Goal: Transaction & Acquisition: Purchase product/service

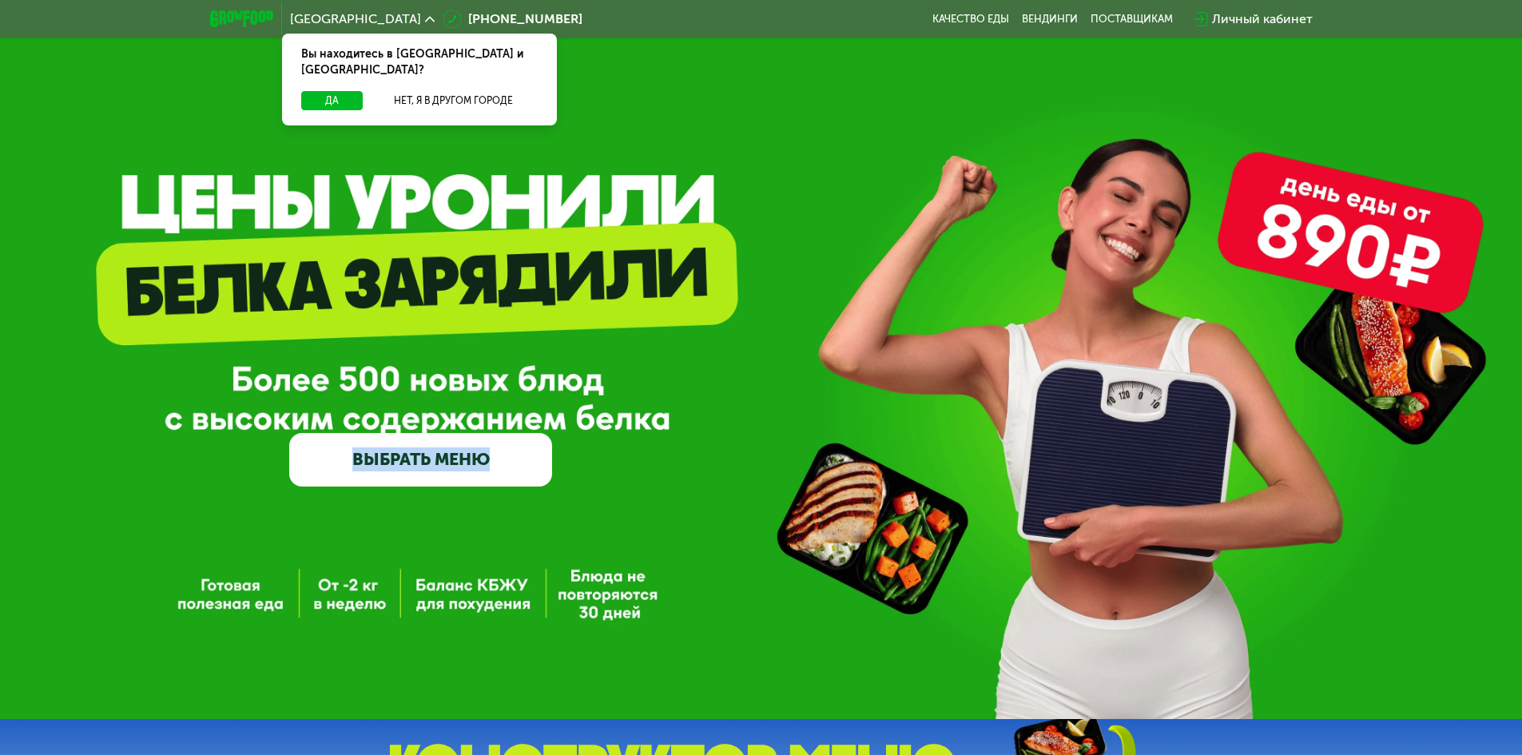
drag, startPoint x: 387, startPoint y: 375, endPoint x: 538, endPoint y: 383, distance: 151.1
click at [505, 380] on div "GrowFood — доставка правильного питания ВЫБРАТЬ МЕНЮ" at bounding box center [420, 364] width 263 height 243
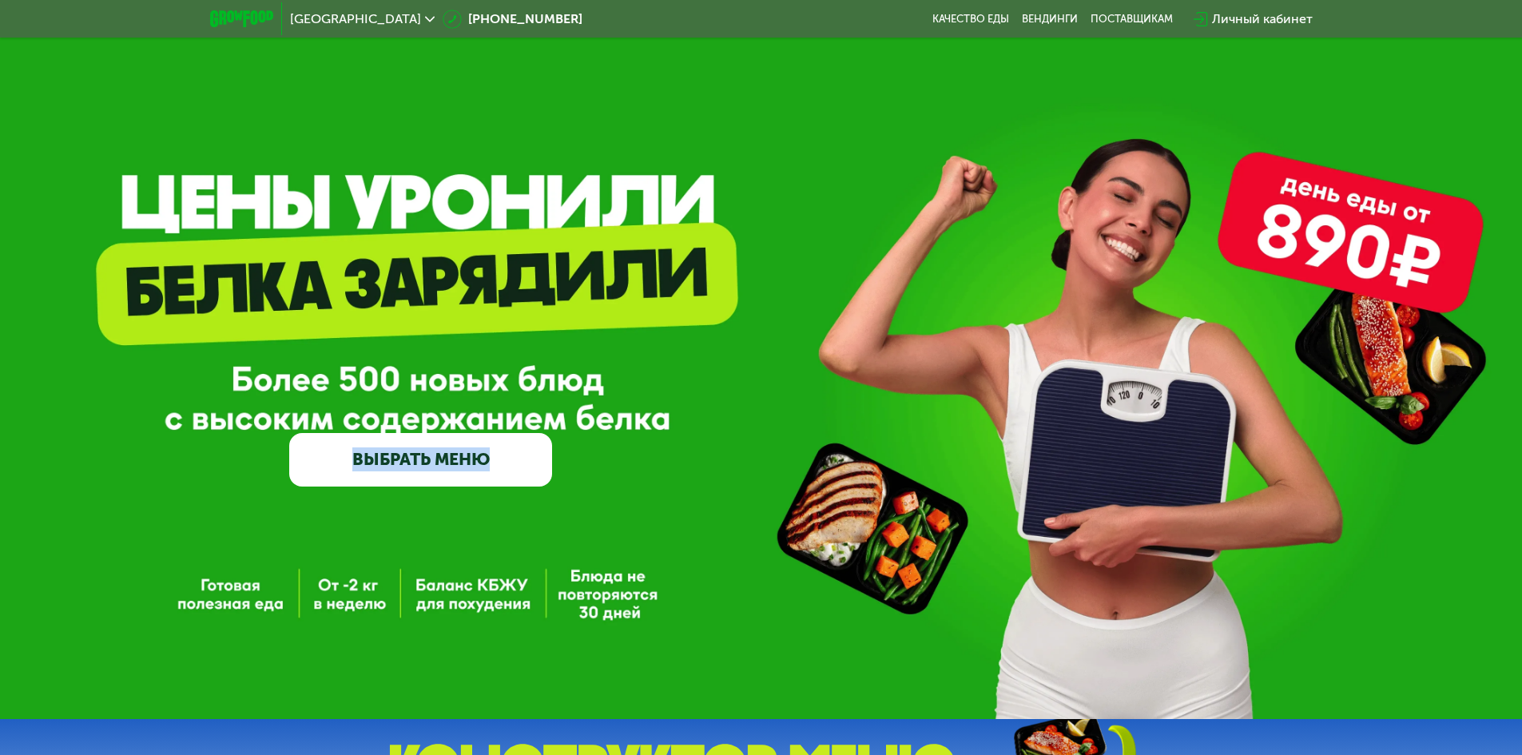
click at [628, 374] on div "GrowFood — доставка правильного питания ВЫБРАТЬ МЕНЮ" at bounding box center [761, 364] width 1522 height 243
click at [461, 463] on link "ВЫБРАТЬ МЕНЮ" at bounding box center [420, 459] width 263 height 53
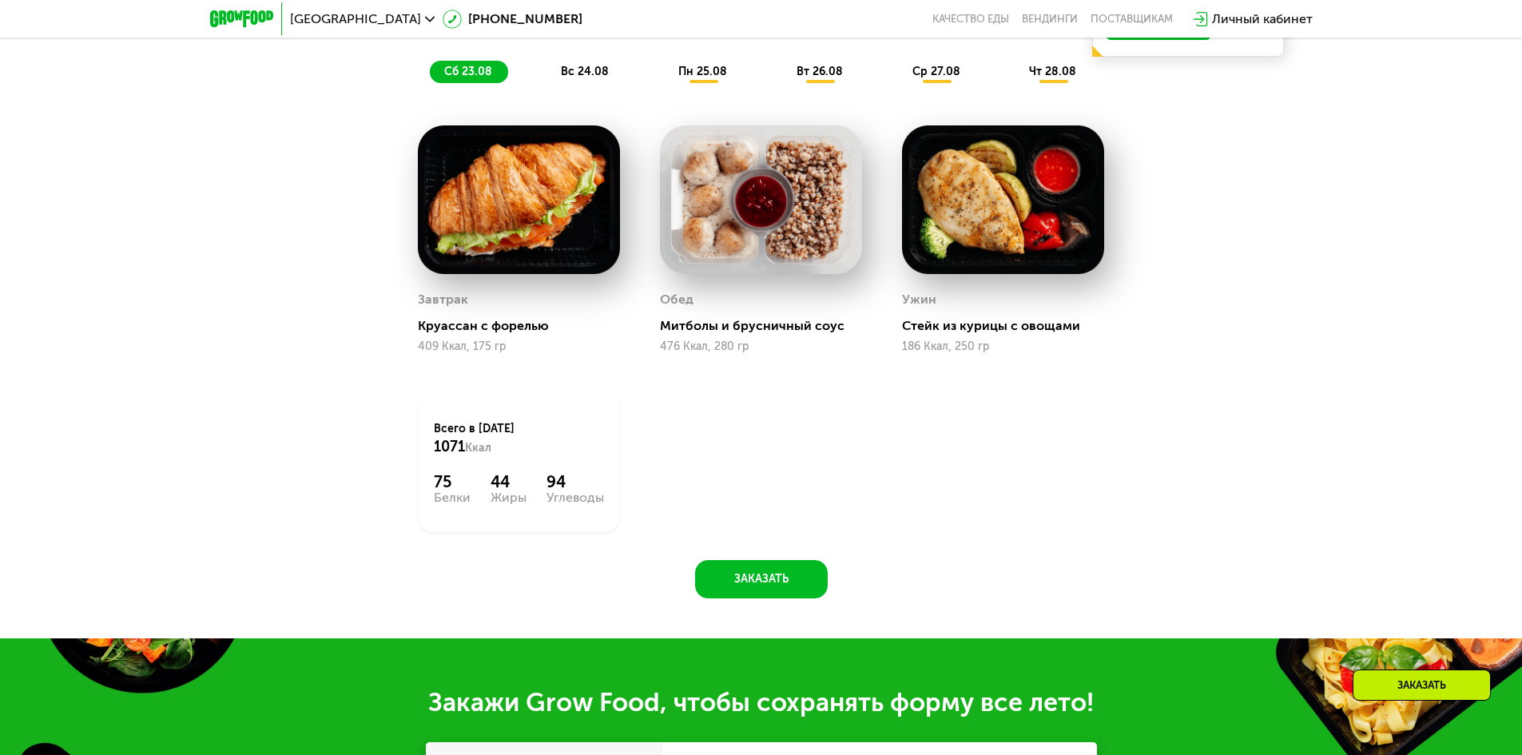
scroll to position [1126, 0]
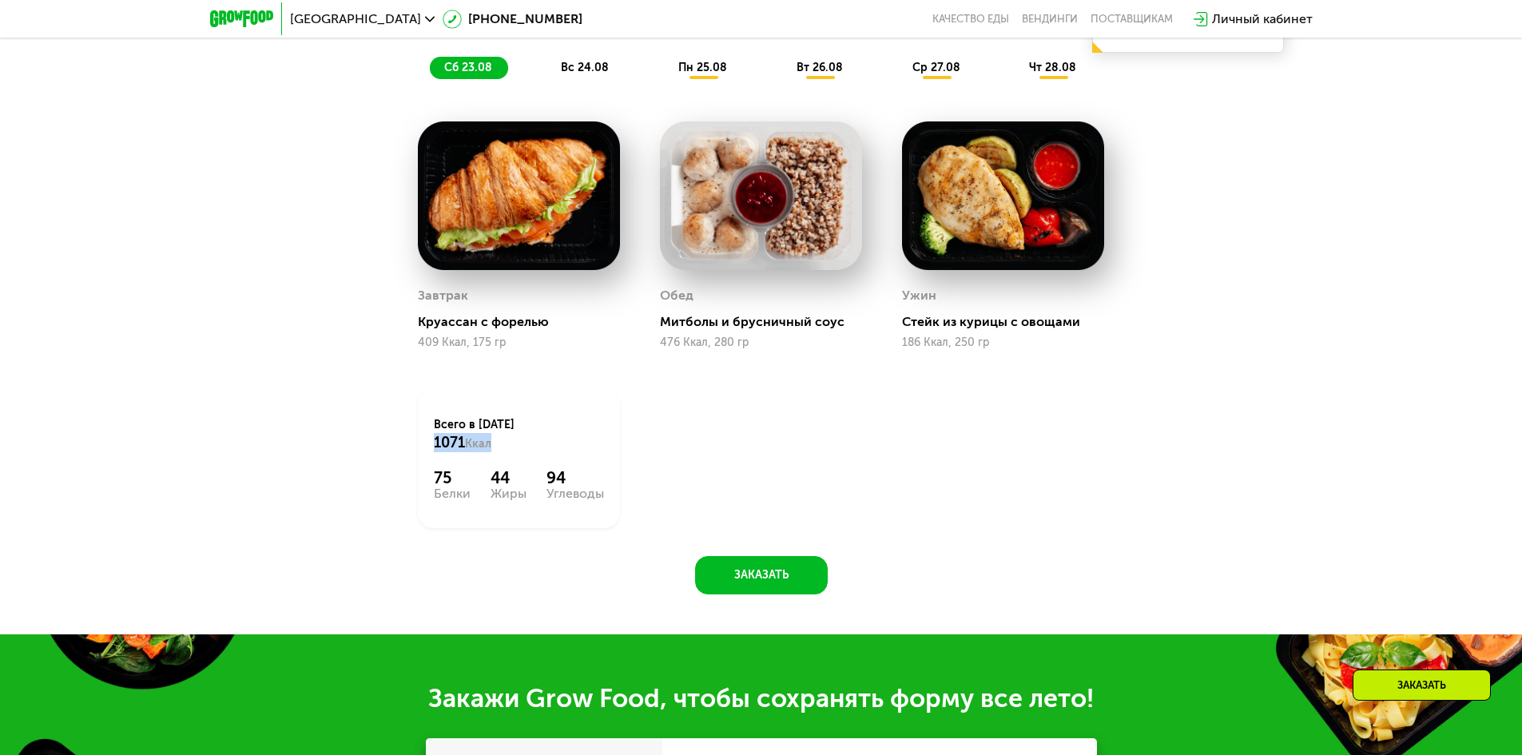
drag, startPoint x: 431, startPoint y: 443, endPoint x: 510, endPoint y: 446, distance: 79.1
click at [508, 446] on div "Всего в [DATE] 1071 Ккал 75 Белки 44 Жиры 94 Углеводы" at bounding box center [519, 458] width 202 height 139
click at [510, 446] on div "Всего в [DATE] 1071 Ккал" at bounding box center [519, 434] width 170 height 35
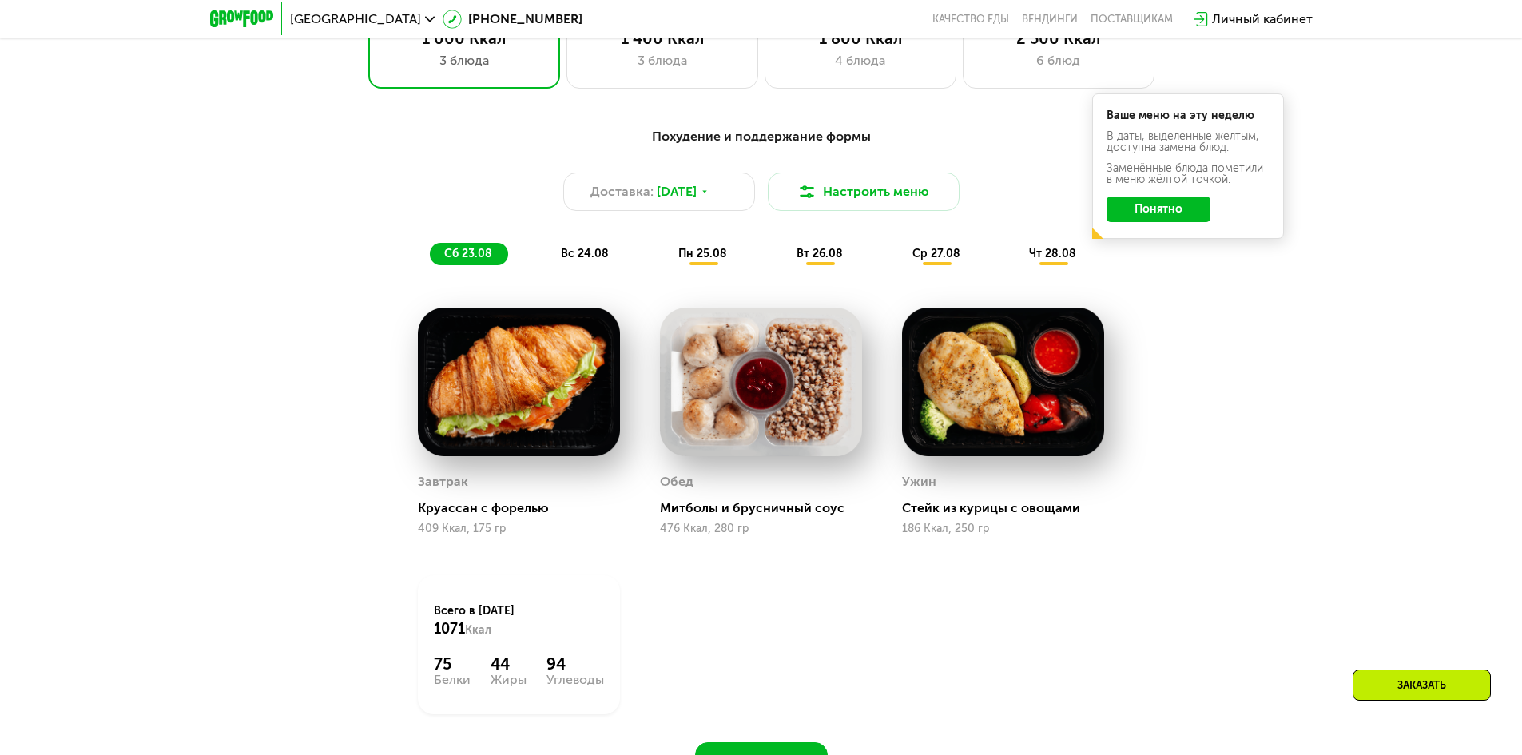
scroll to position [887, 0]
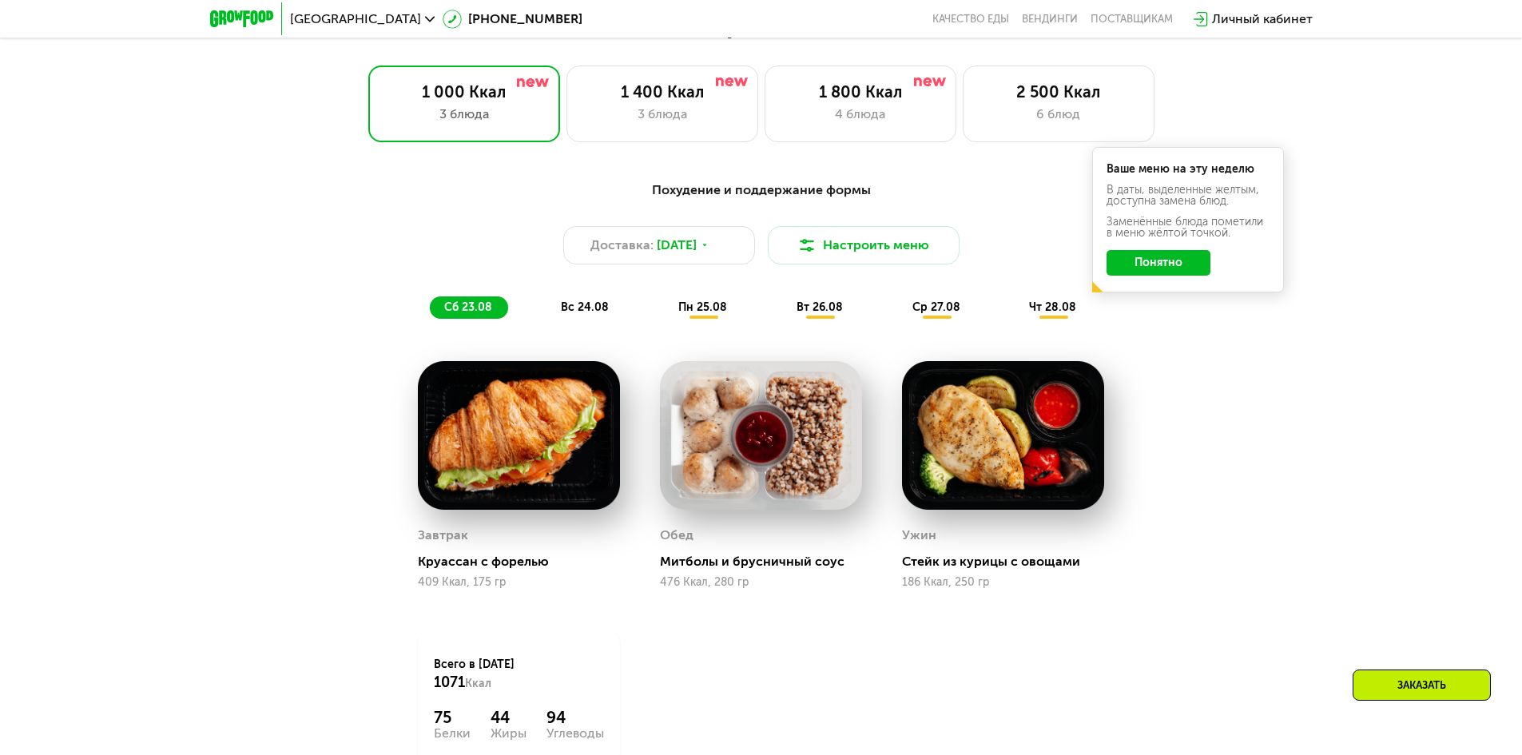
click at [573, 305] on span "вс 24.08" at bounding box center [585, 307] width 48 height 14
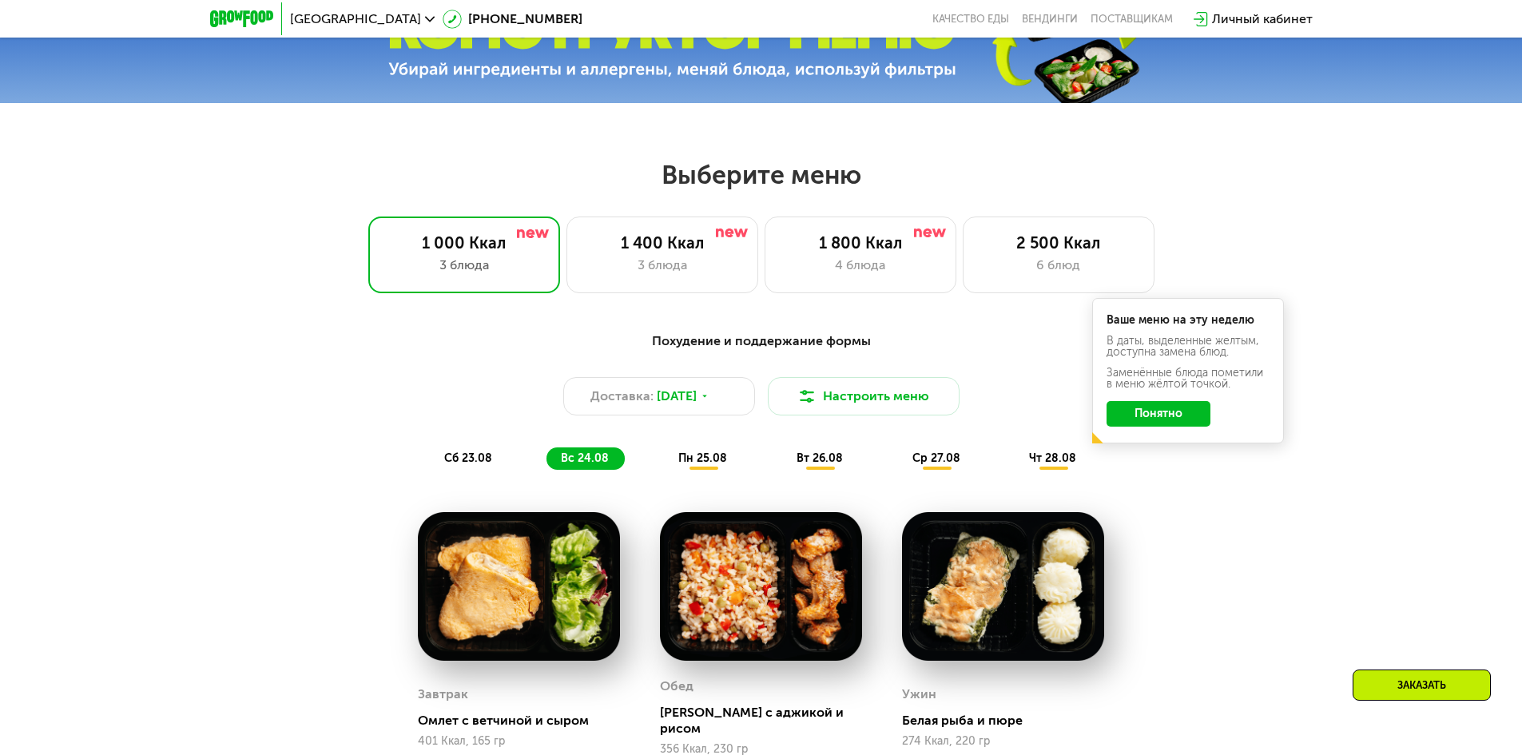
scroll to position [727, 0]
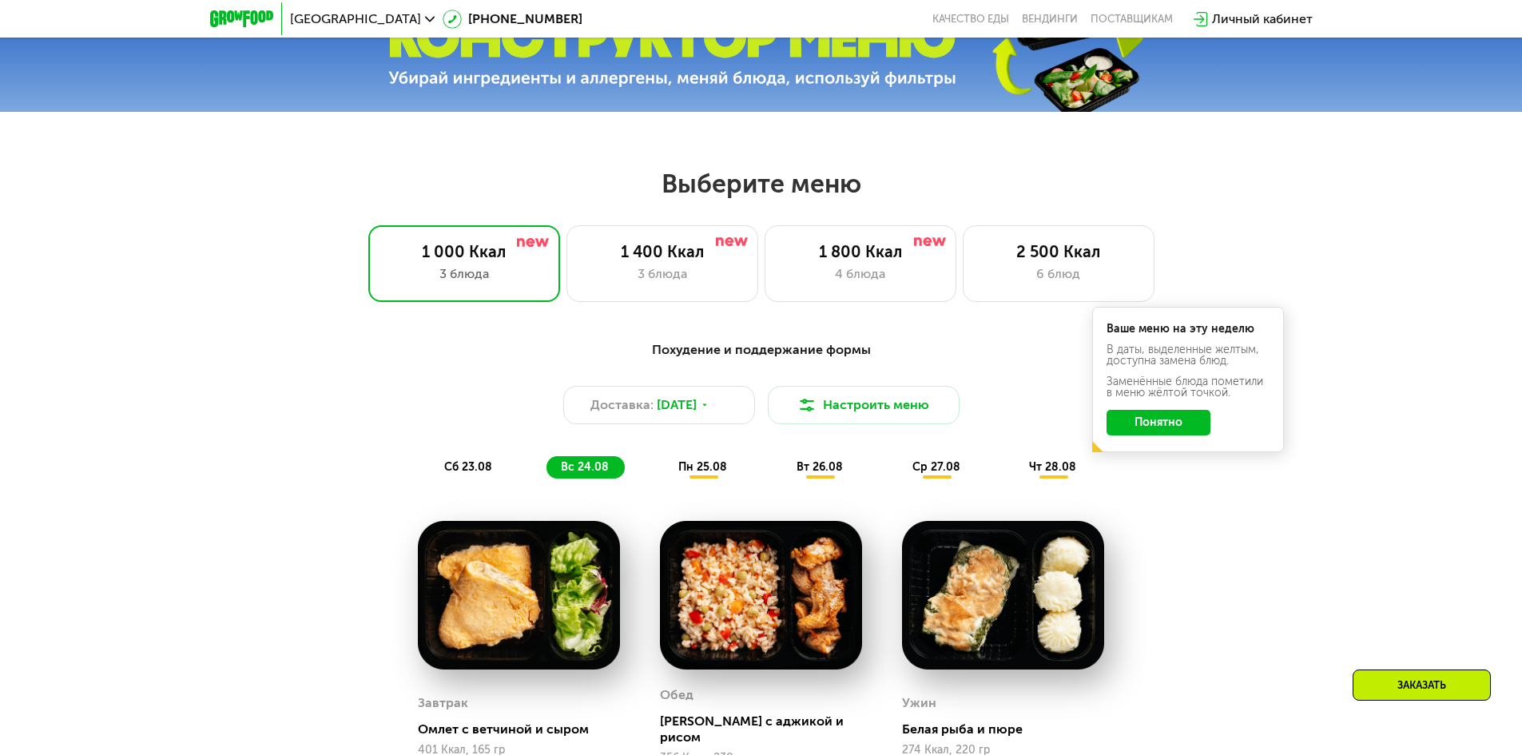
click at [710, 471] on span "пн 25.08" at bounding box center [702, 467] width 49 height 14
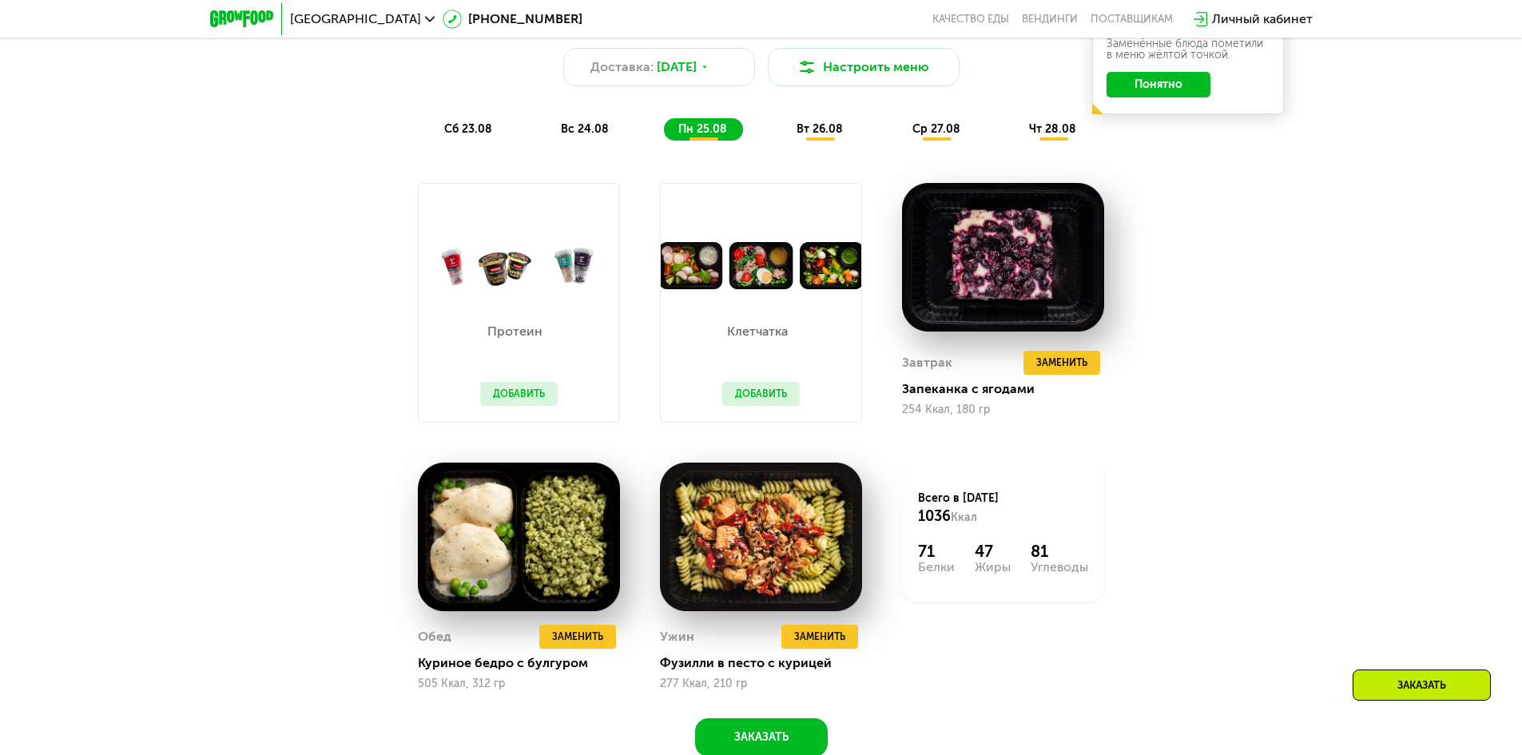
scroll to position [1046, 0]
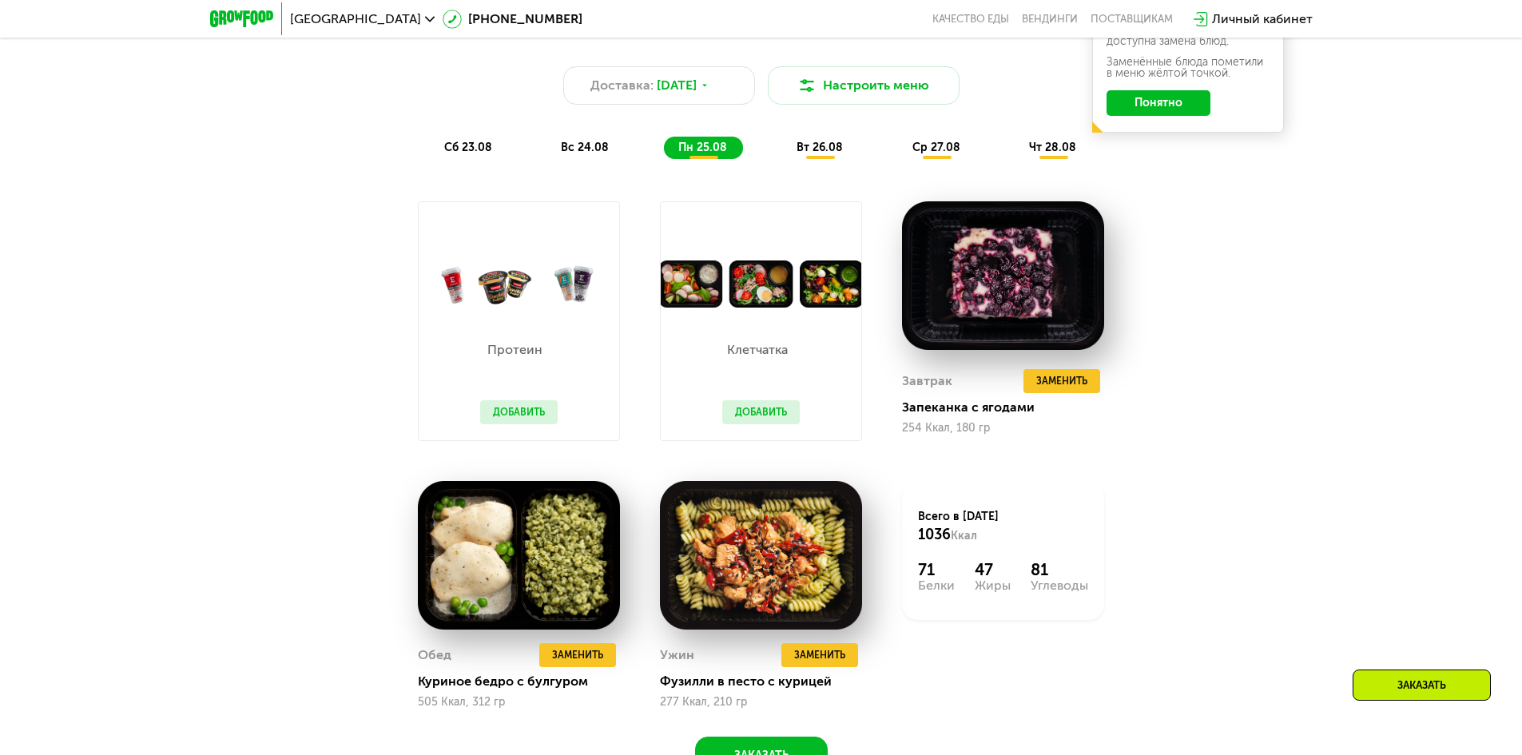
click at [517, 418] on button "Добавить" at bounding box center [518, 412] width 77 height 24
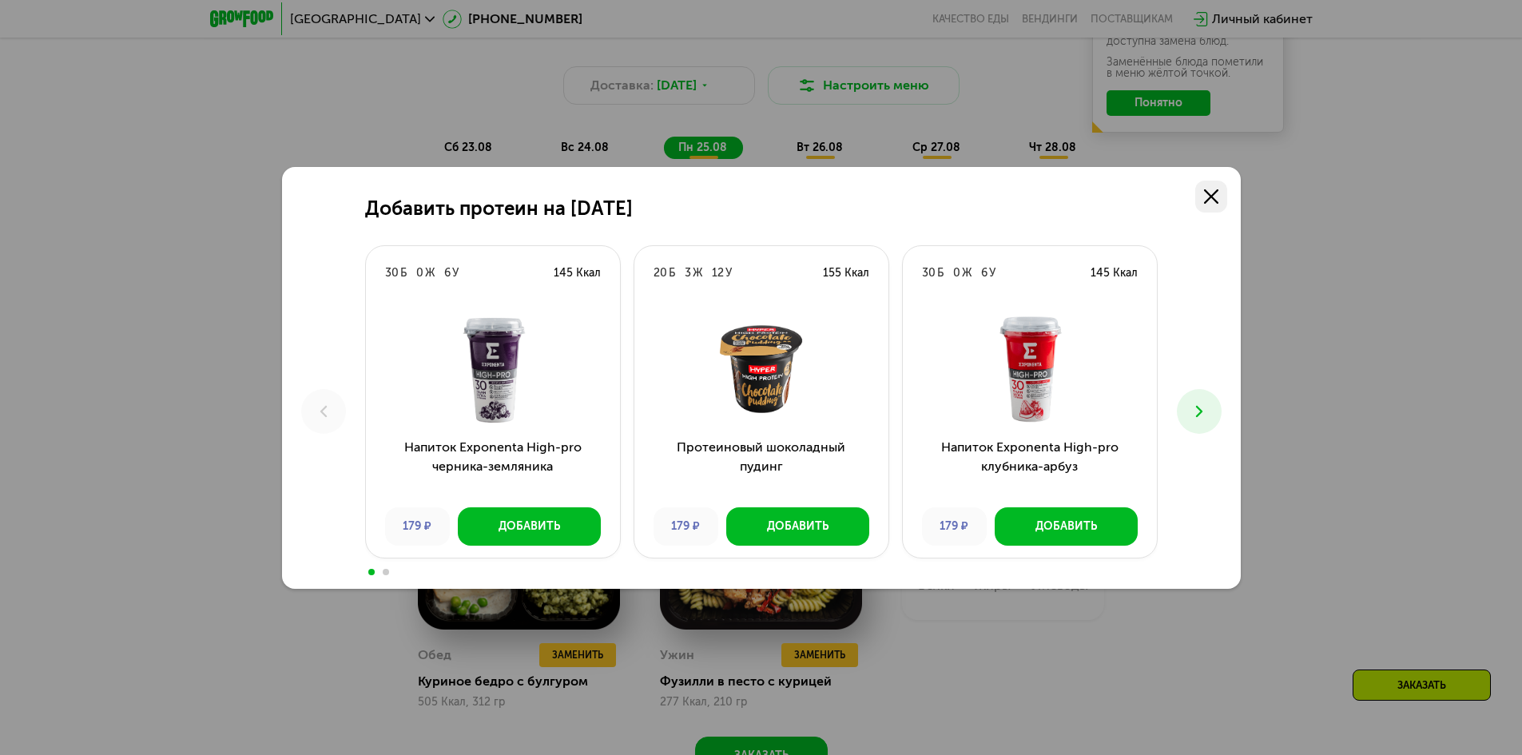
click at [1217, 197] on icon at bounding box center [1211, 196] width 14 height 14
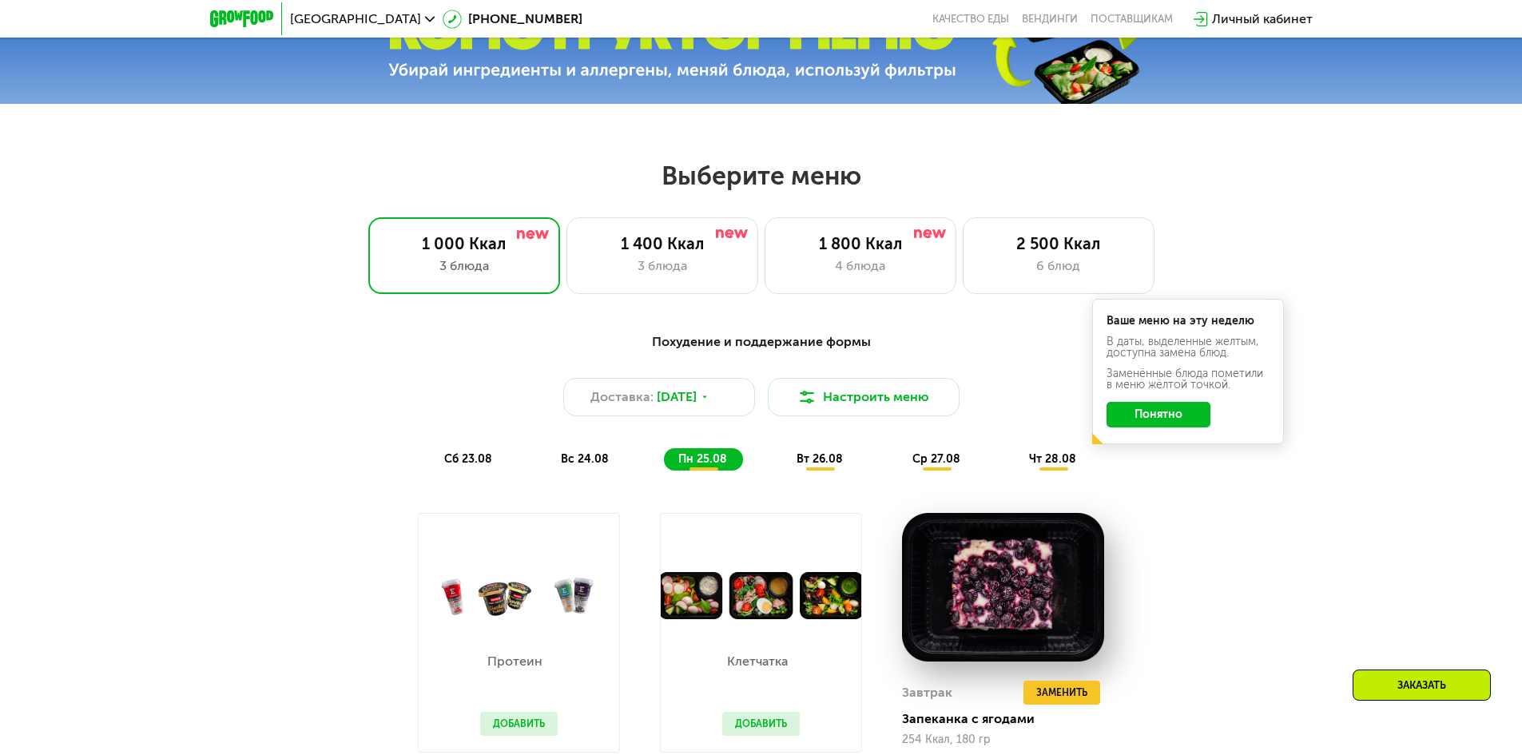
scroll to position [647, 0]
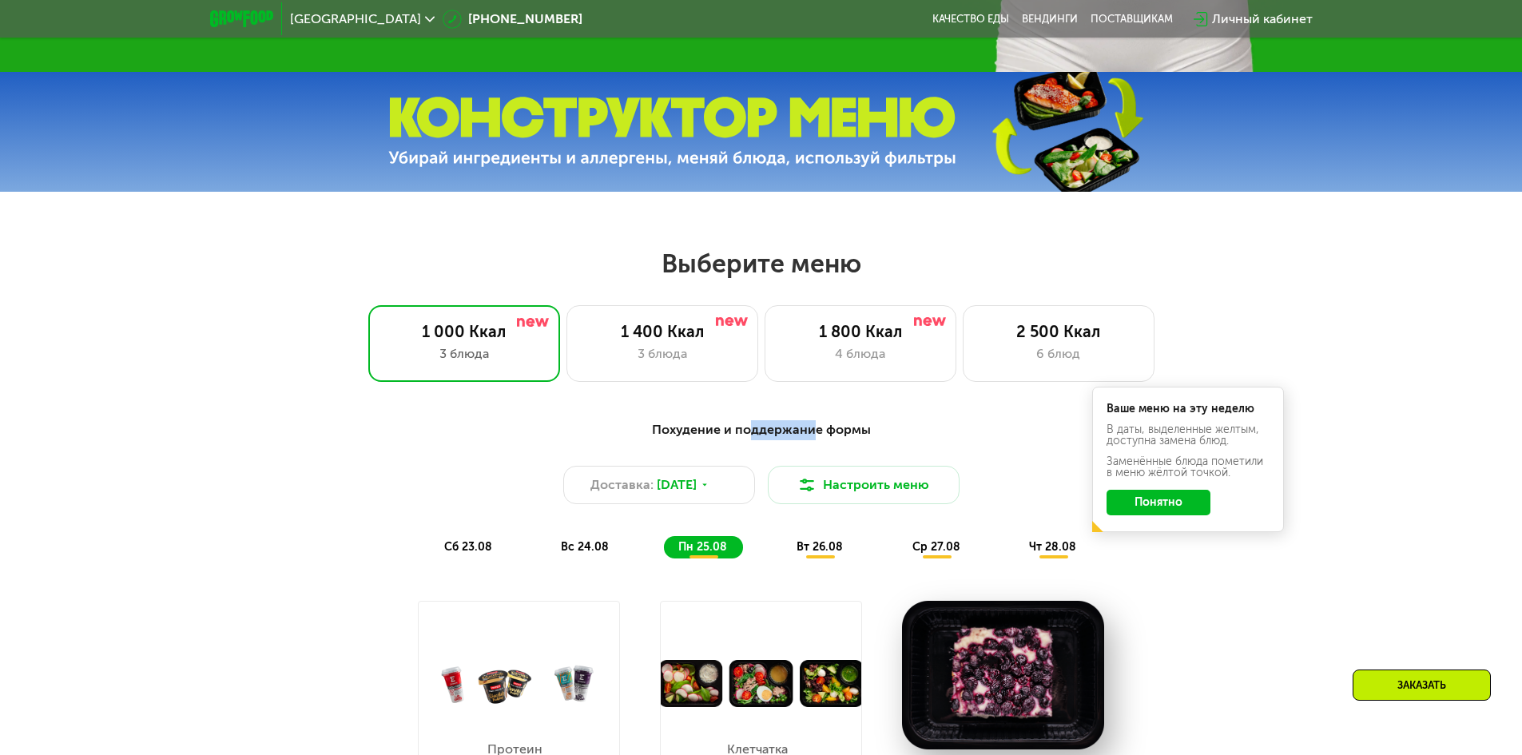
drag, startPoint x: 755, startPoint y: 438, endPoint x: 814, endPoint y: 437, distance: 59.1
click at [814, 437] on div "Похудение и поддержание формы" at bounding box center [761, 430] width 946 height 20
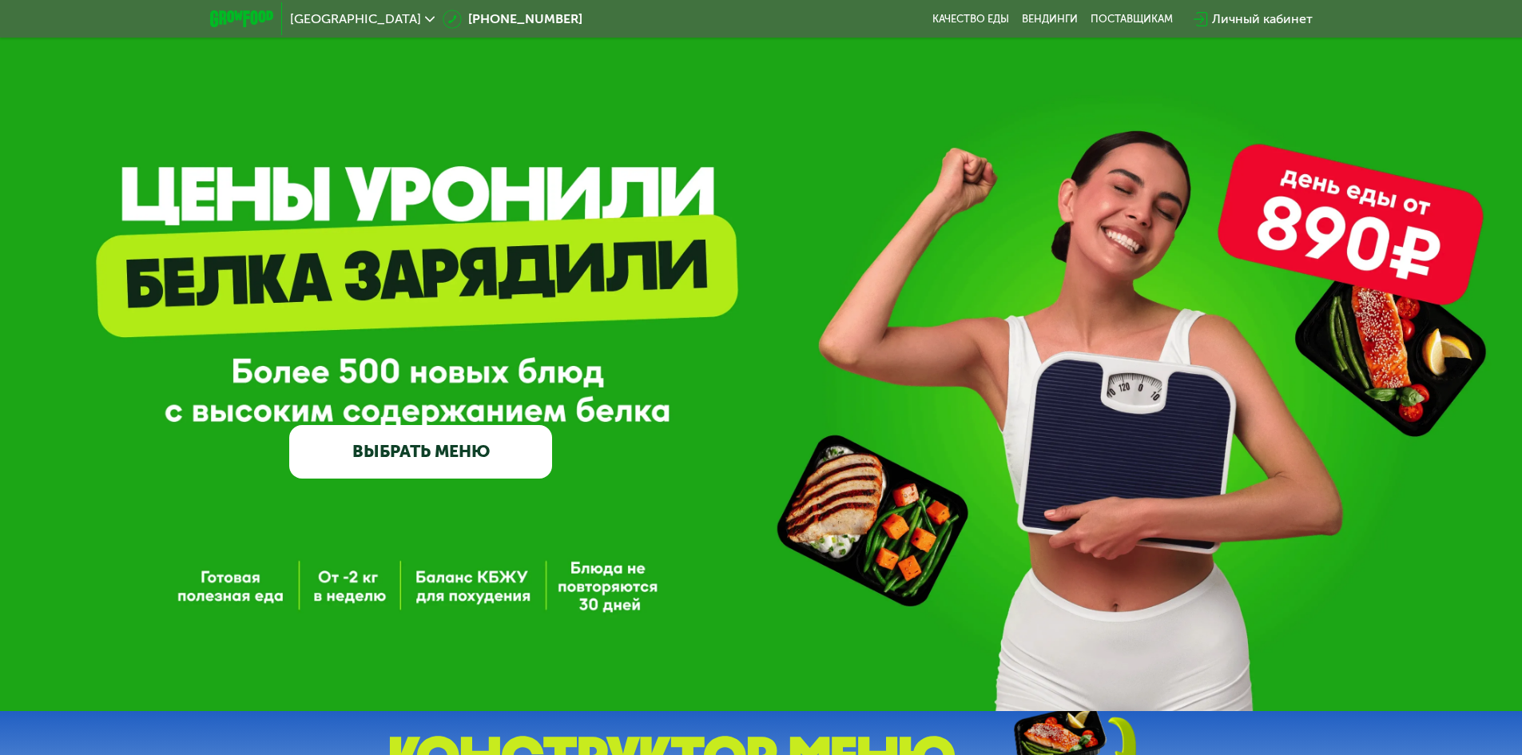
scroll to position [0, 0]
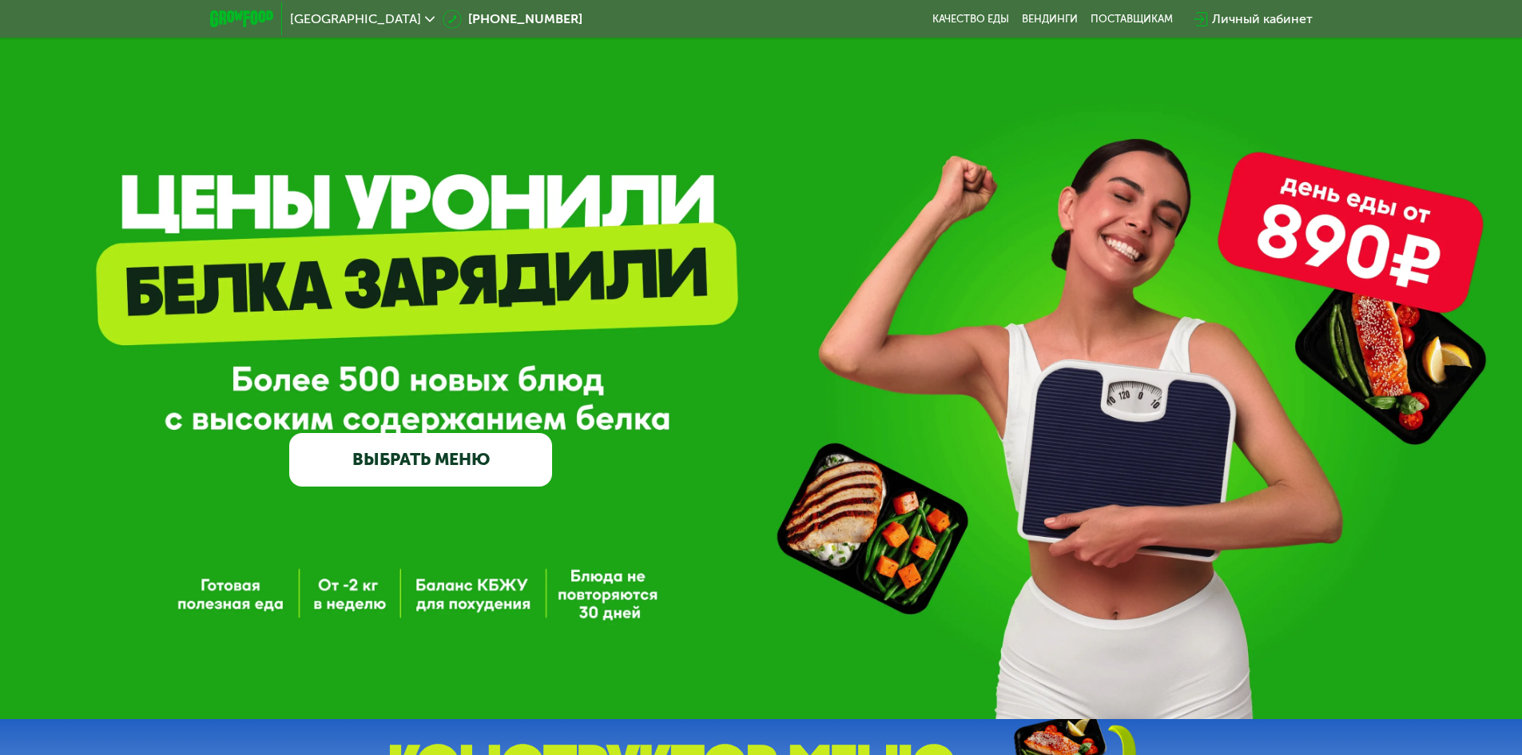
click at [425, 20] on icon at bounding box center [430, 19] width 10 height 10
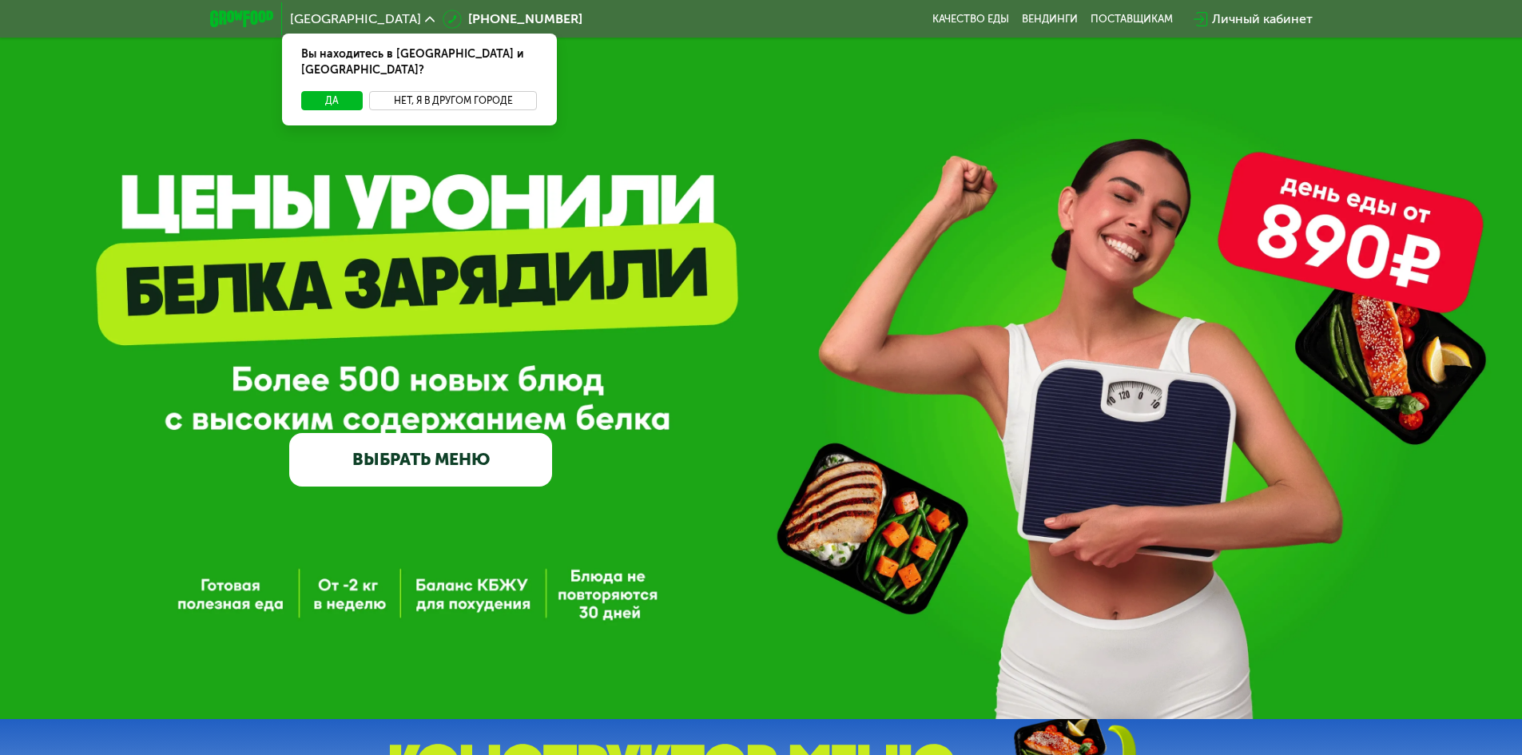
click at [416, 91] on button "Нет, я в другом городе" at bounding box center [453, 100] width 169 height 19
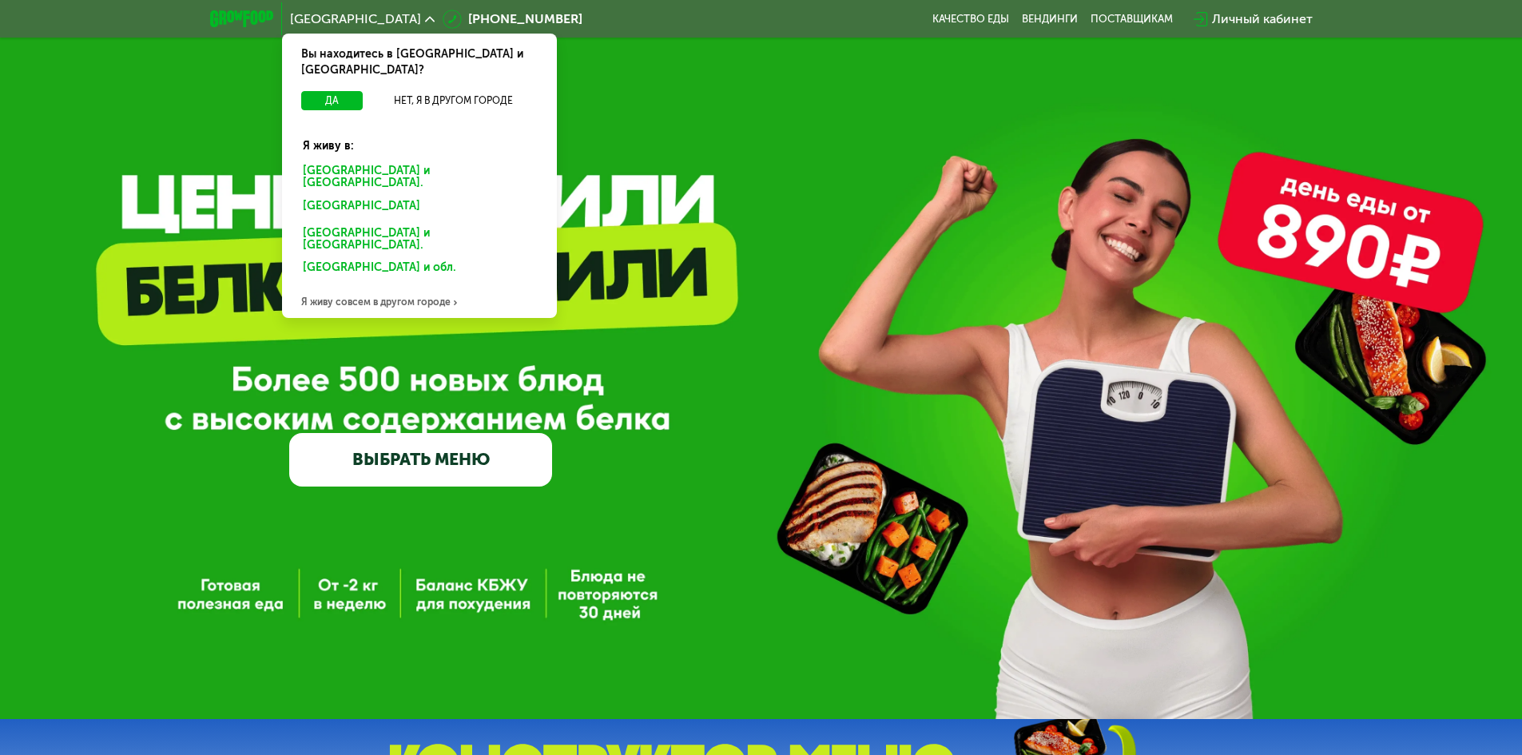
click at [407, 161] on div "[GEOGRAPHIC_DATA] и [GEOGRAPHIC_DATA]." at bounding box center [420, 178] width 256 height 34
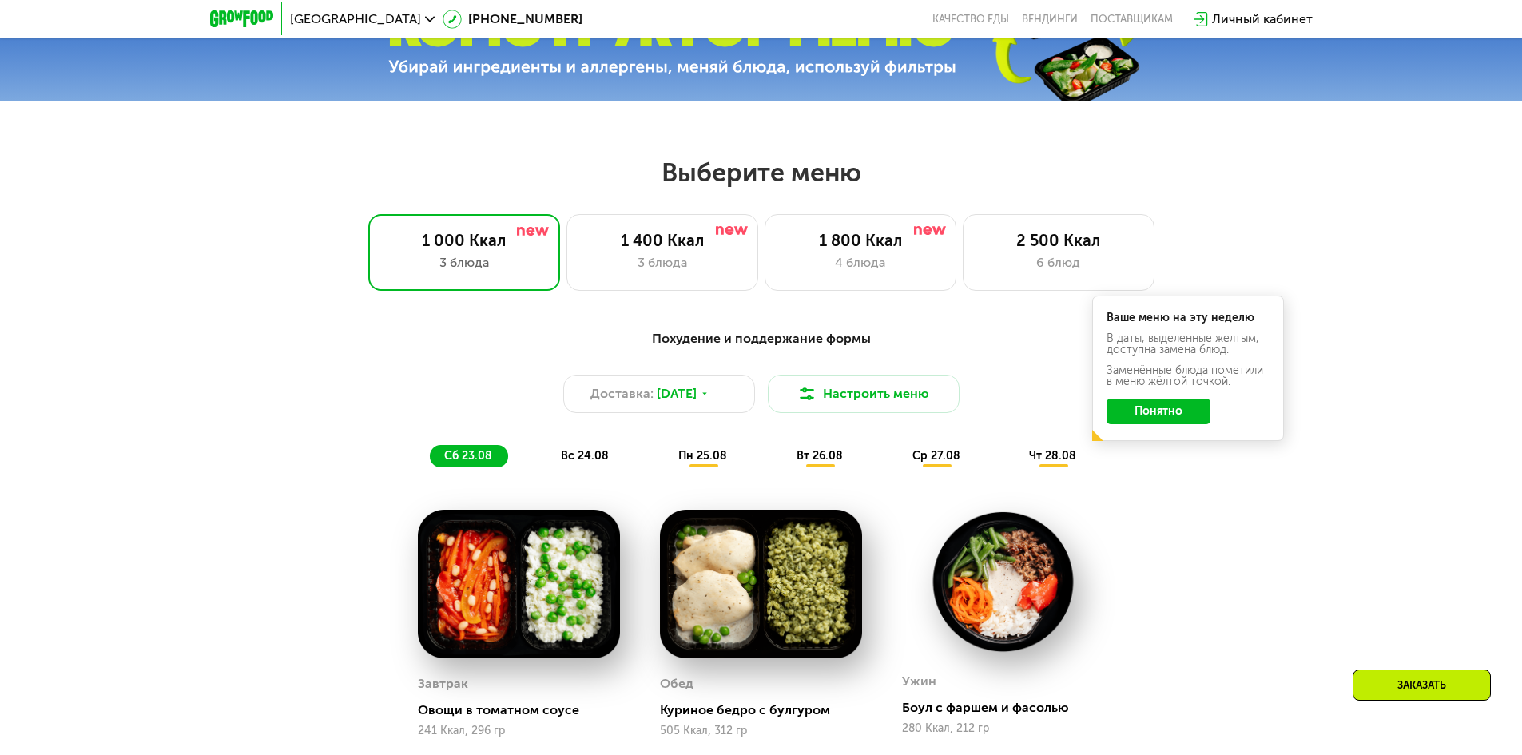
scroll to position [719, 0]
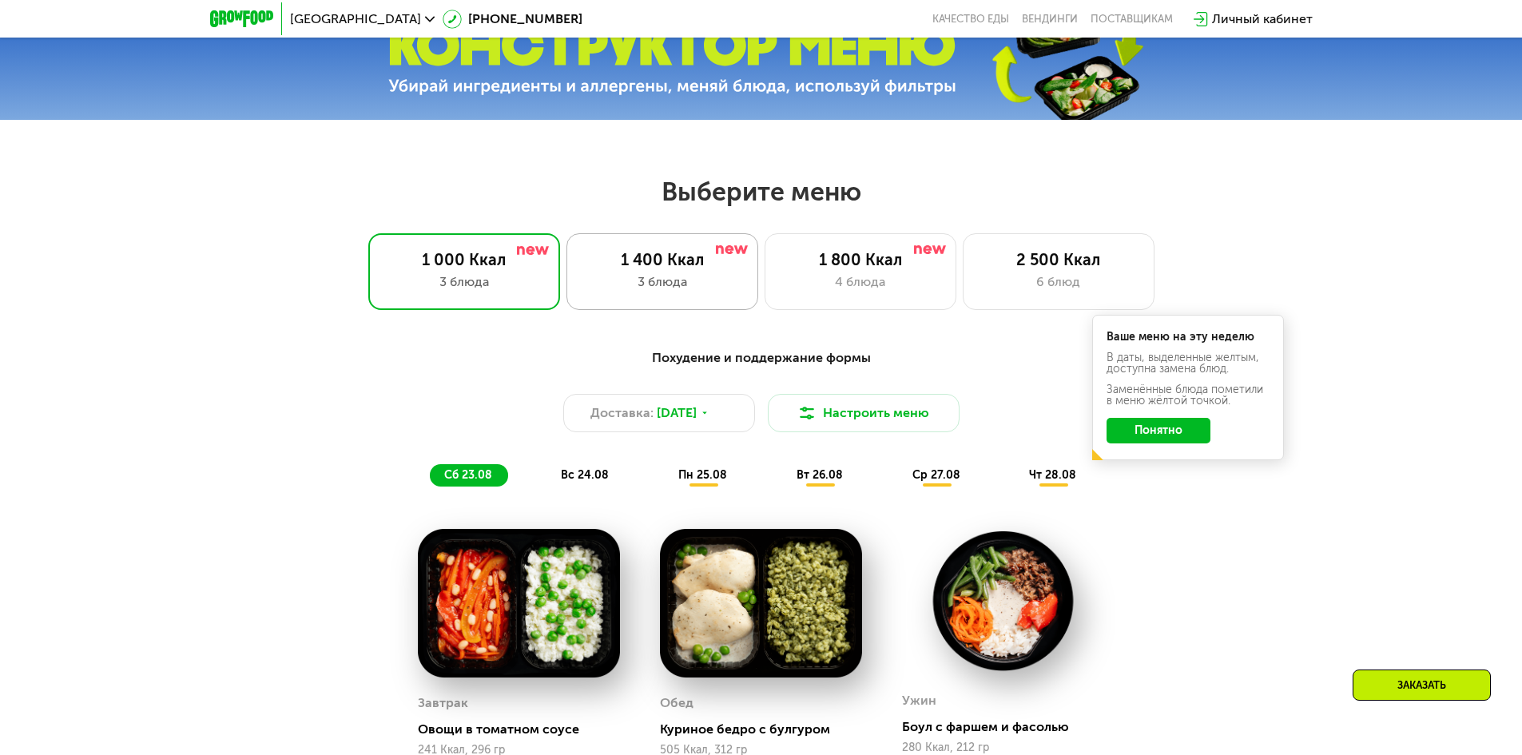
click at [703, 263] on div "1 400 Ккал" at bounding box center [662, 259] width 158 height 19
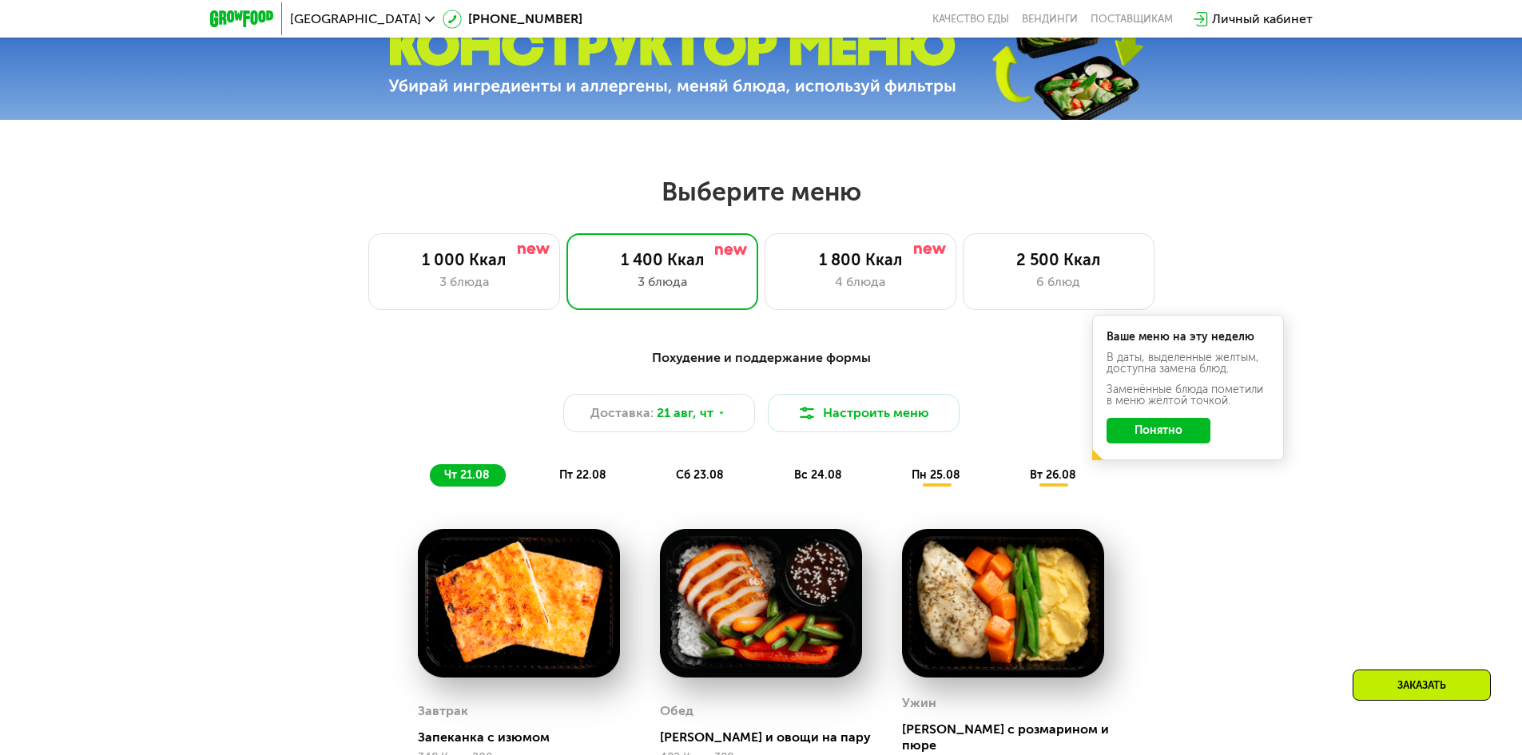
click at [1179, 436] on button "Понятно" at bounding box center [1158, 431] width 104 height 26
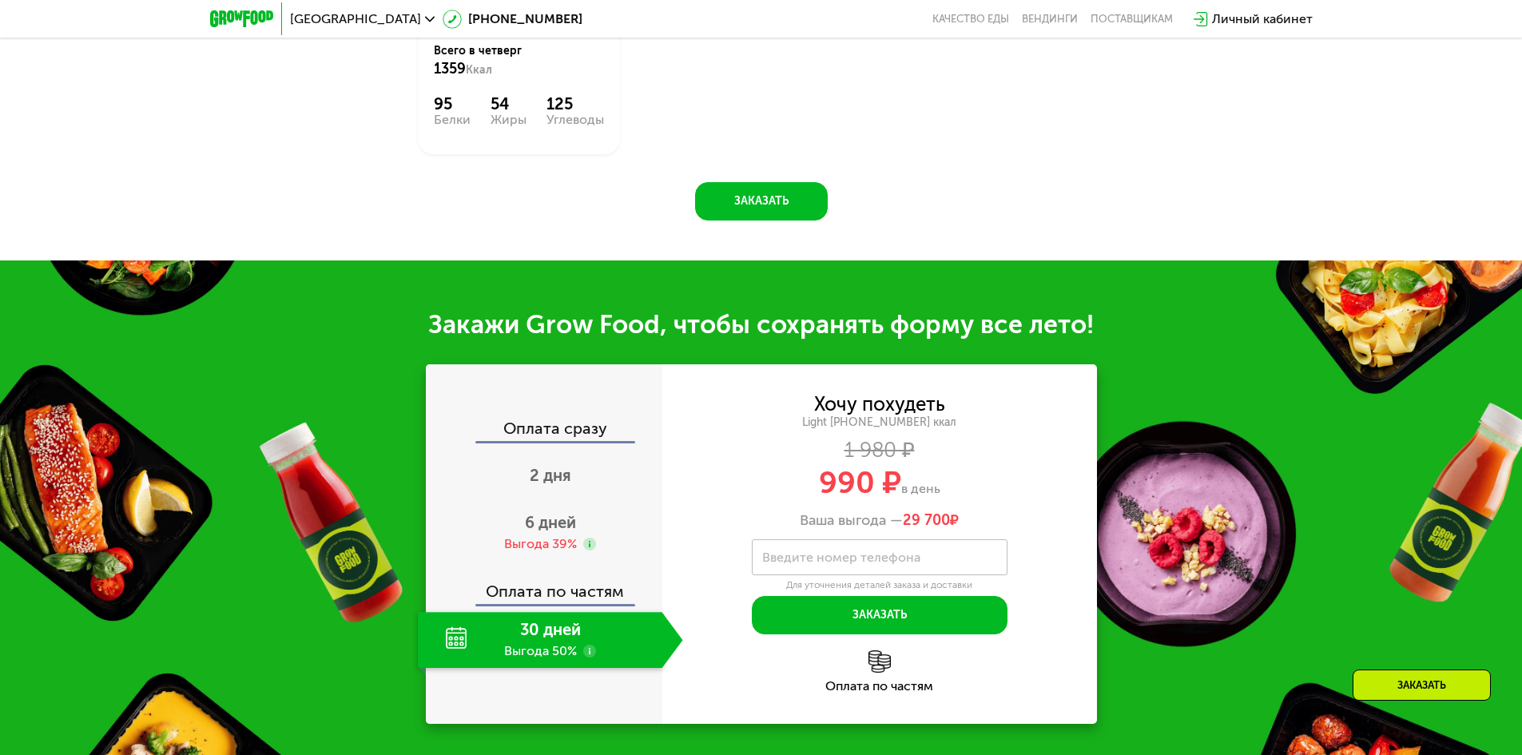
scroll to position [1518, 0]
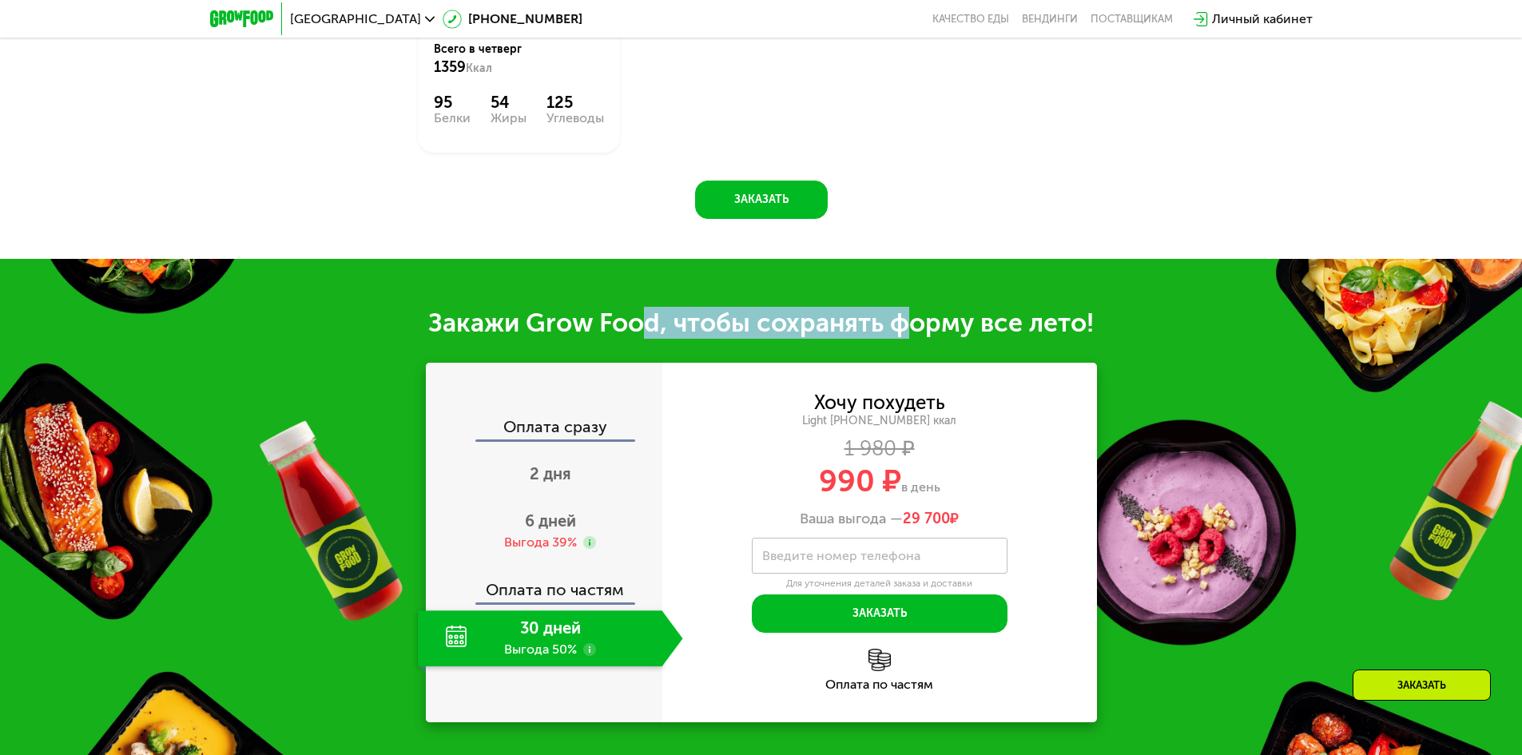
drag, startPoint x: 670, startPoint y: 321, endPoint x: 931, endPoint y: 322, distance: 261.2
click at [903, 325] on div "Закажи Grow Food, чтобы сохранять форму все лето!" at bounding box center [761, 323] width 1522 height 32
click at [943, 319] on div "Закажи Grow Food, чтобы сохранять форму все лето!" at bounding box center [761, 323] width 1522 height 32
drag, startPoint x: 908, startPoint y: 318, endPoint x: 764, endPoint y: 319, distance: 143.8
click at [781, 318] on div "Закажи Grow Food, чтобы сохранять форму все лето!" at bounding box center [761, 323] width 1522 height 32
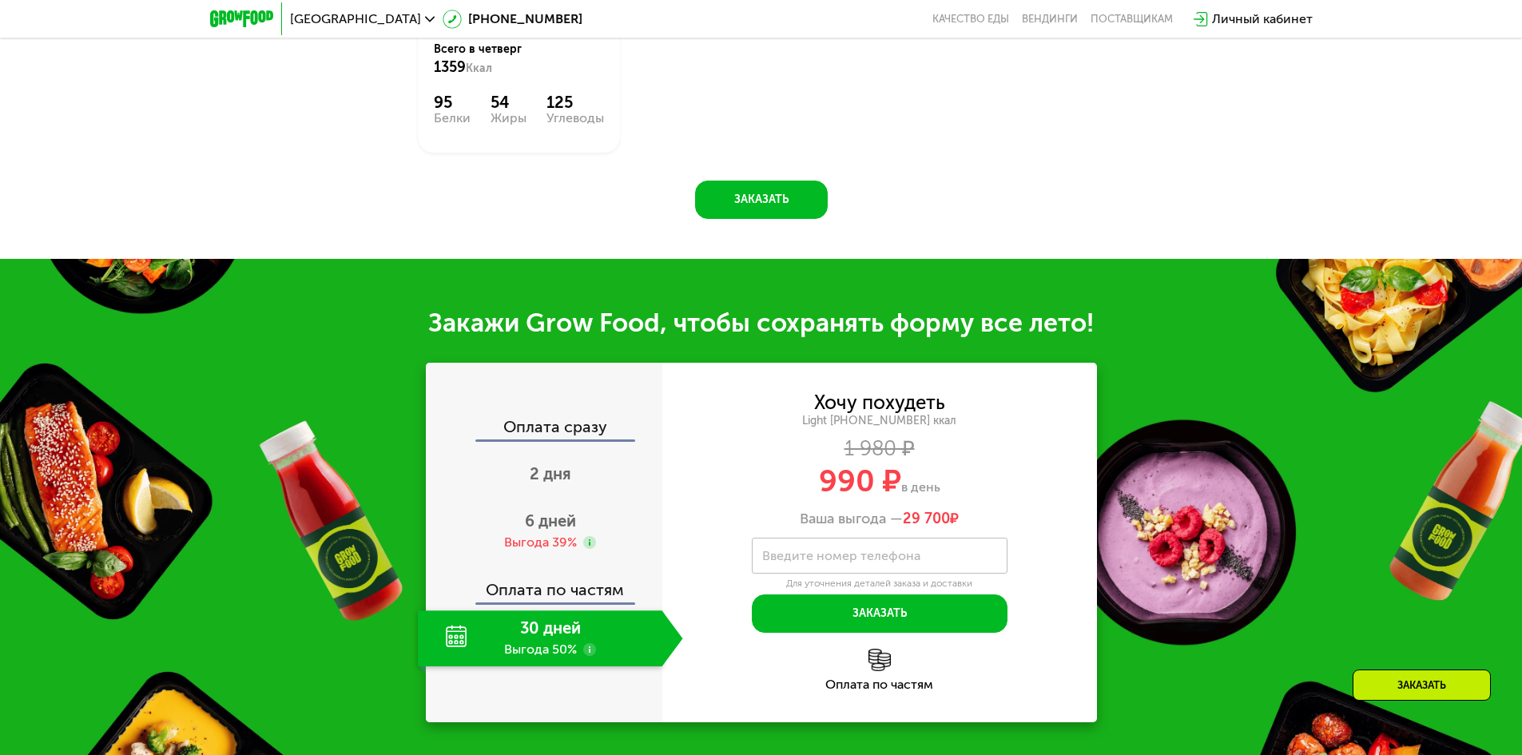
drag, startPoint x: 677, startPoint y: 320, endPoint x: 661, endPoint y: 328, distance: 17.9
click at [677, 320] on div "Закажи Grow Food, чтобы сохранять форму все лето!" at bounding box center [761, 323] width 1522 height 32
click at [567, 511] on span "6 дней" at bounding box center [550, 520] width 51 height 19
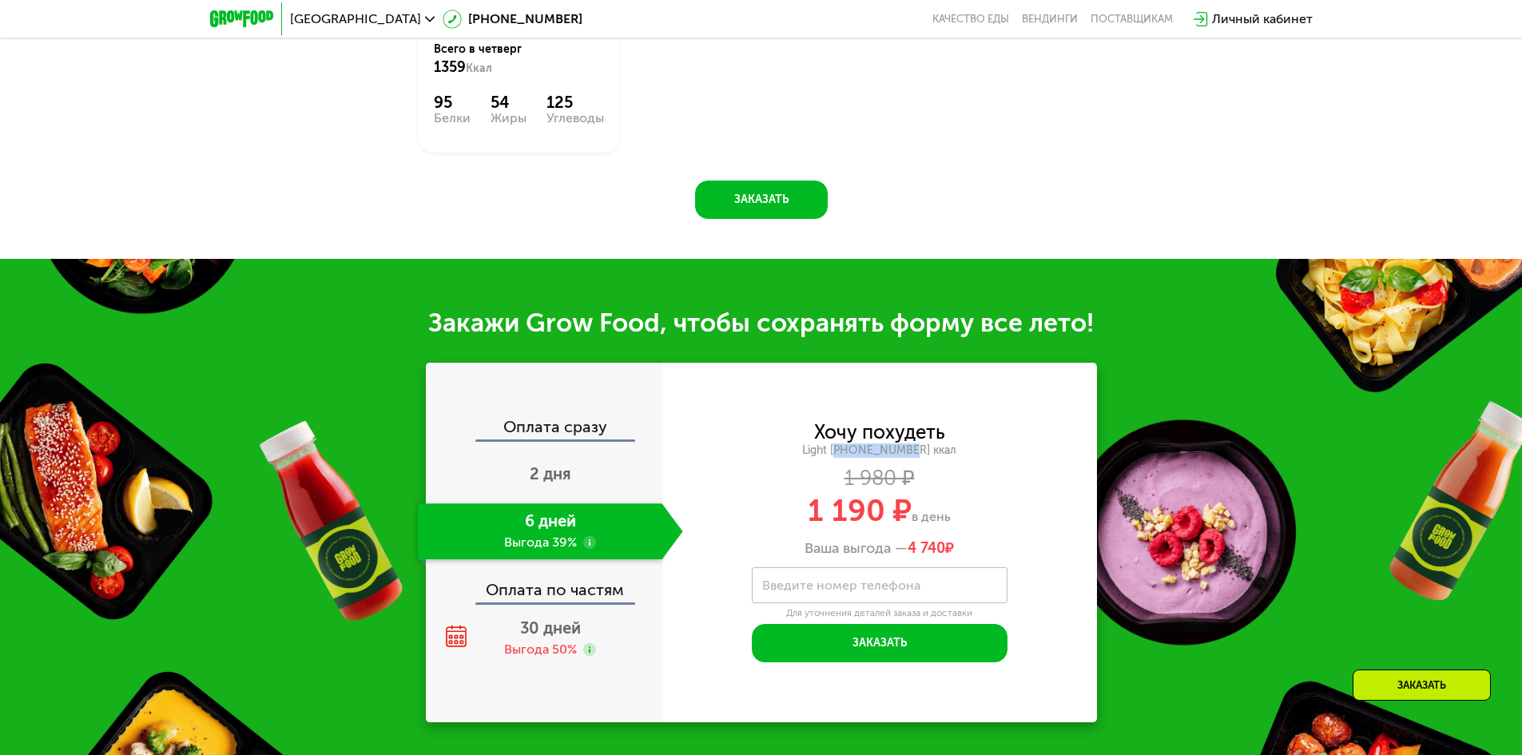
drag, startPoint x: 852, startPoint y: 446, endPoint x: 931, endPoint y: 439, distance: 78.5
click at [923, 443] on div "Light 1400 ~1400 ккал" at bounding box center [879, 450] width 435 height 14
click at [959, 443] on div "Light 1400 ~1400 ккал" at bounding box center [879, 450] width 435 height 14
drag, startPoint x: 899, startPoint y: 442, endPoint x: 838, endPoint y: 441, distance: 60.7
click at [841, 443] on div "Light 1400 ~1400 ккал" at bounding box center [879, 450] width 435 height 14
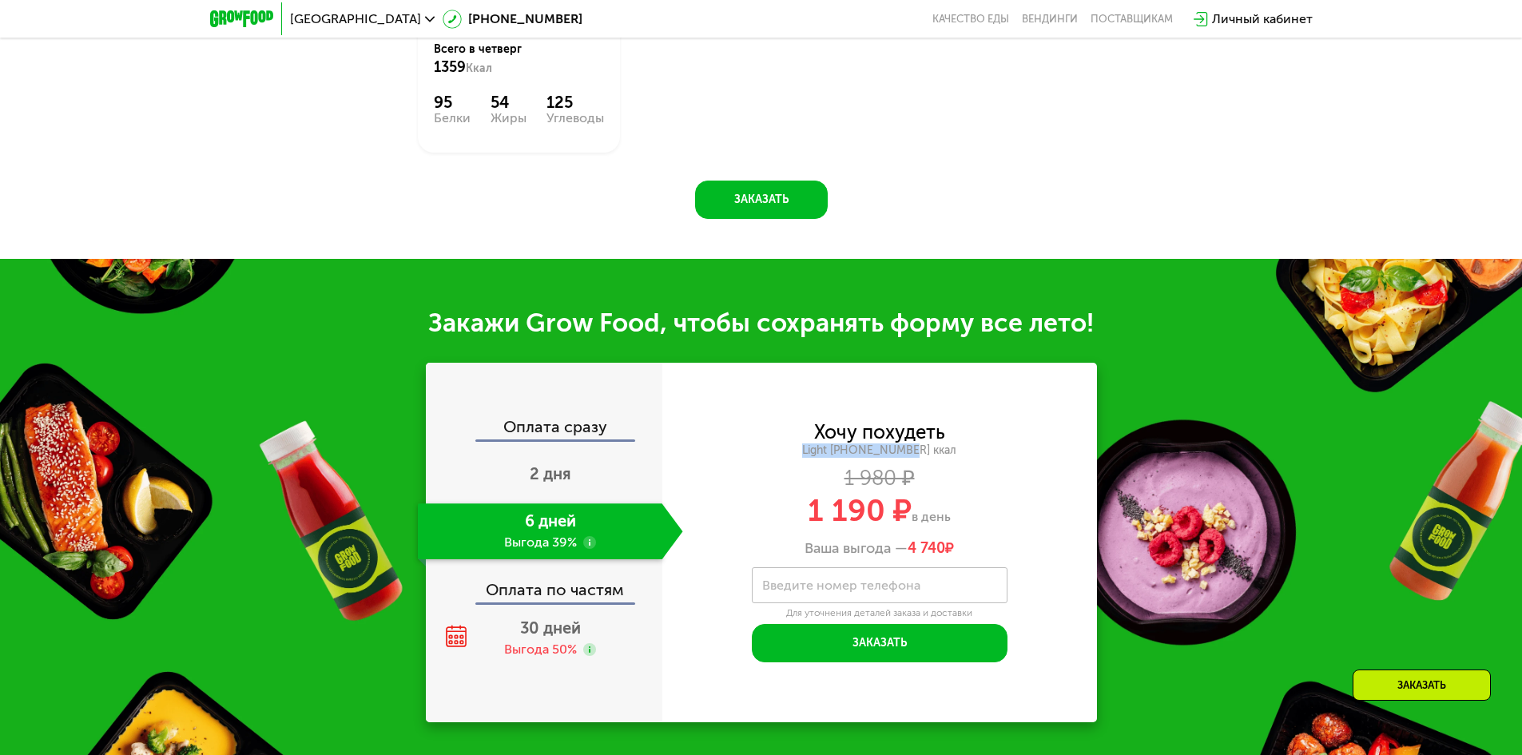
drag, startPoint x: 813, startPoint y: 443, endPoint x: 924, endPoint y: 439, distance: 111.1
click at [924, 443] on div "Light 1400 ~1400 ккал" at bounding box center [879, 450] width 435 height 14
drag, startPoint x: 946, startPoint y: 438, endPoint x: 776, endPoint y: 437, distance: 169.4
click at [946, 443] on div "Light 1400 ~1400 ккал" at bounding box center [879, 450] width 435 height 14
click at [556, 434] on div "Оплата сразу 2 дня 6 дней Выгода 39% Оплата по частям 30 дней Выгода 50%" at bounding box center [544, 543] width 236 height 248
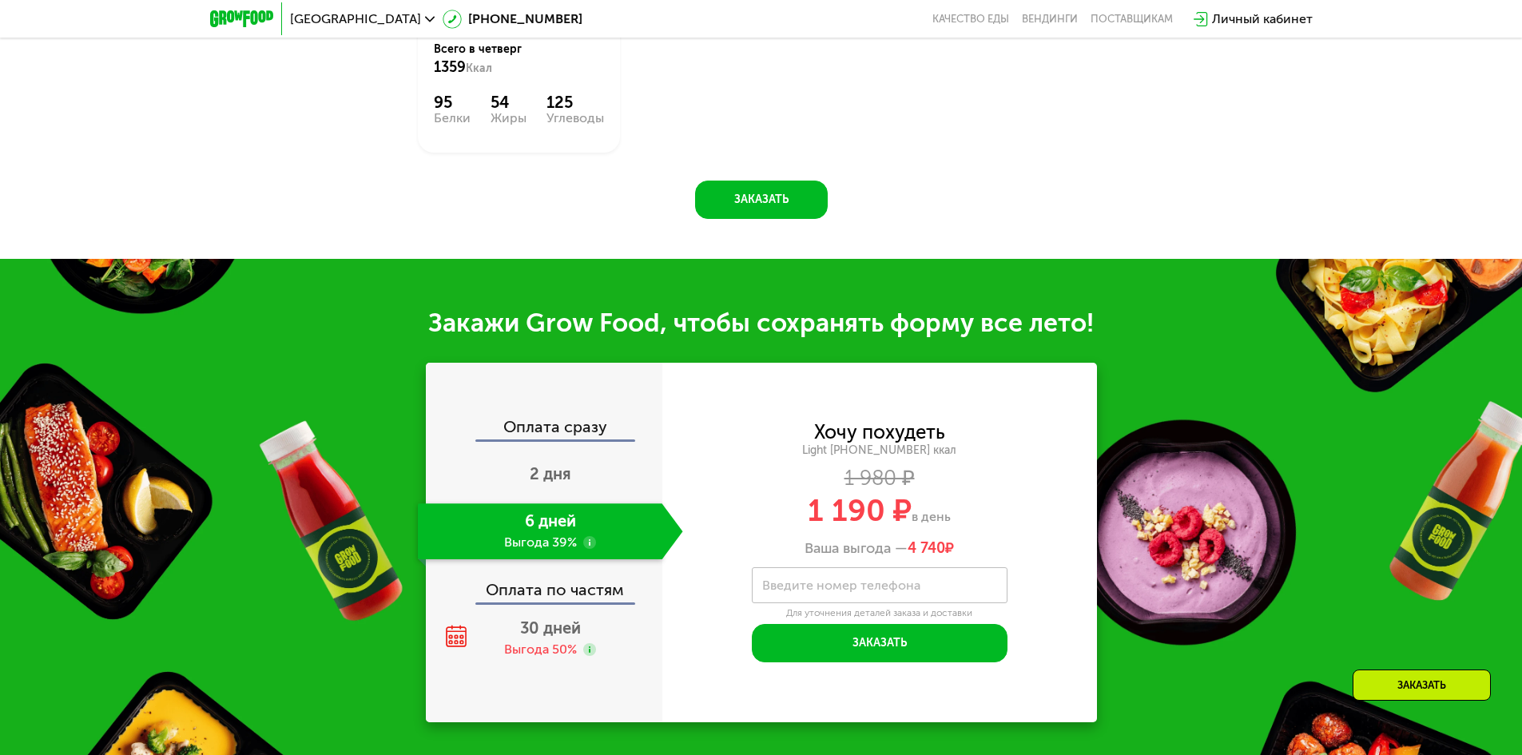
click at [570, 419] on div "Оплата сразу" at bounding box center [544, 429] width 235 height 21
click at [562, 464] on span "2 дня" at bounding box center [551, 473] width 42 height 19
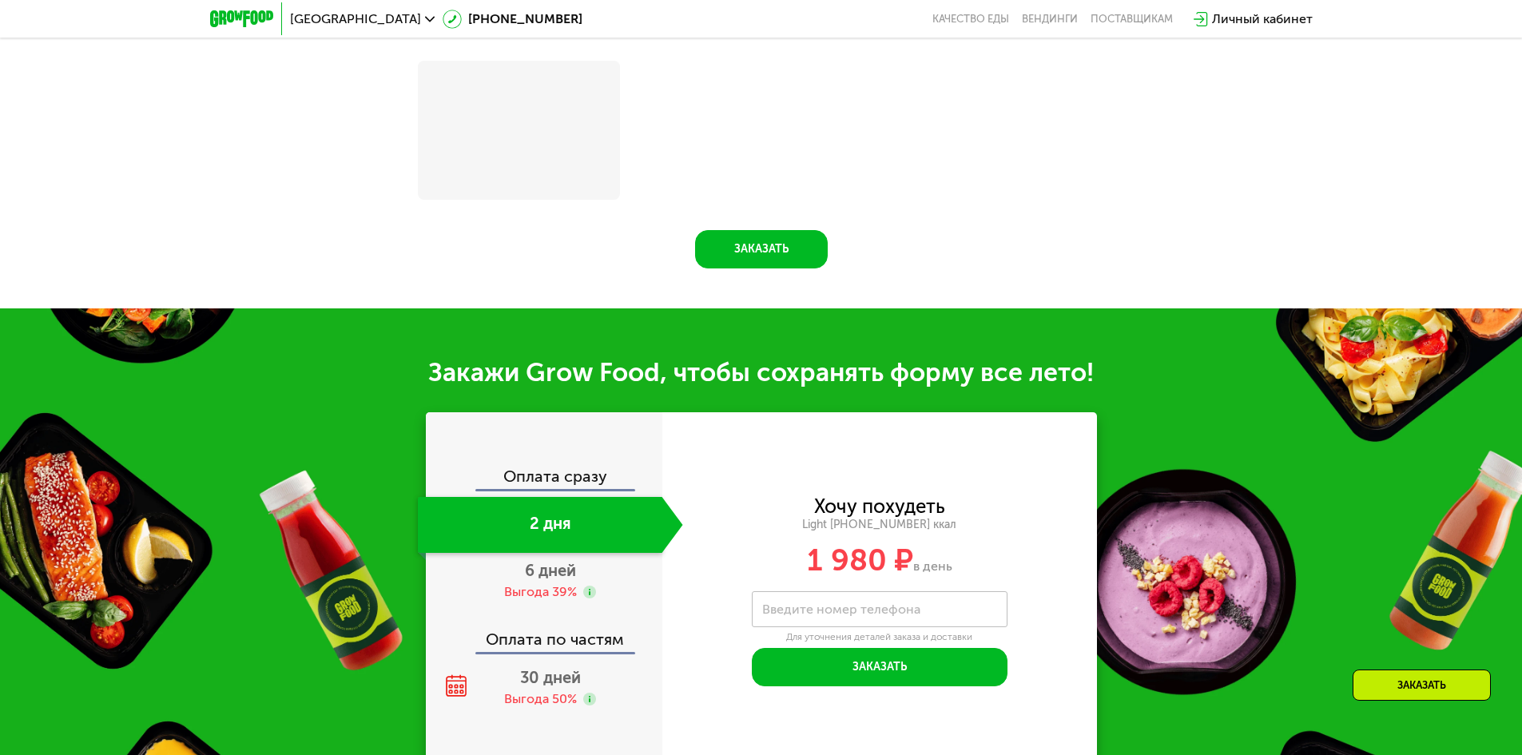
scroll to position [1583, 0]
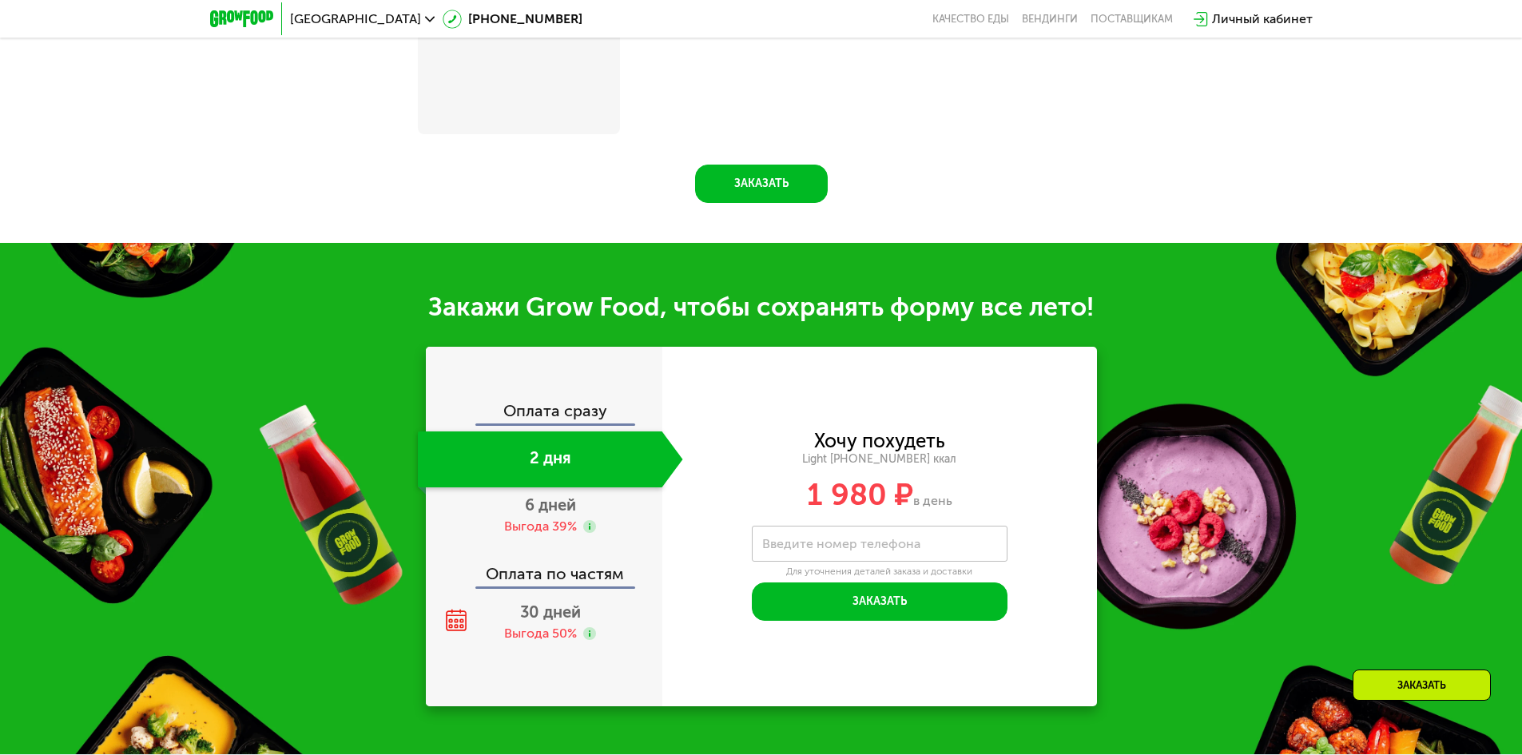
click at [553, 415] on div "Оплата сразу" at bounding box center [544, 413] width 235 height 21
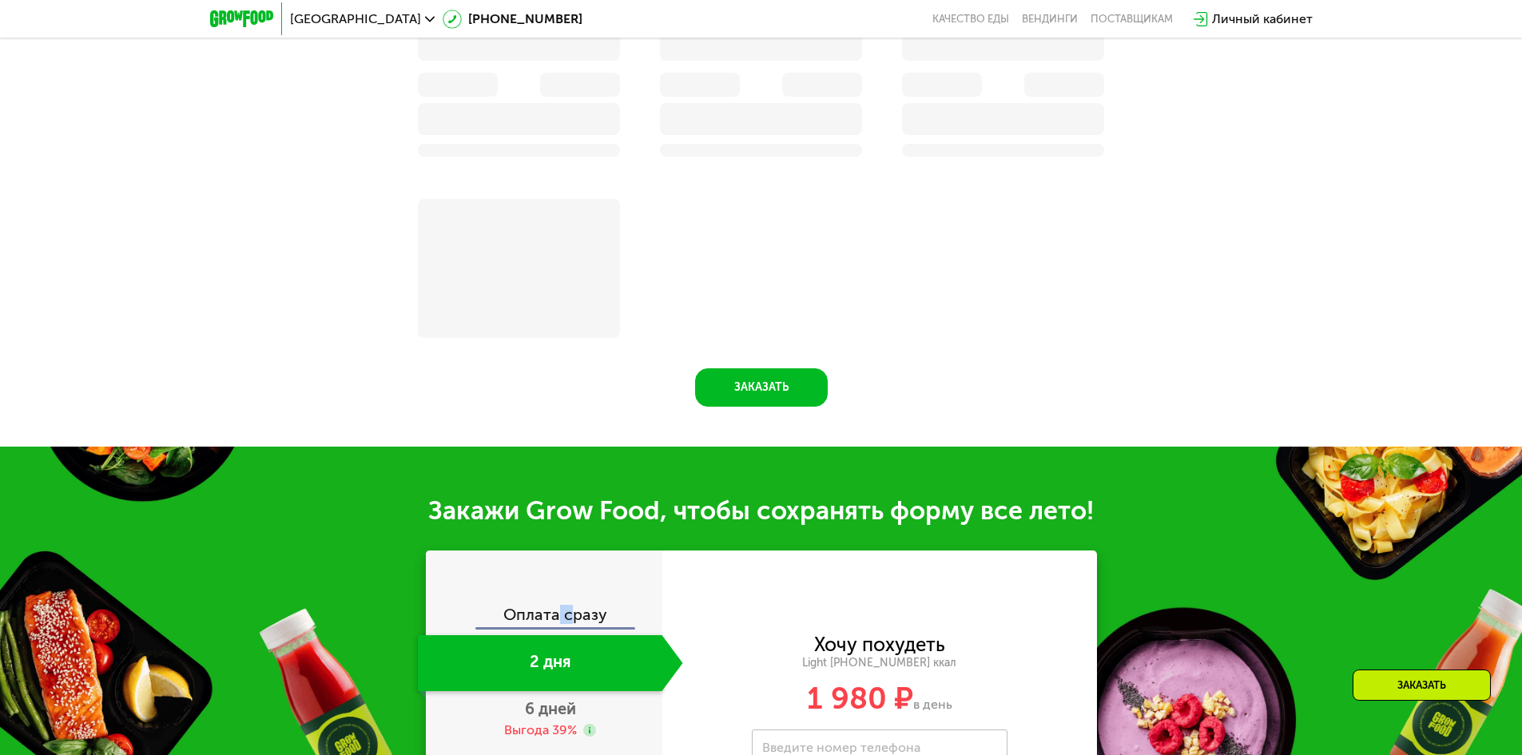
click at [577, 606] on div "Оплата сразу" at bounding box center [544, 616] width 235 height 21
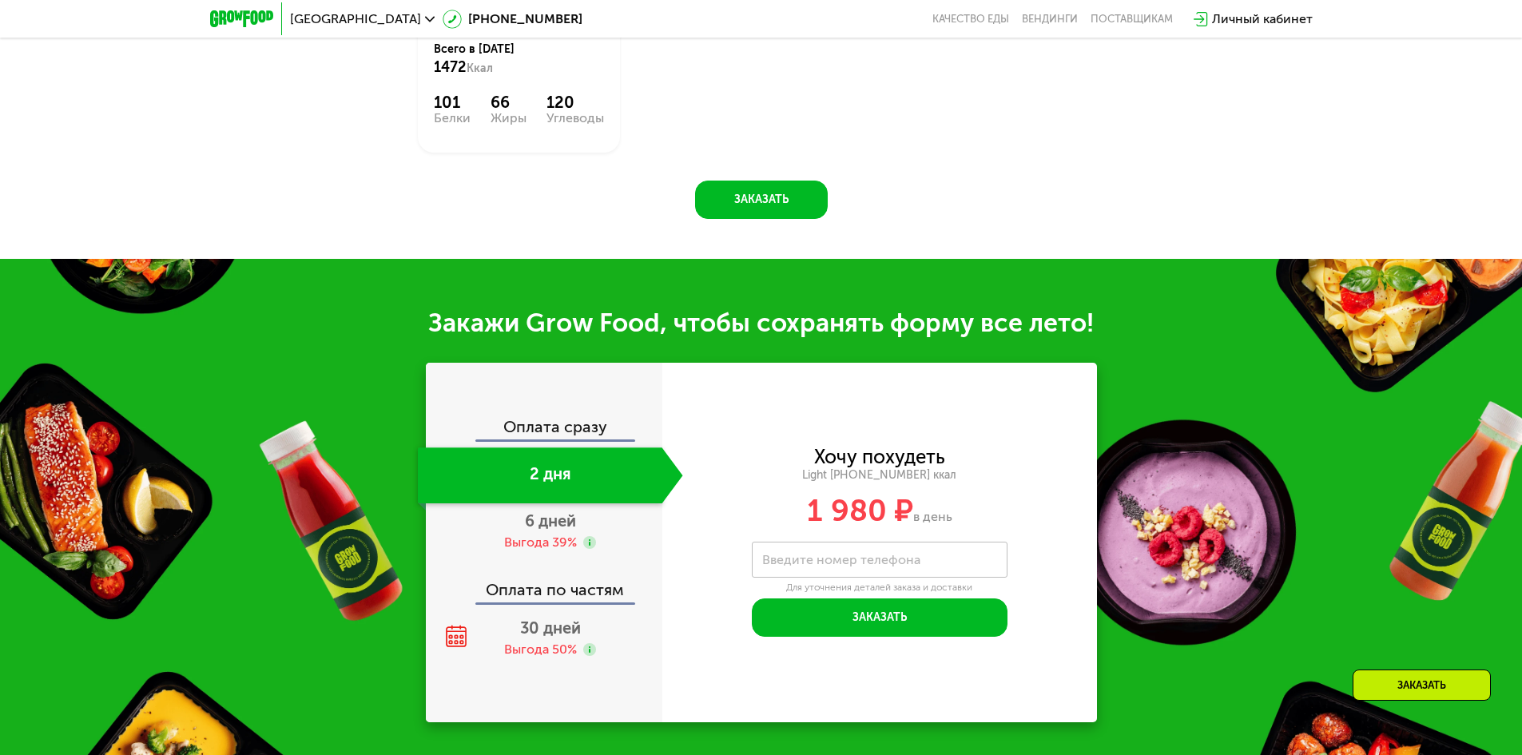
click at [615, 420] on div "Оплата сразу" at bounding box center [544, 429] width 235 height 21
click at [577, 534] on div "Выгода 39%" at bounding box center [550, 543] width 92 height 18
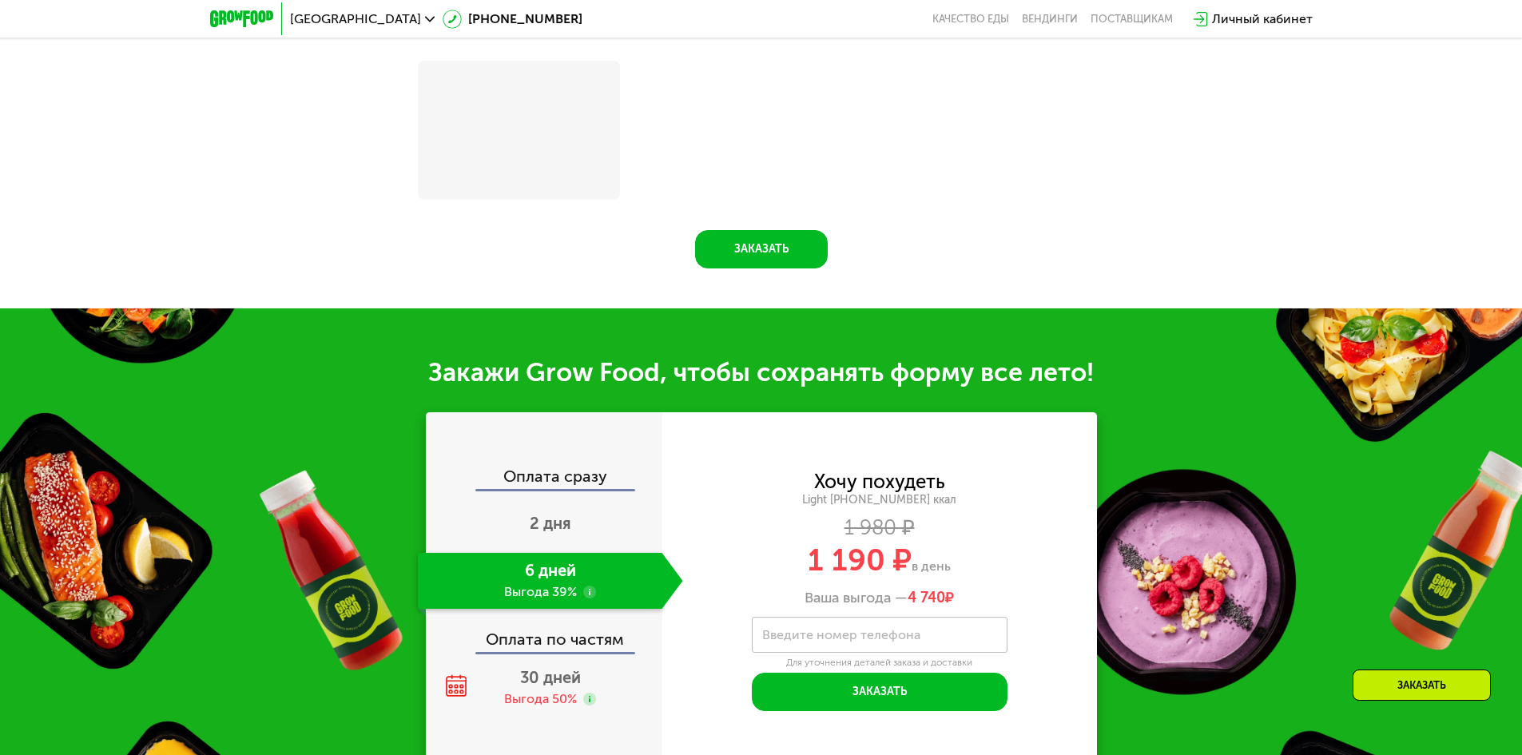
click at [564, 615] on div "Оплата по частям" at bounding box center [544, 633] width 235 height 37
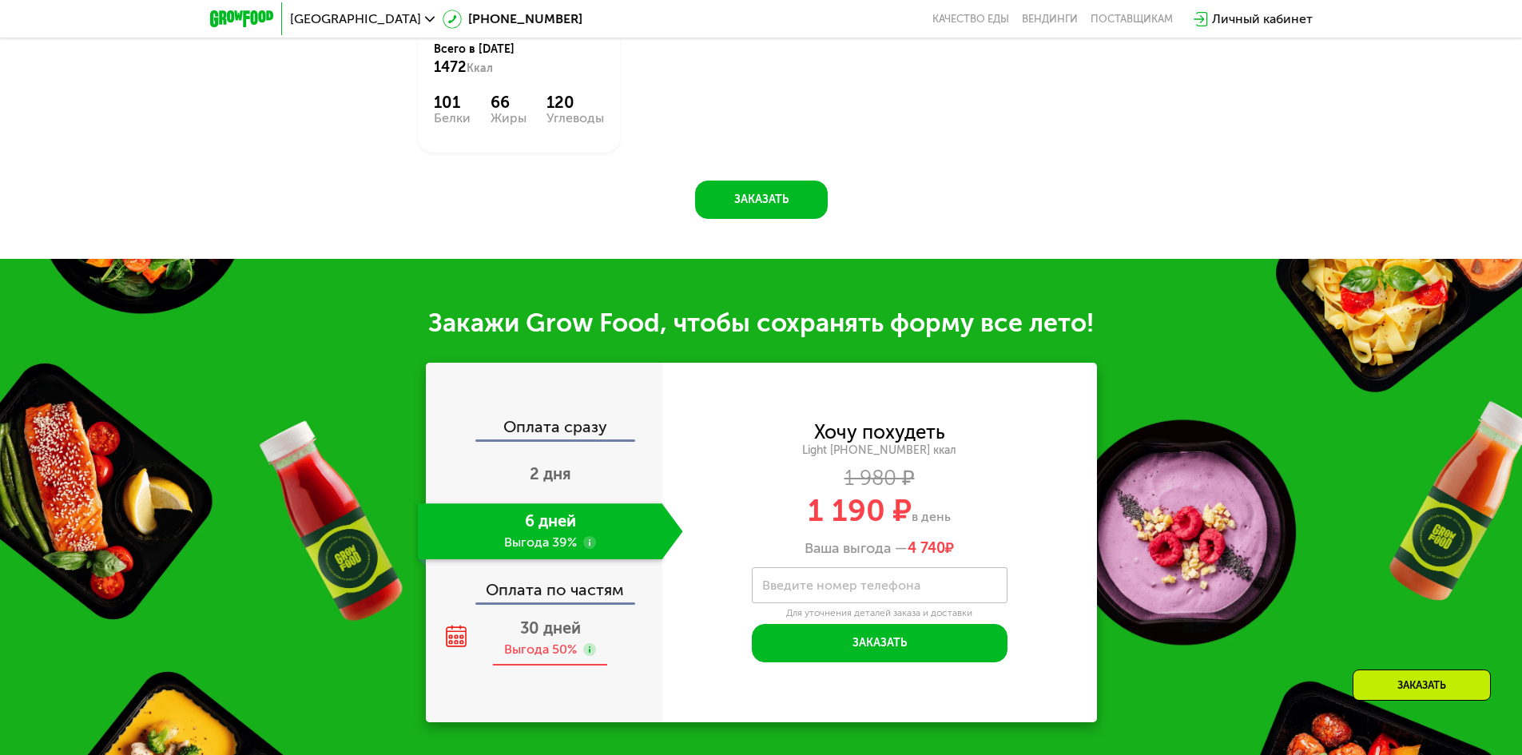
click at [558, 641] on div "Выгода 50%" at bounding box center [540, 650] width 73 height 18
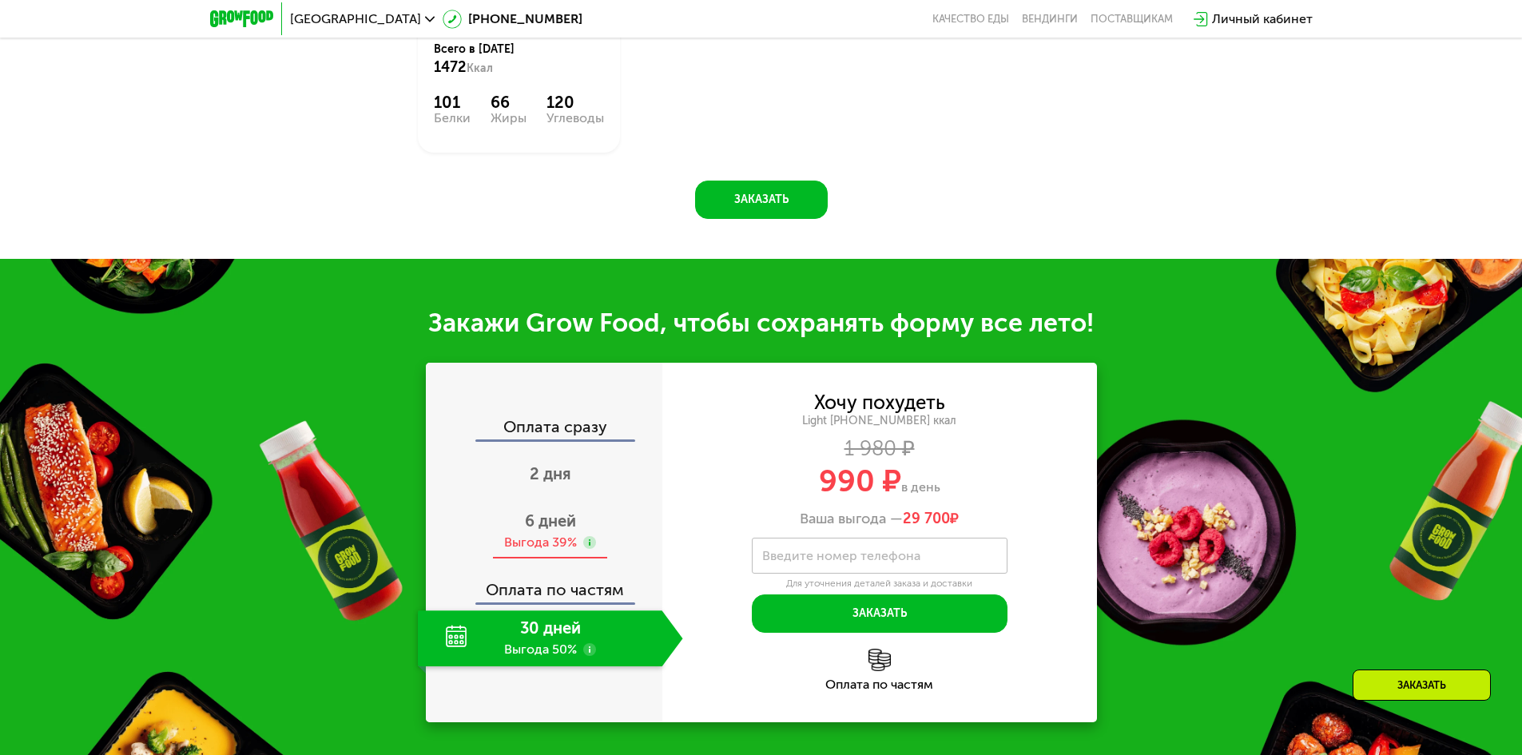
click at [583, 510] on div "6 дней Выгода 39%" at bounding box center [550, 531] width 265 height 56
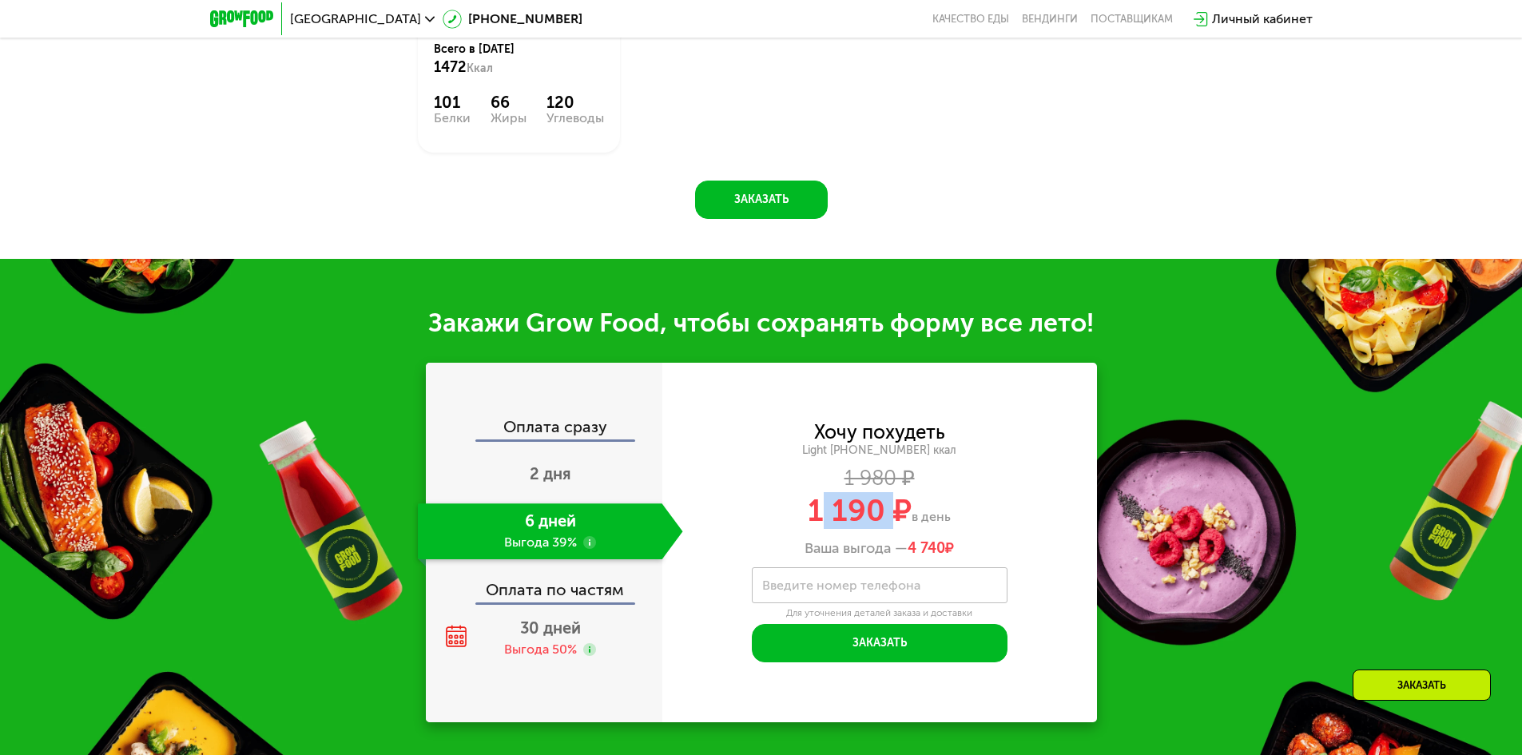
drag, startPoint x: 820, startPoint y: 507, endPoint x: 911, endPoint y: 499, distance: 90.6
click at [896, 501] on span "1 190 ₽" at bounding box center [860, 510] width 104 height 37
click at [912, 509] on span "в день" at bounding box center [930, 516] width 39 height 15
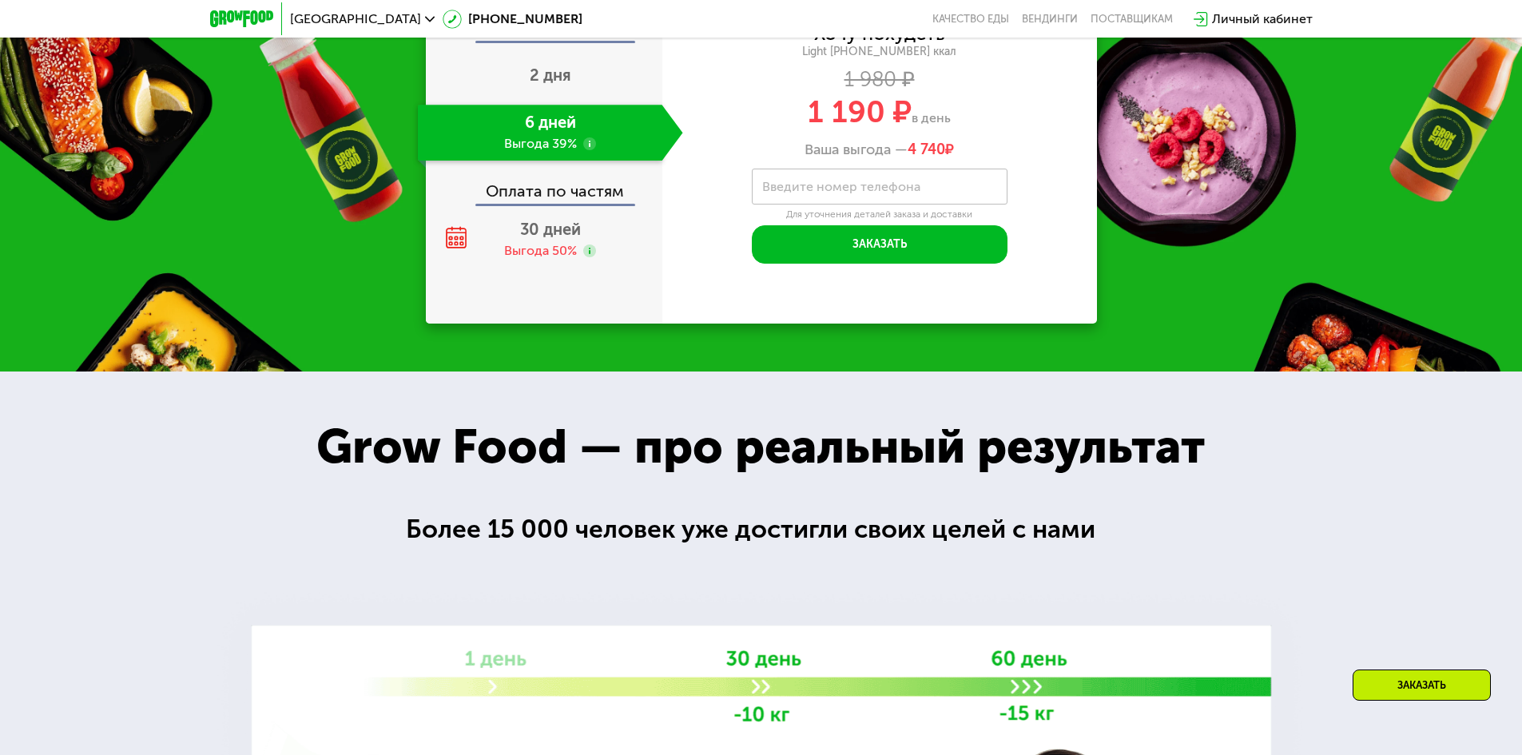
scroll to position [1917, 0]
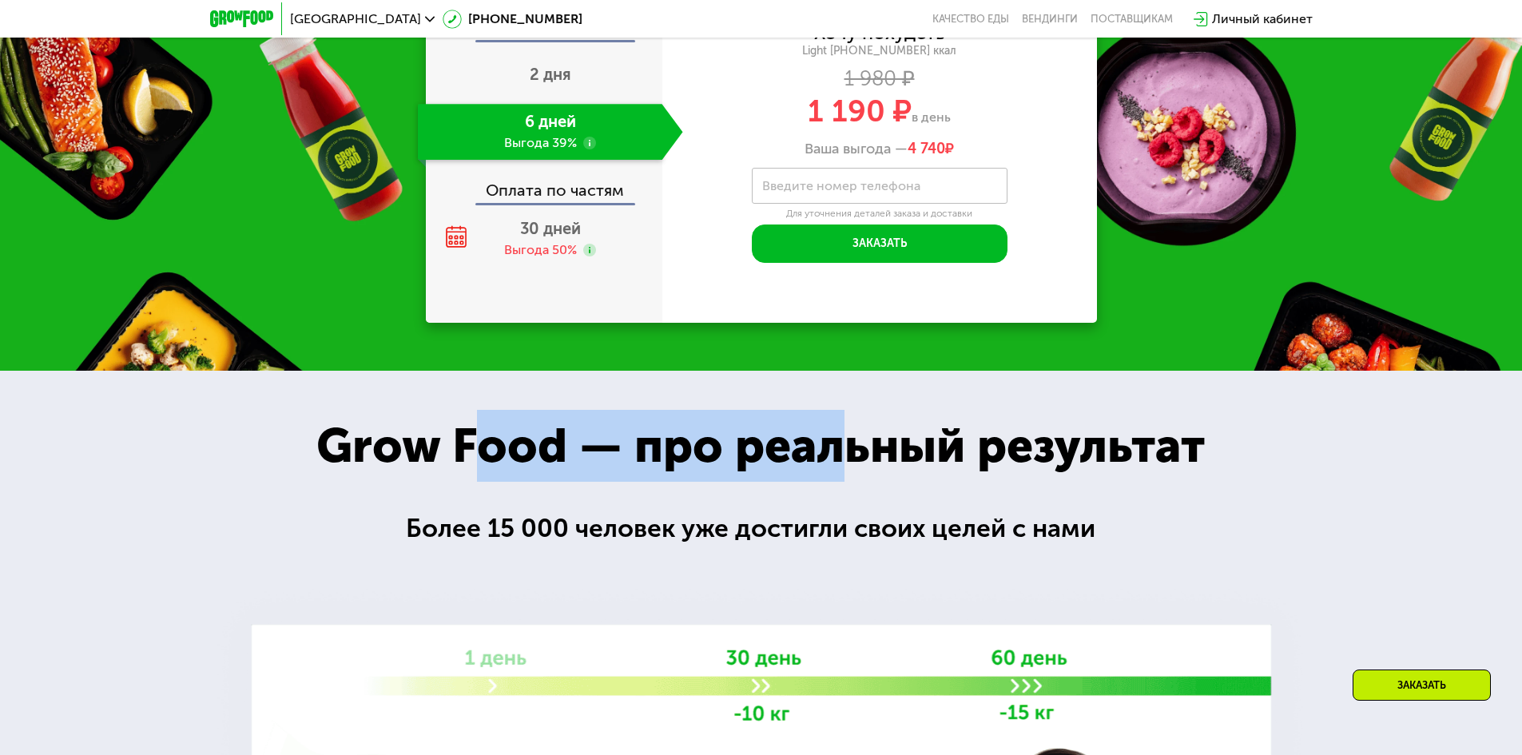
drag, startPoint x: 495, startPoint y: 455, endPoint x: 883, endPoint y: 431, distance: 388.2
click at [844, 434] on div "Grow Food — про реальный результат" at bounding box center [760, 446] width 959 height 72
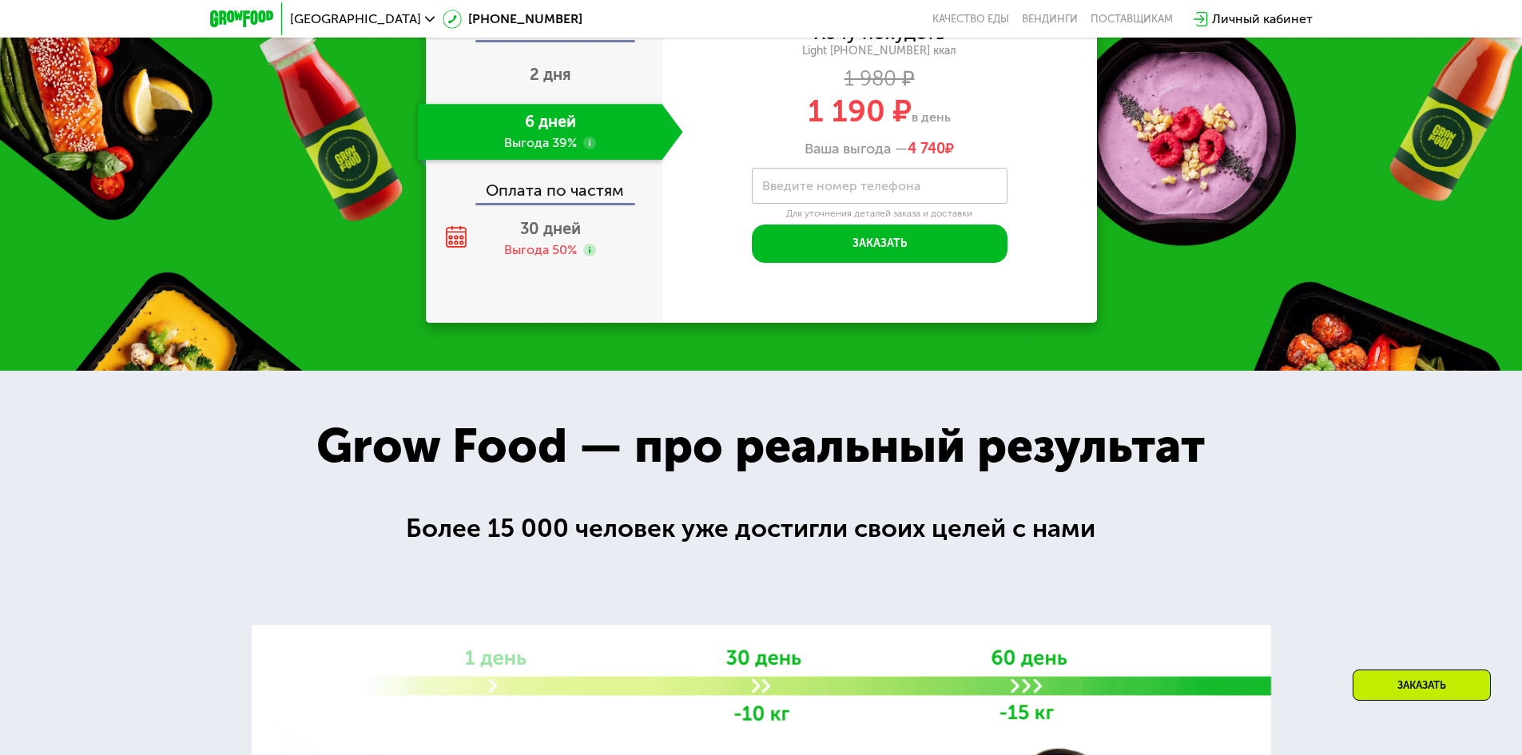
click at [924, 428] on div "Grow Food — про реальный результат" at bounding box center [760, 446] width 959 height 72
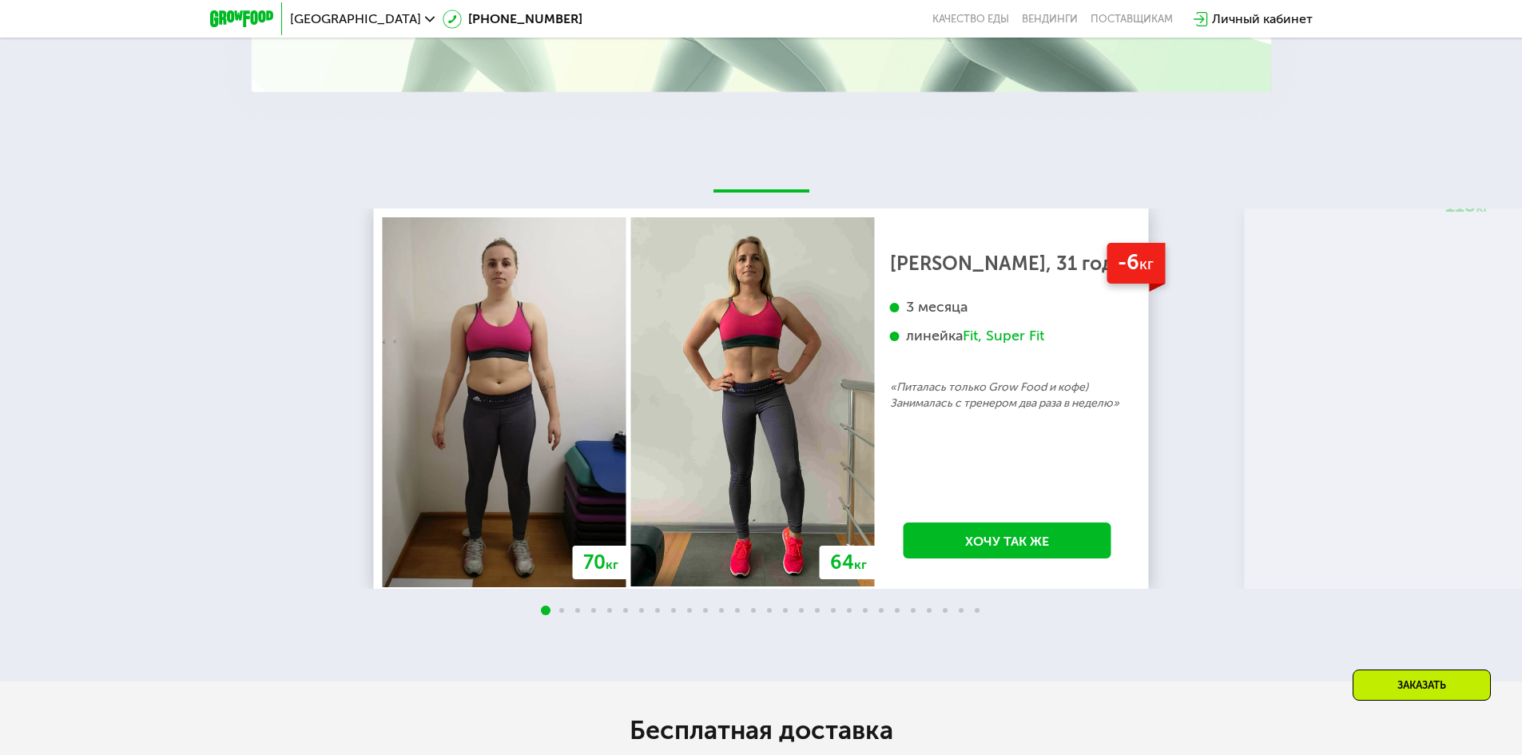
scroll to position [2956, 0]
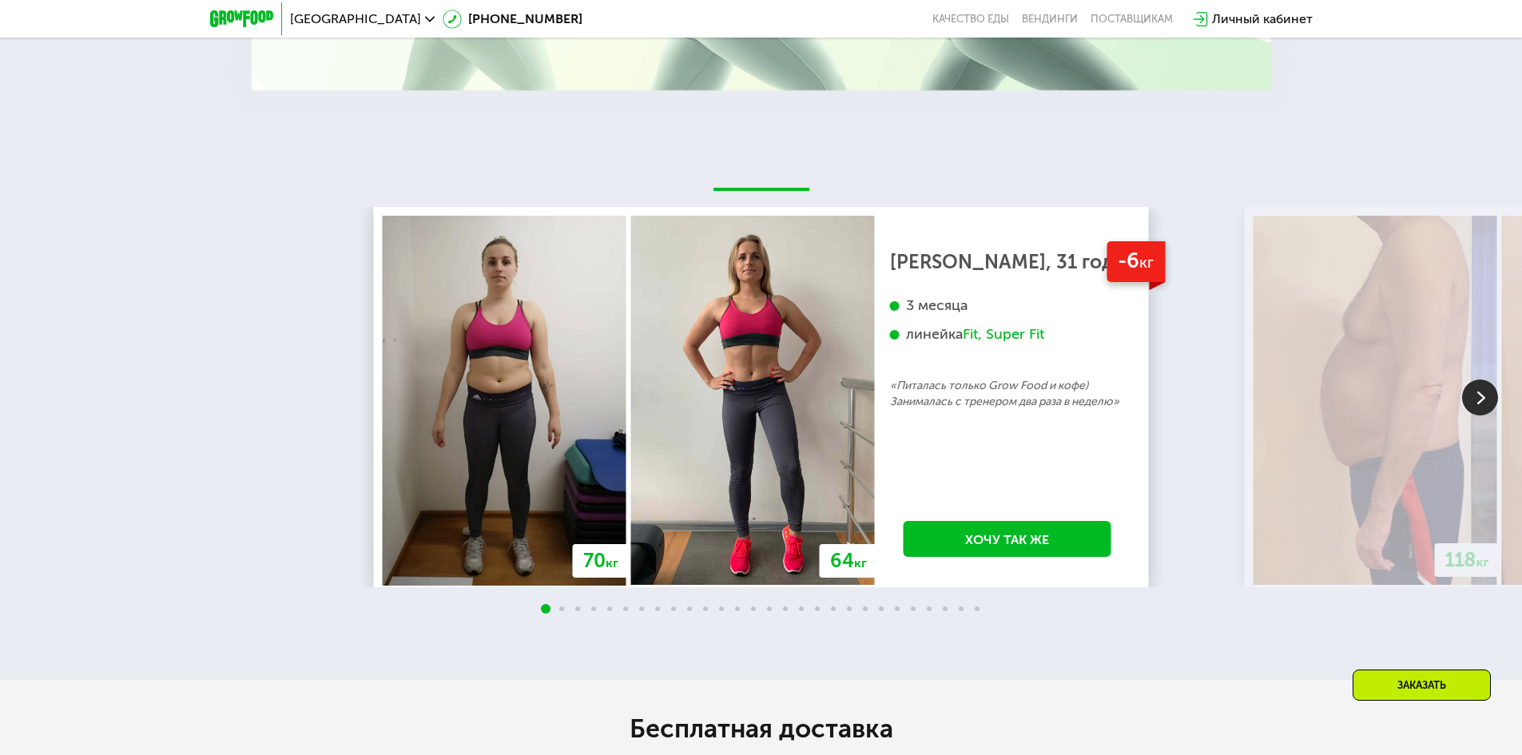
click at [1486, 385] on img at bounding box center [1480, 397] width 36 height 36
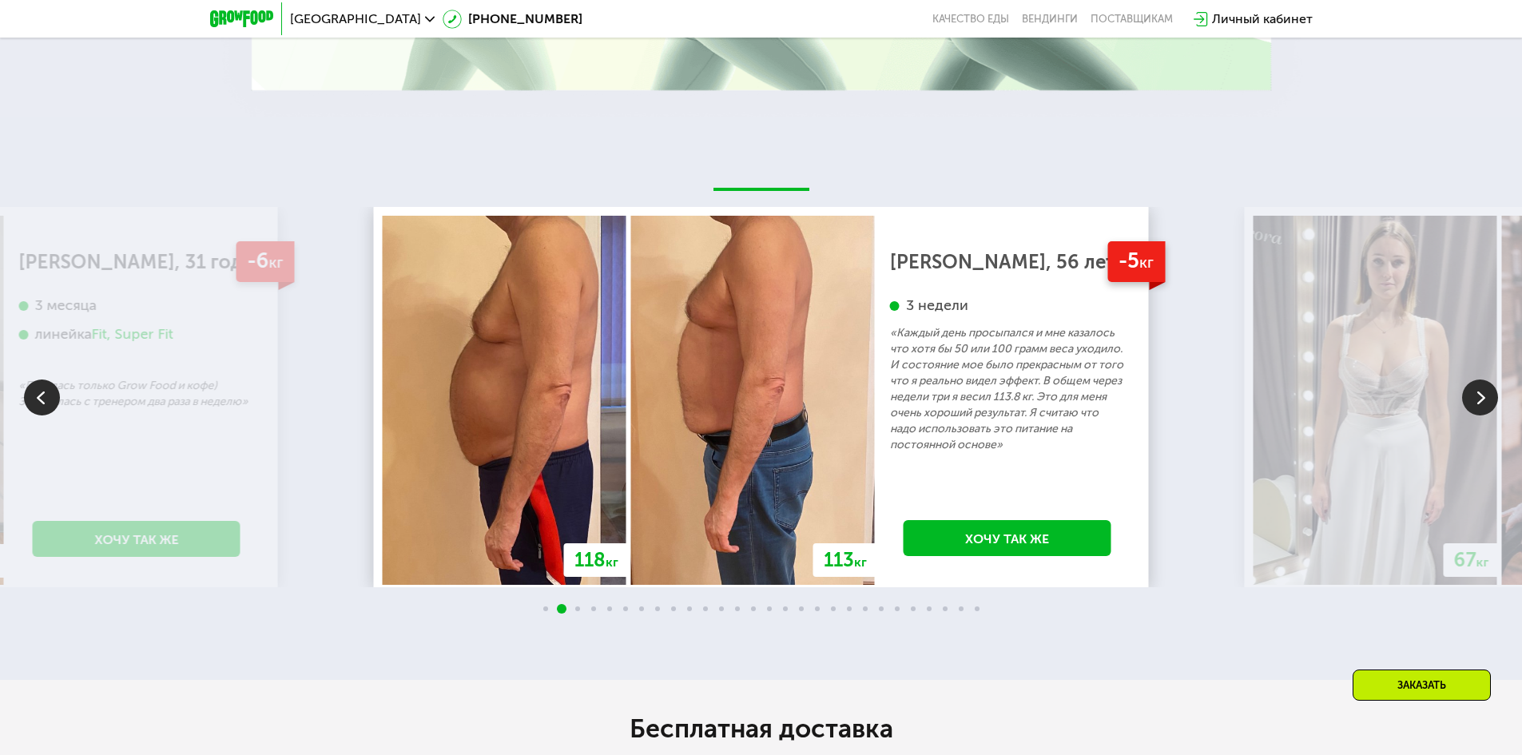
click at [1486, 385] on img at bounding box center [1480, 397] width 36 height 36
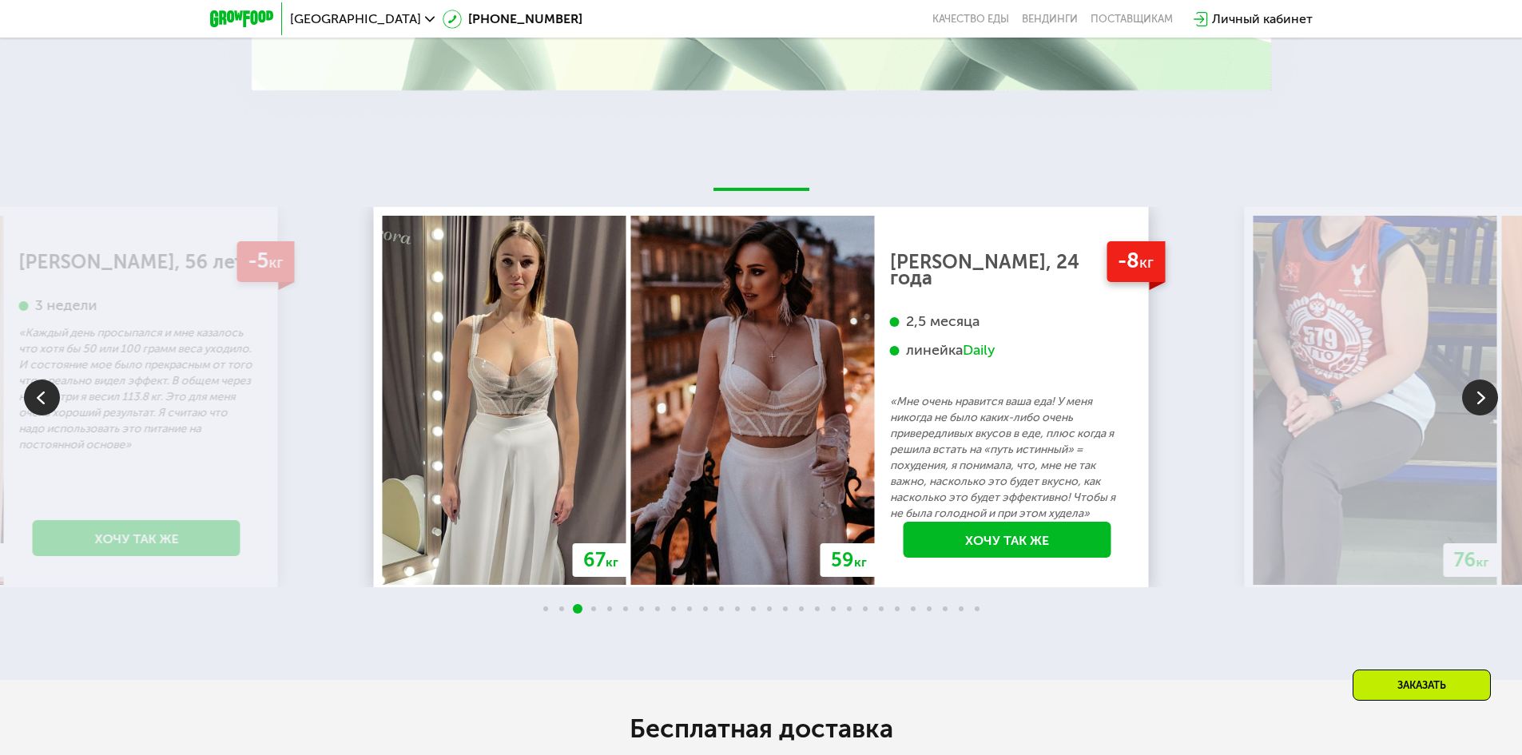
click at [1486, 385] on img at bounding box center [1480, 397] width 36 height 36
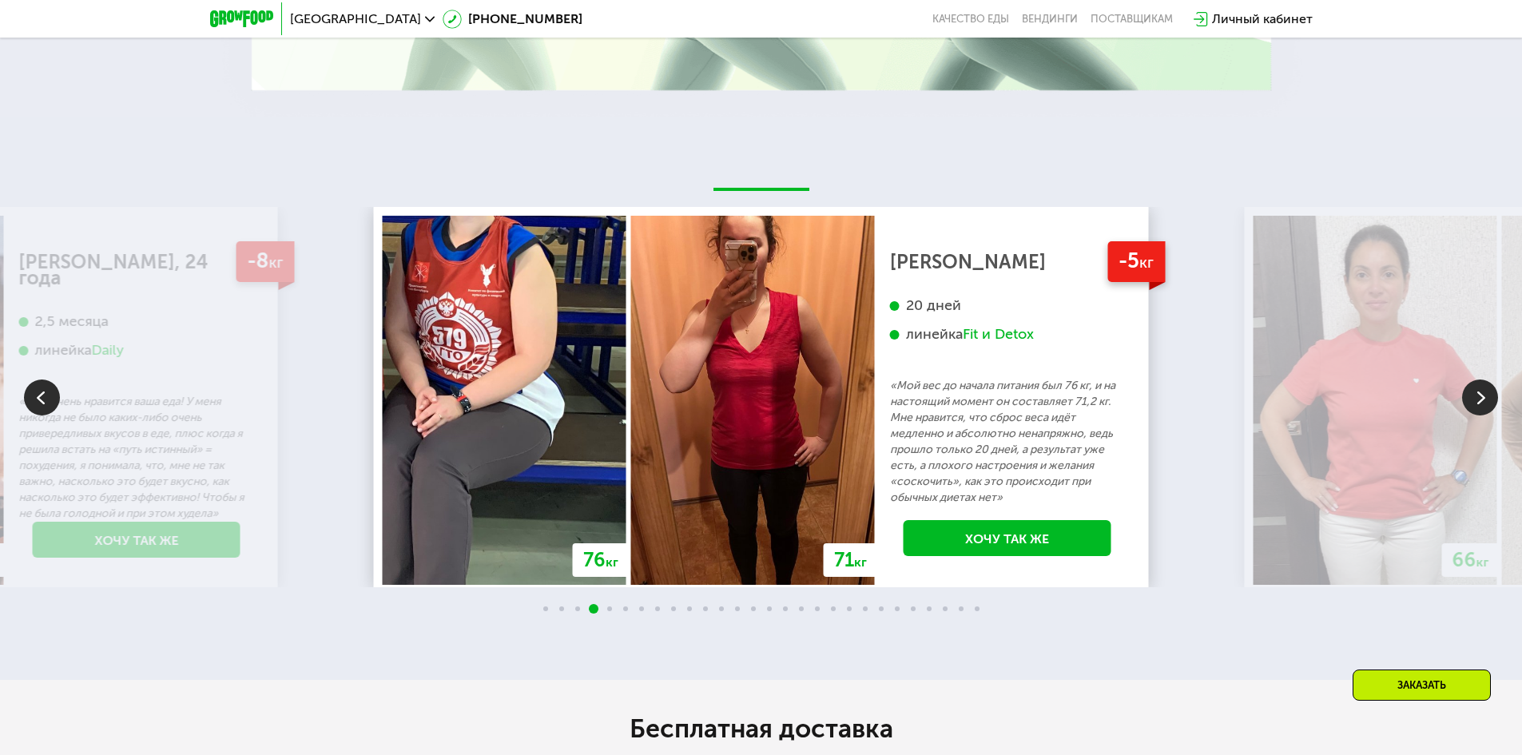
click at [1486, 385] on img at bounding box center [1480, 397] width 36 height 36
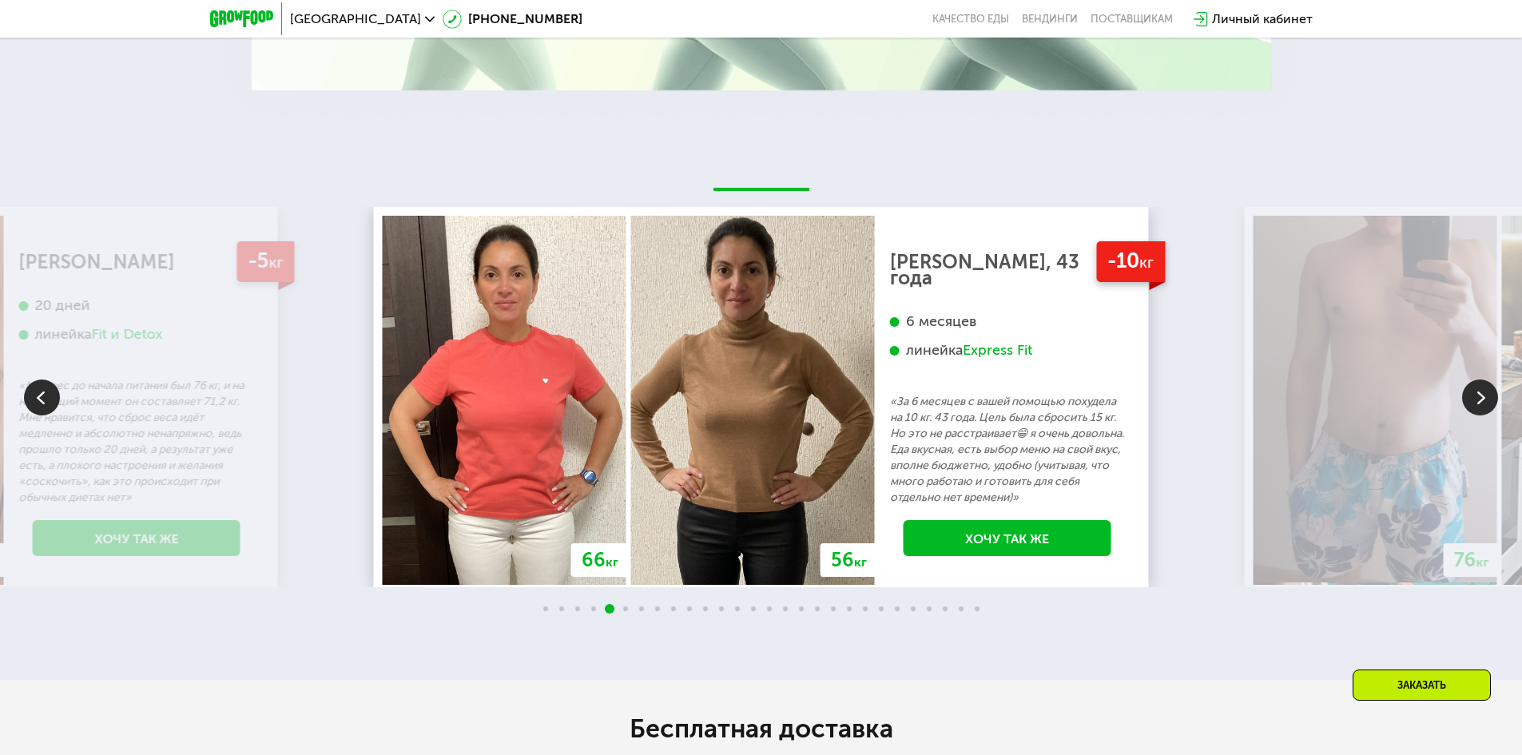
click at [1486, 385] on img at bounding box center [1480, 397] width 36 height 36
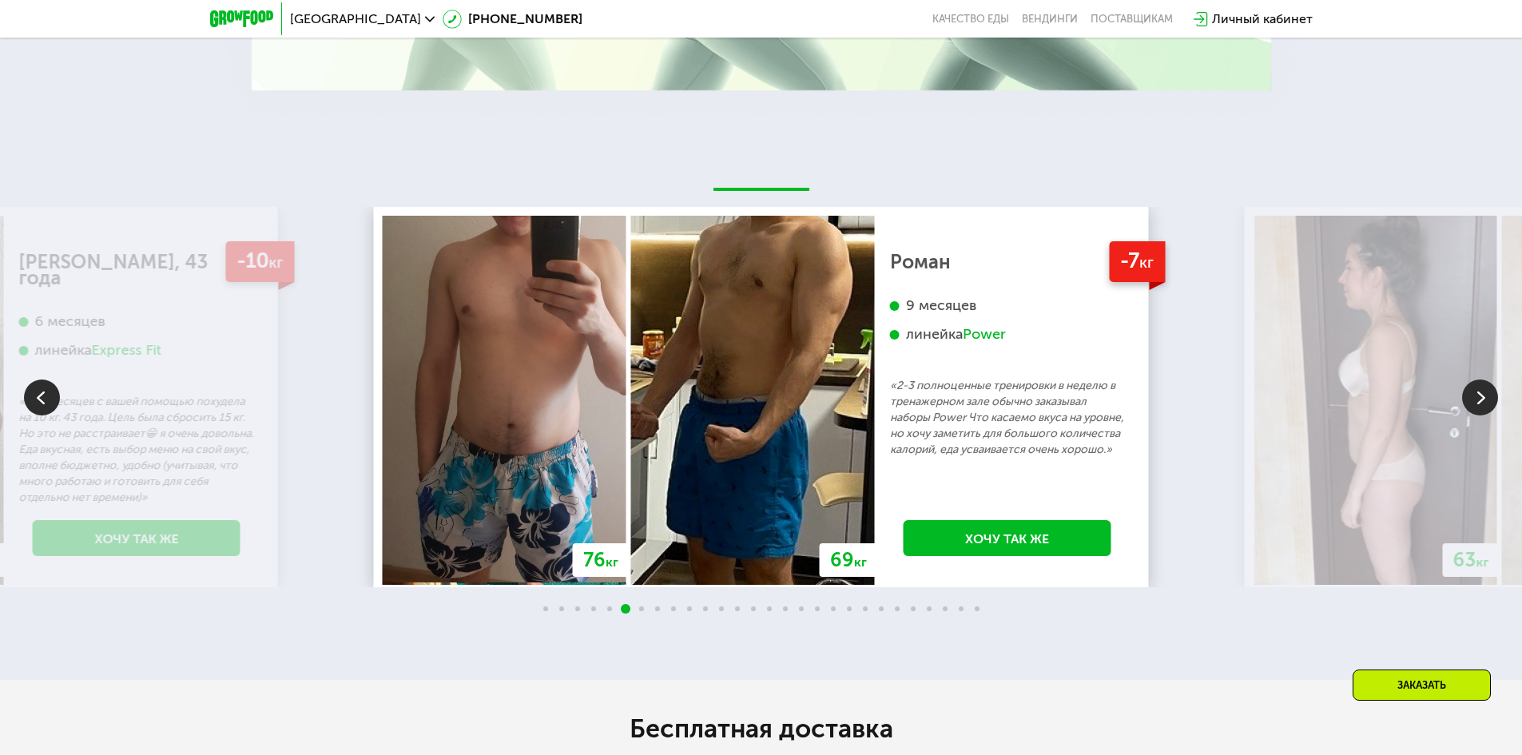
click at [1486, 385] on img at bounding box center [1480, 397] width 36 height 36
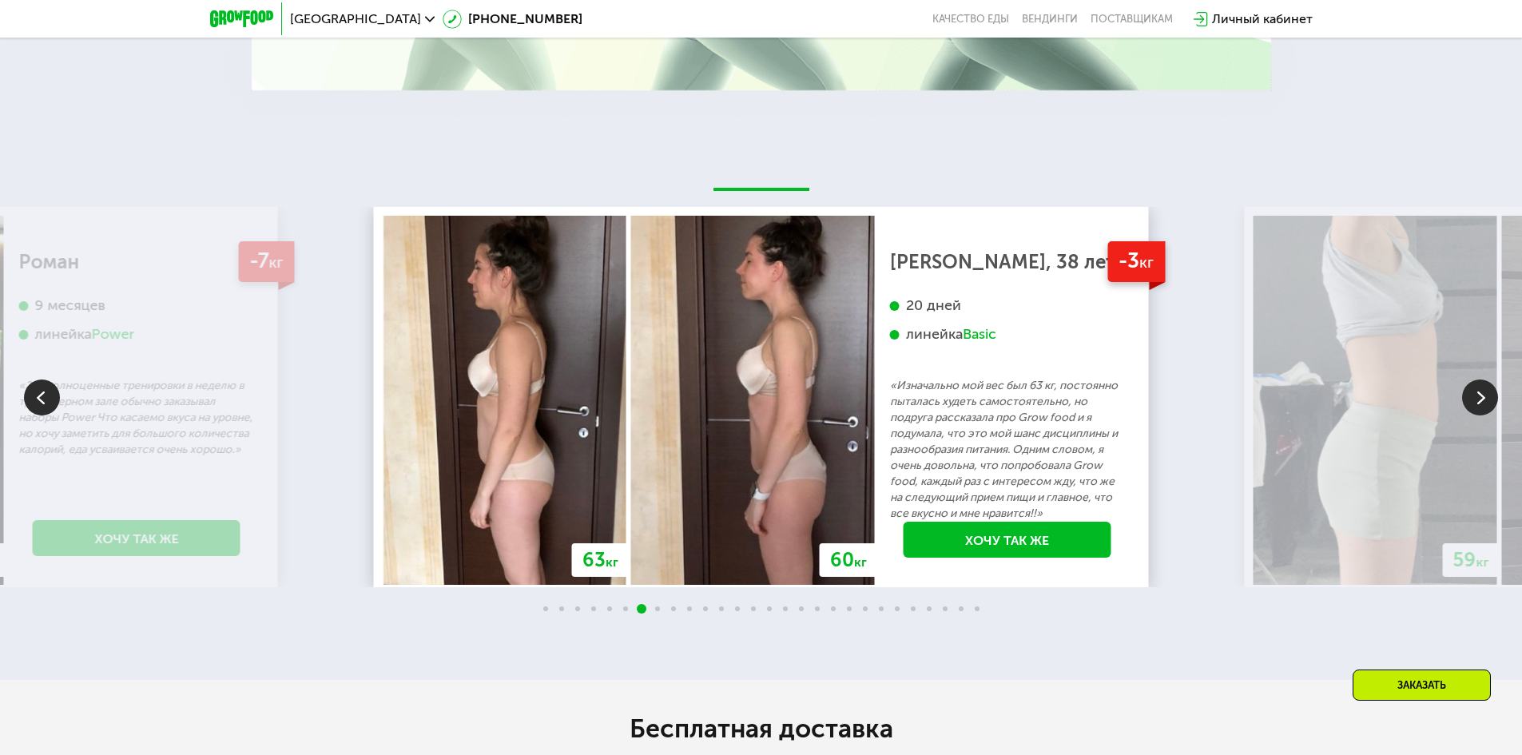
click at [1486, 385] on img at bounding box center [1480, 397] width 36 height 36
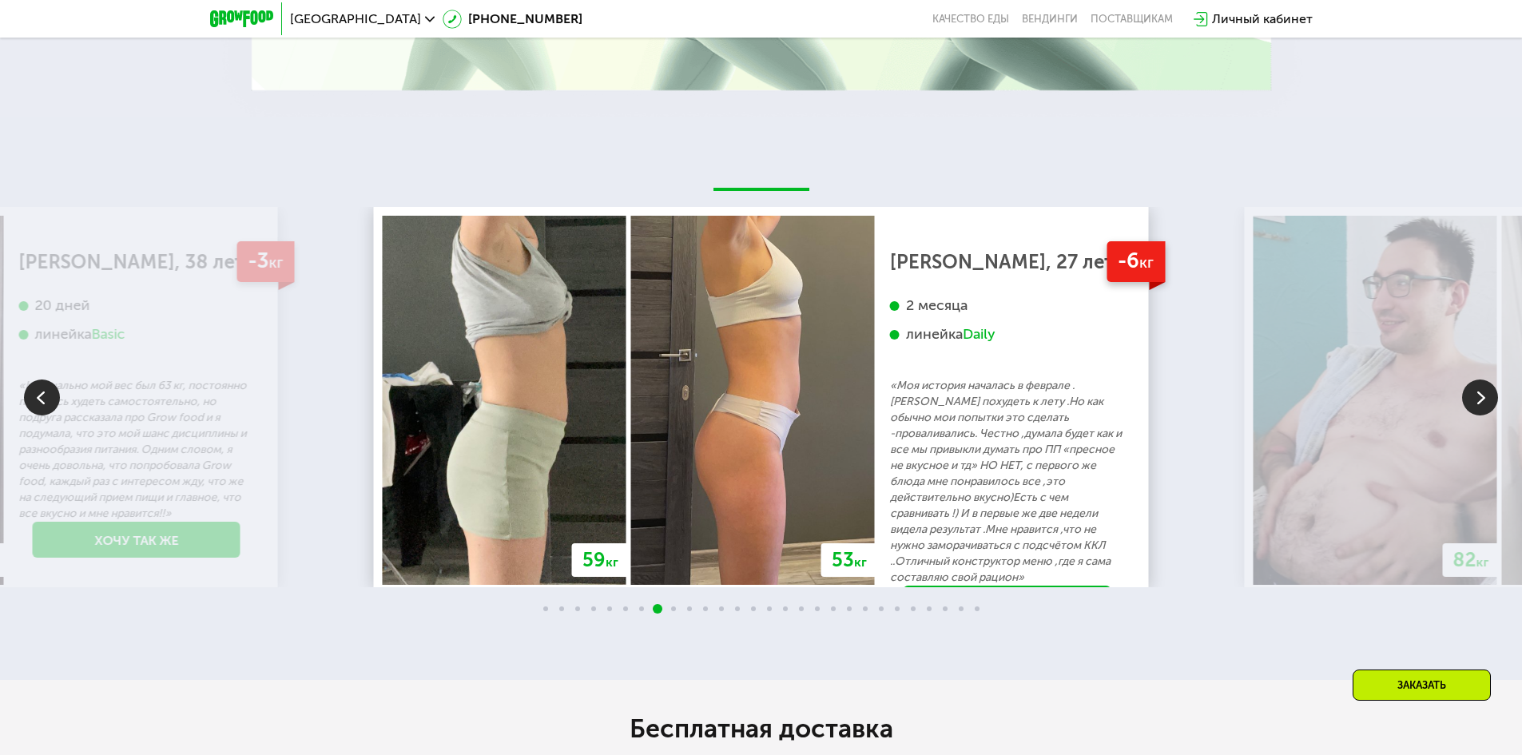
click at [1486, 385] on img at bounding box center [1480, 397] width 36 height 36
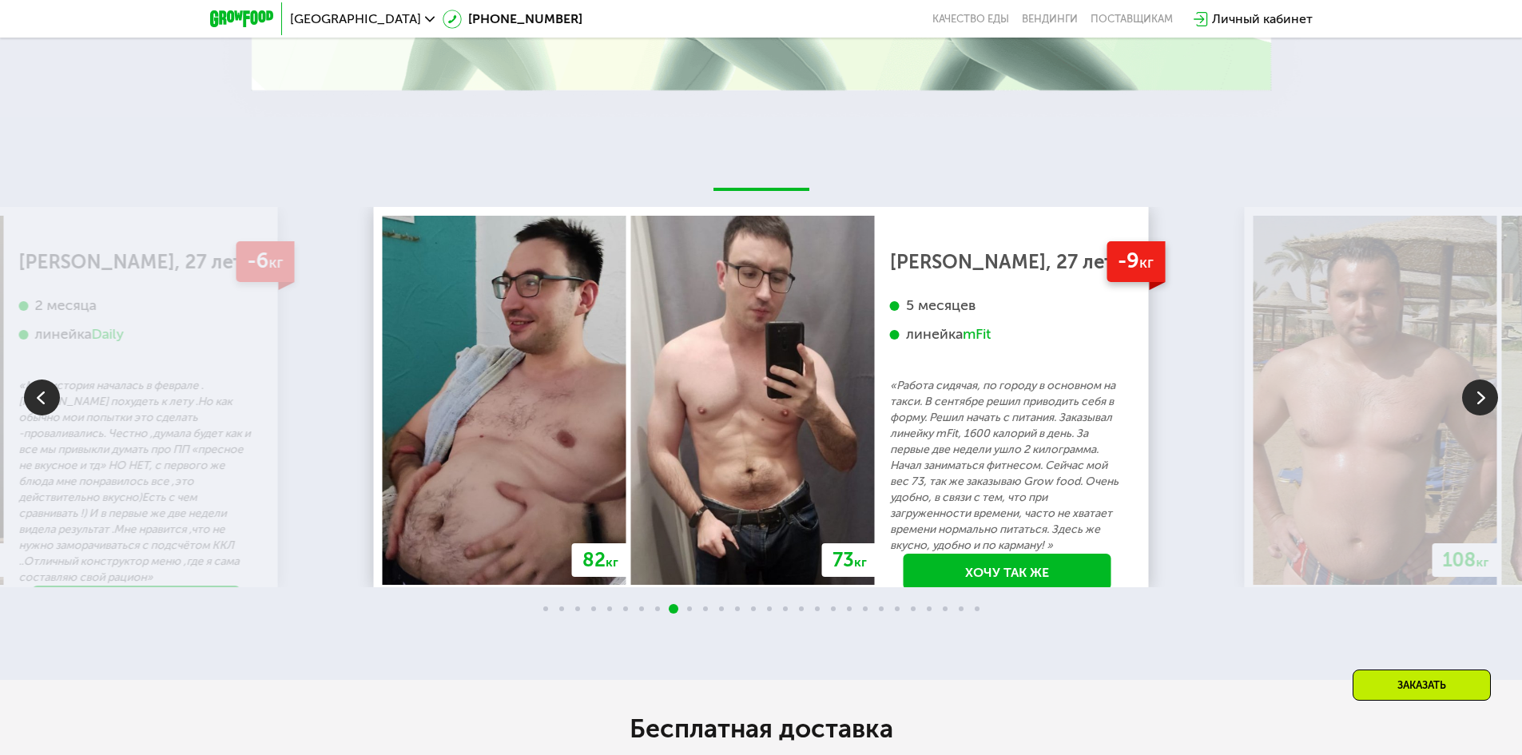
click at [1486, 385] on img at bounding box center [1480, 397] width 36 height 36
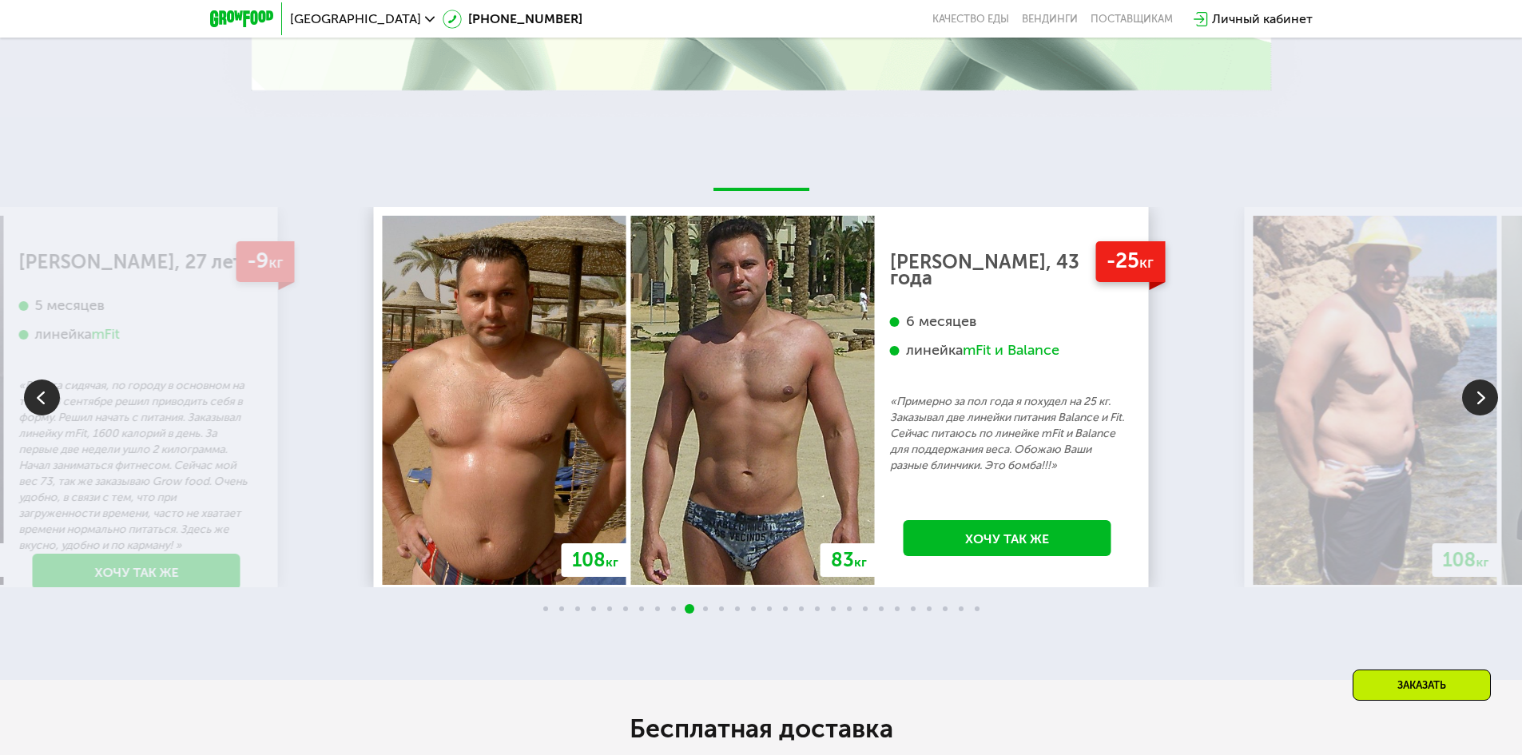
click at [1486, 385] on img at bounding box center [1480, 397] width 36 height 36
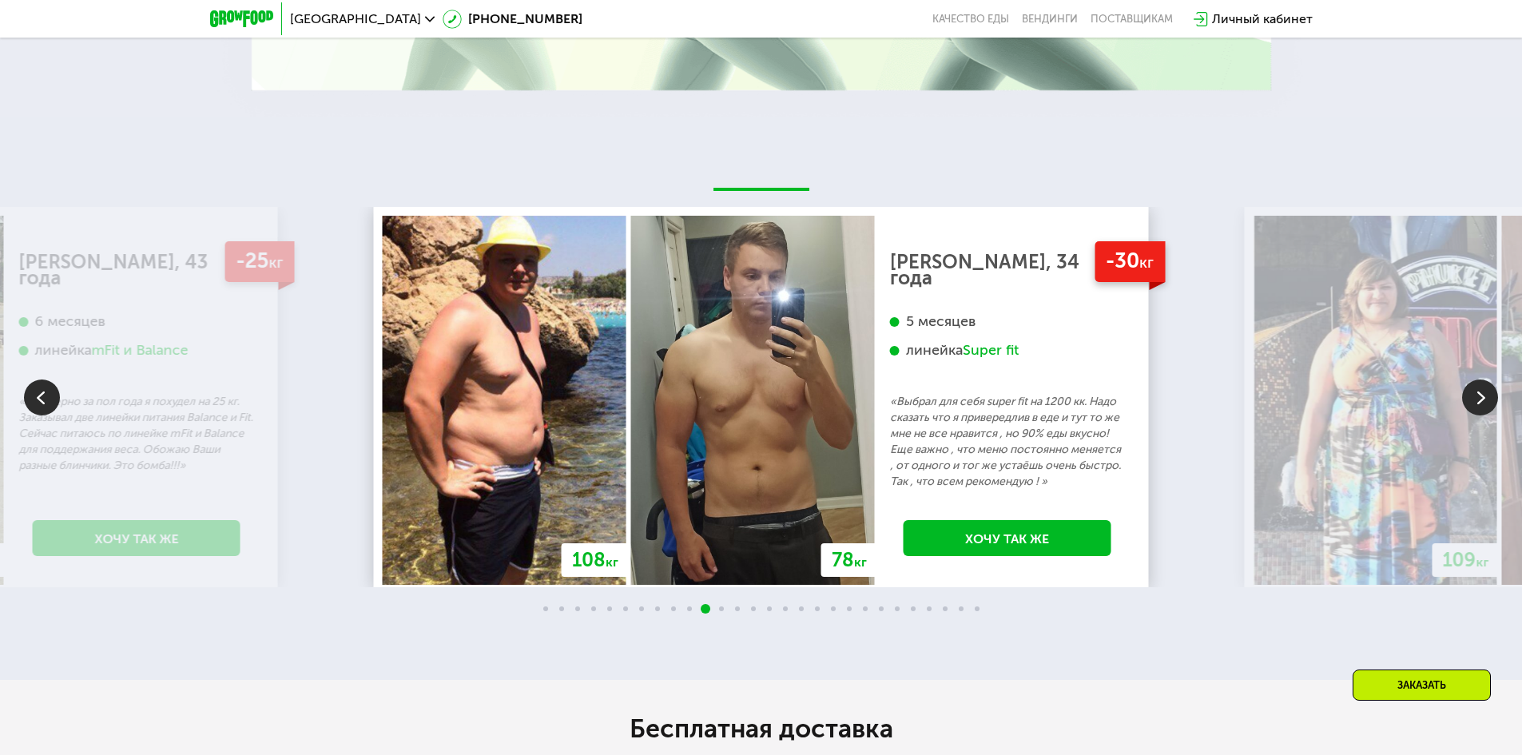
click at [1486, 385] on img at bounding box center [1480, 397] width 36 height 36
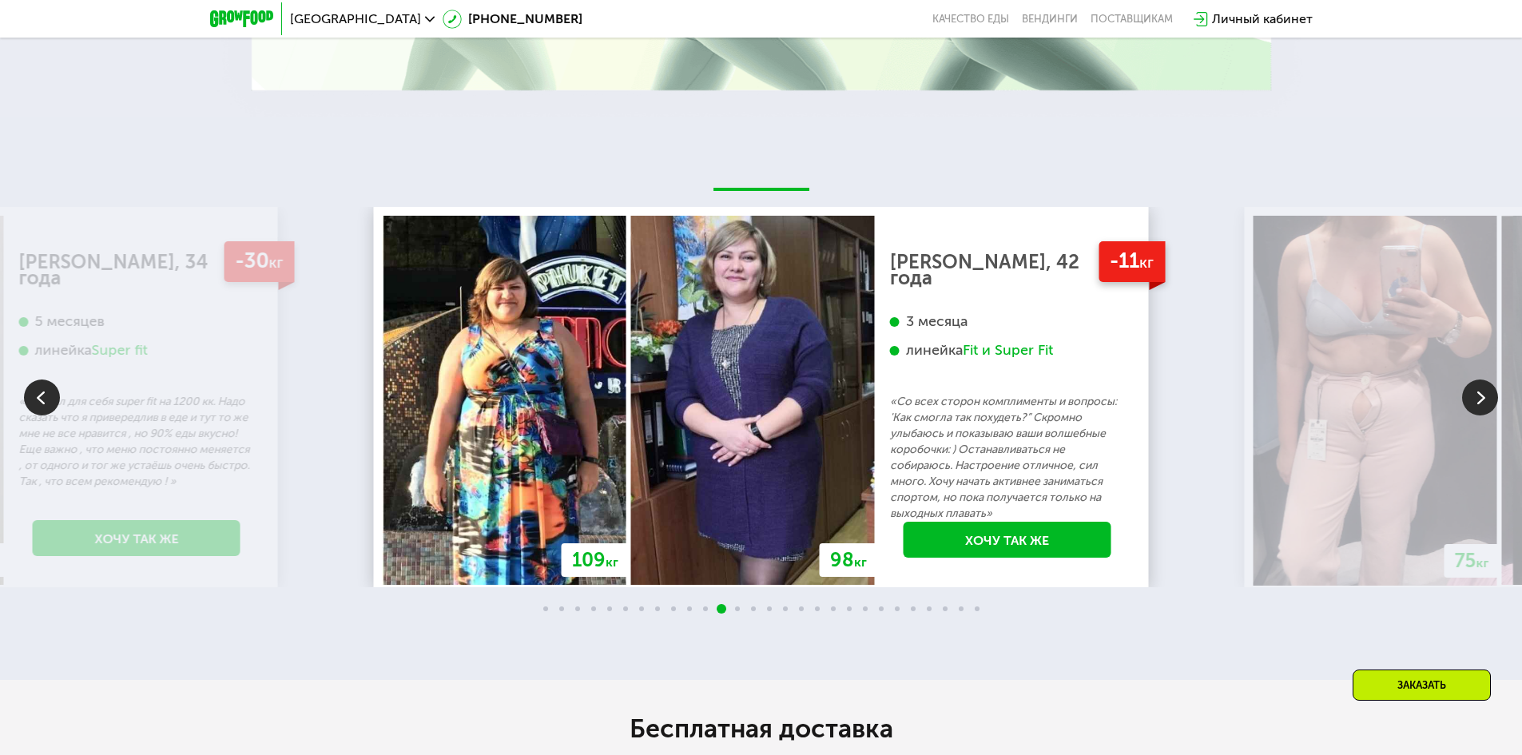
click at [1486, 385] on img at bounding box center [1480, 397] width 36 height 36
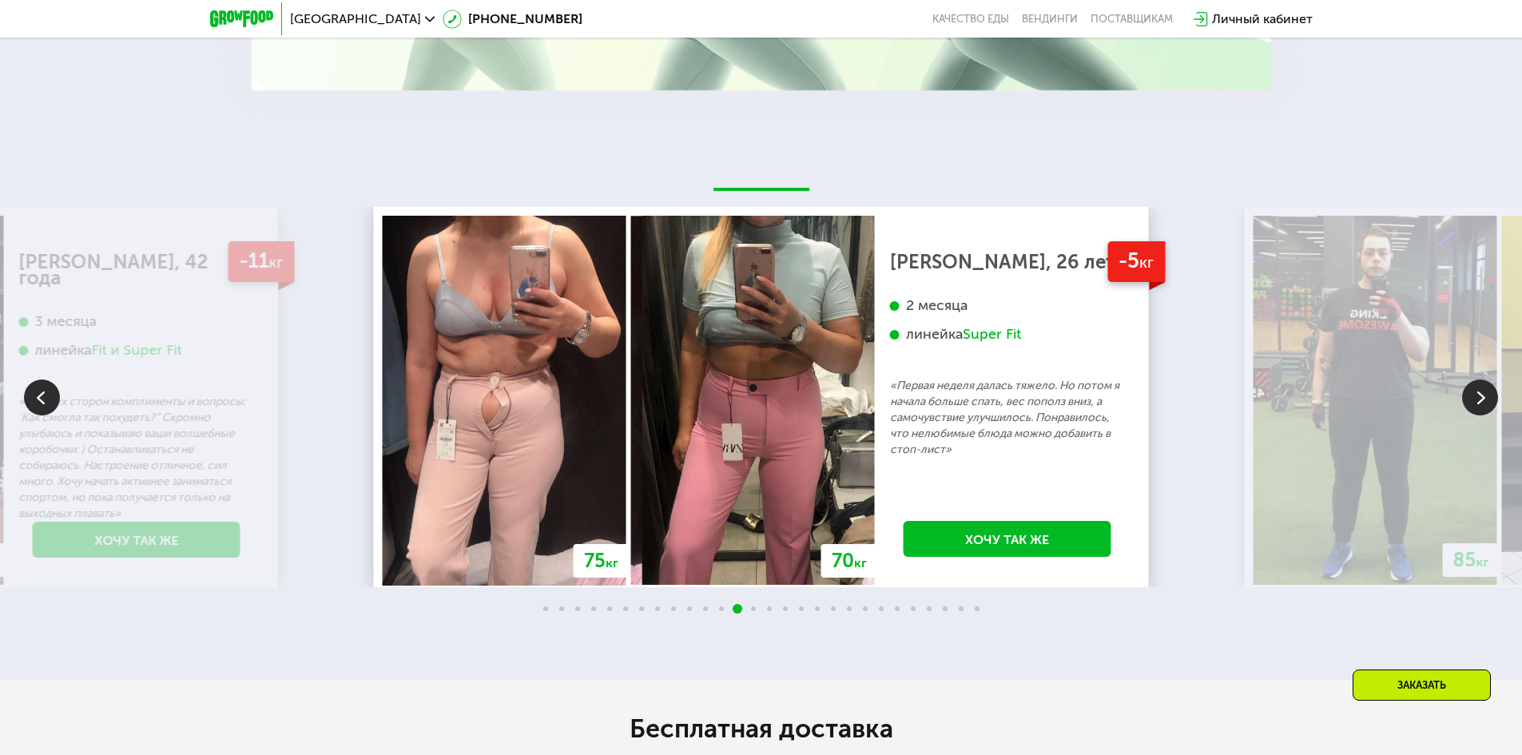
click at [1486, 385] on img at bounding box center [1480, 397] width 36 height 36
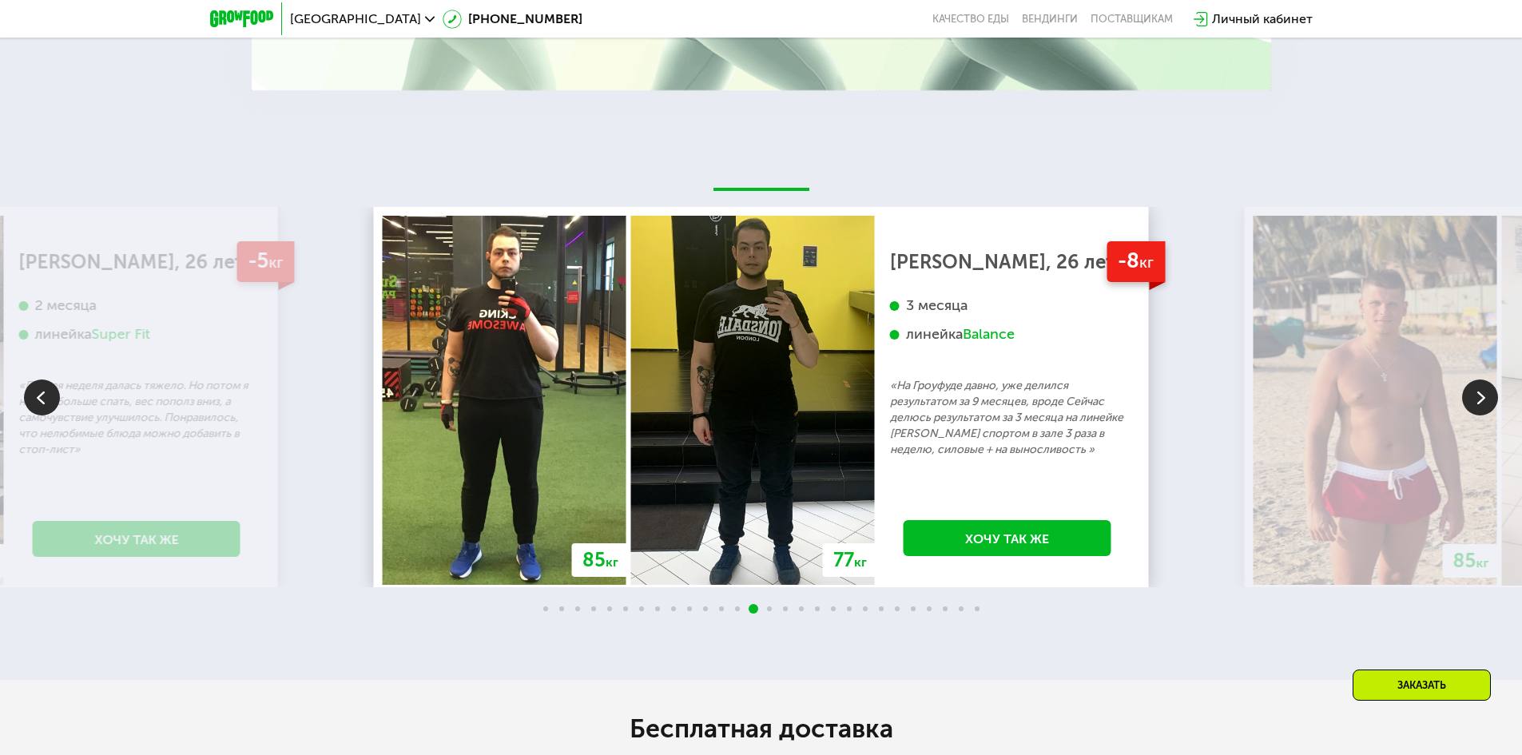
click at [1486, 385] on img at bounding box center [1480, 397] width 36 height 36
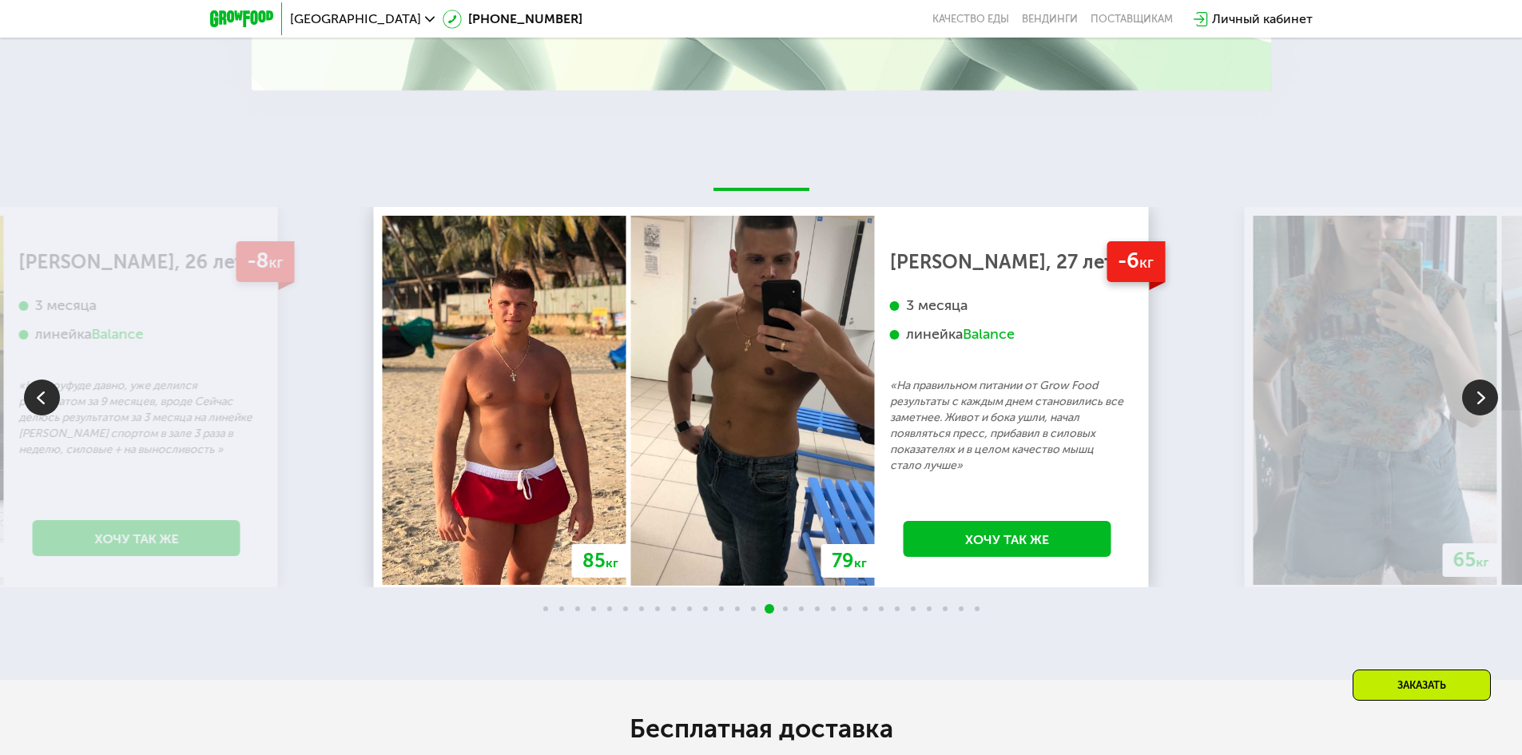
click at [1486, 385] on img at bounding box center [1480, 397] width 36 height 36
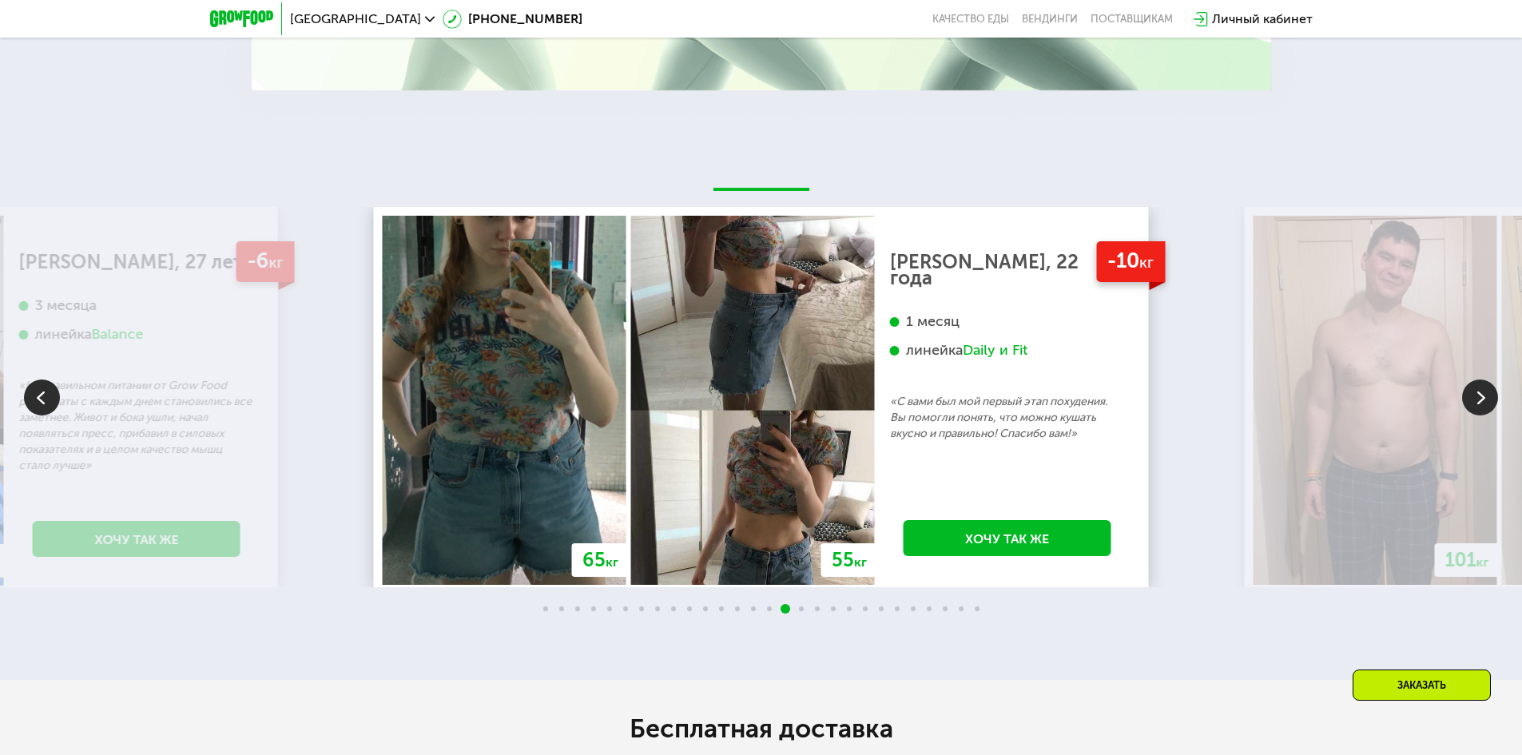
click at [1486, 385] on img at bounding box center [1480, 397] width 36 height 36
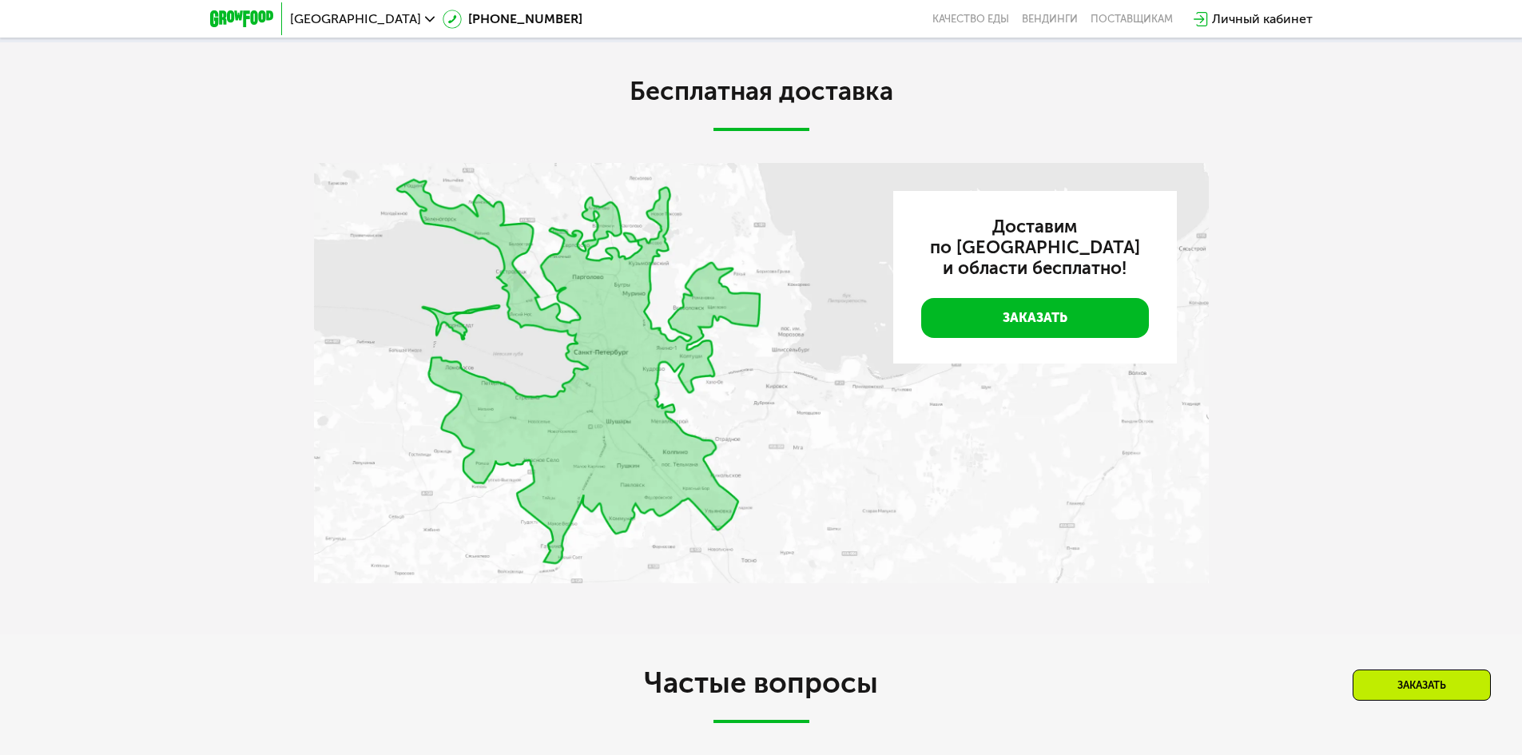
scroll to position [3595, 0]
click at [694, 359] on img at bounding box center [761, 371] width 895 height 420
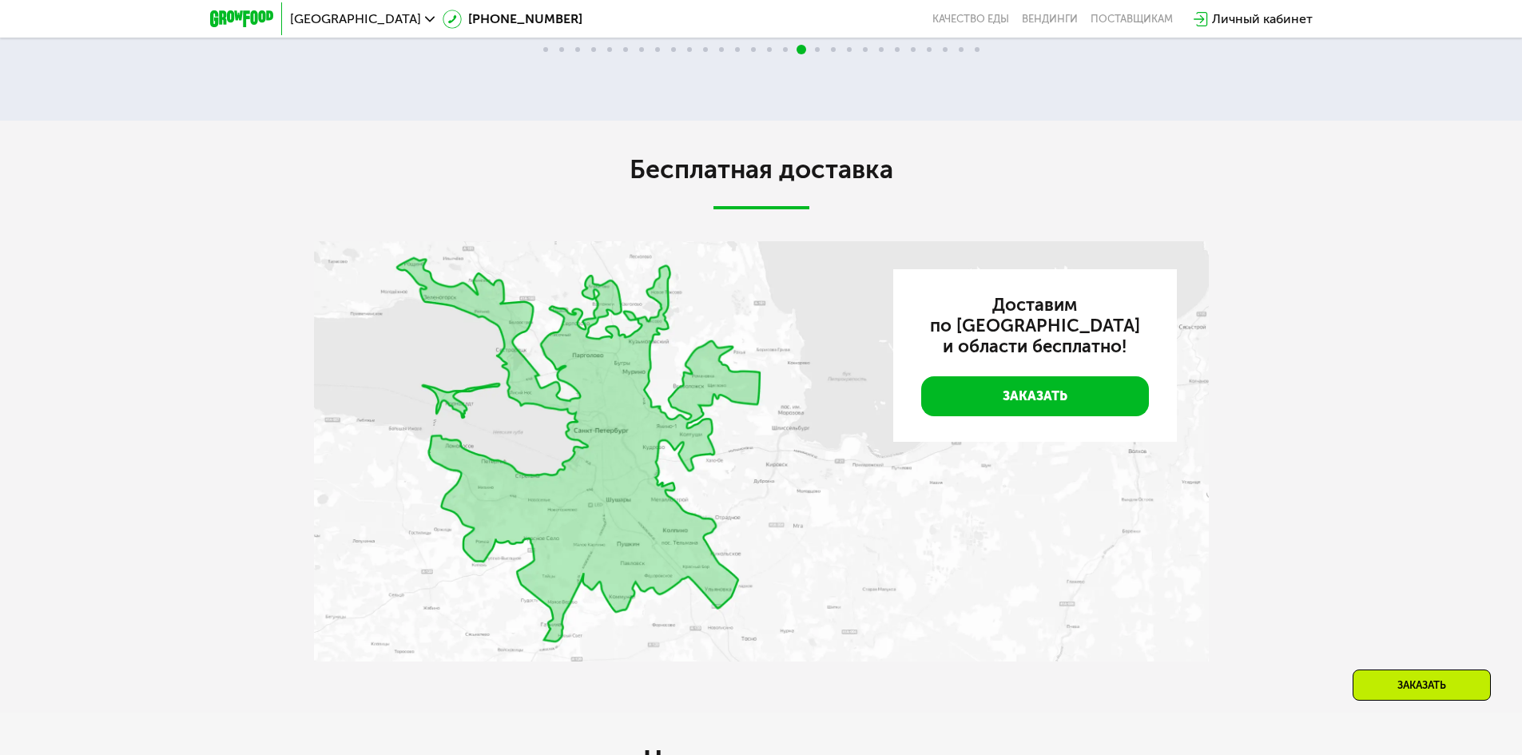
drag, startPoint x: 714, startPoint y: 379, endPoint x: 716, endPoint y: 387, distance: 8.9
click at [713, 379] on img at bounding box center [761, 451] width 895 height 420
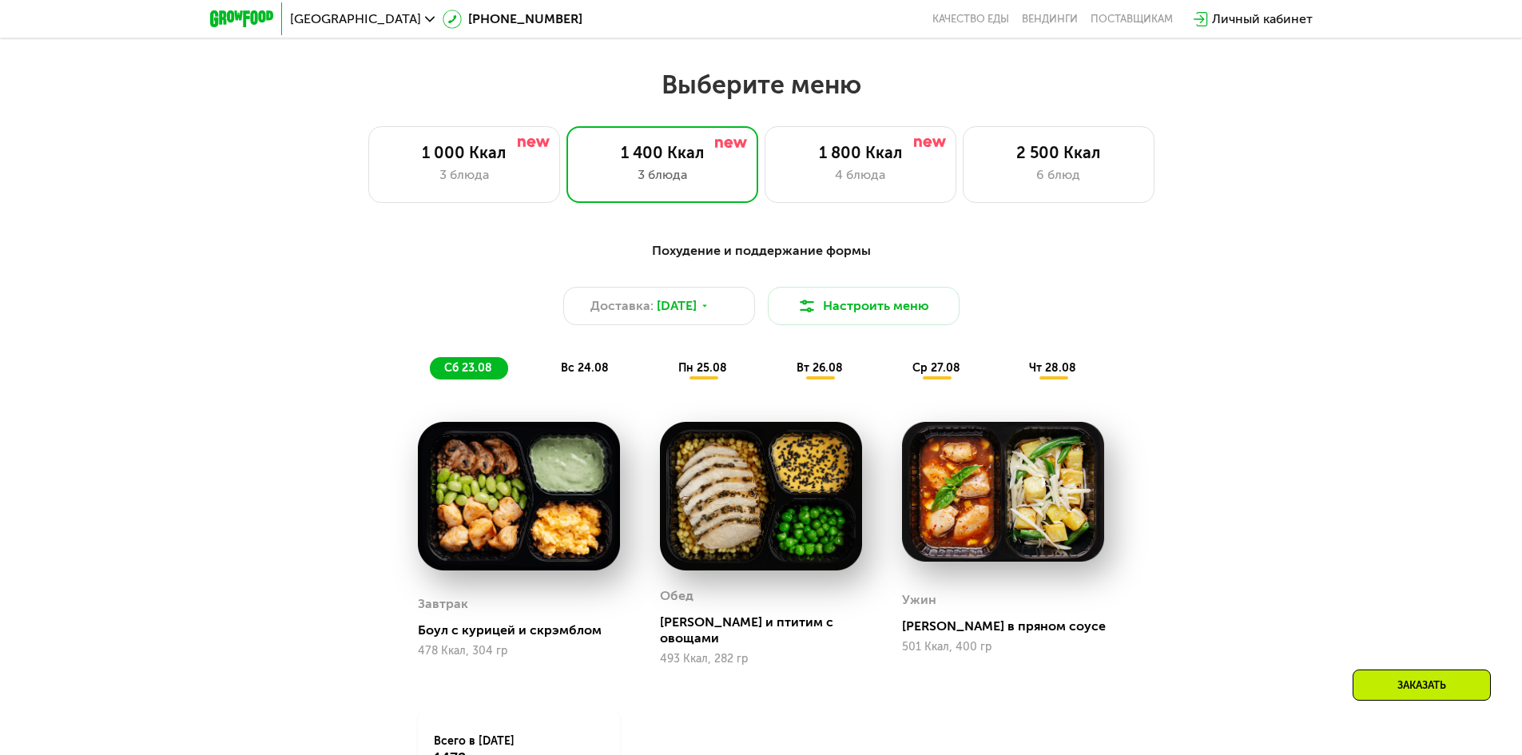
scroll to position [639, 0]
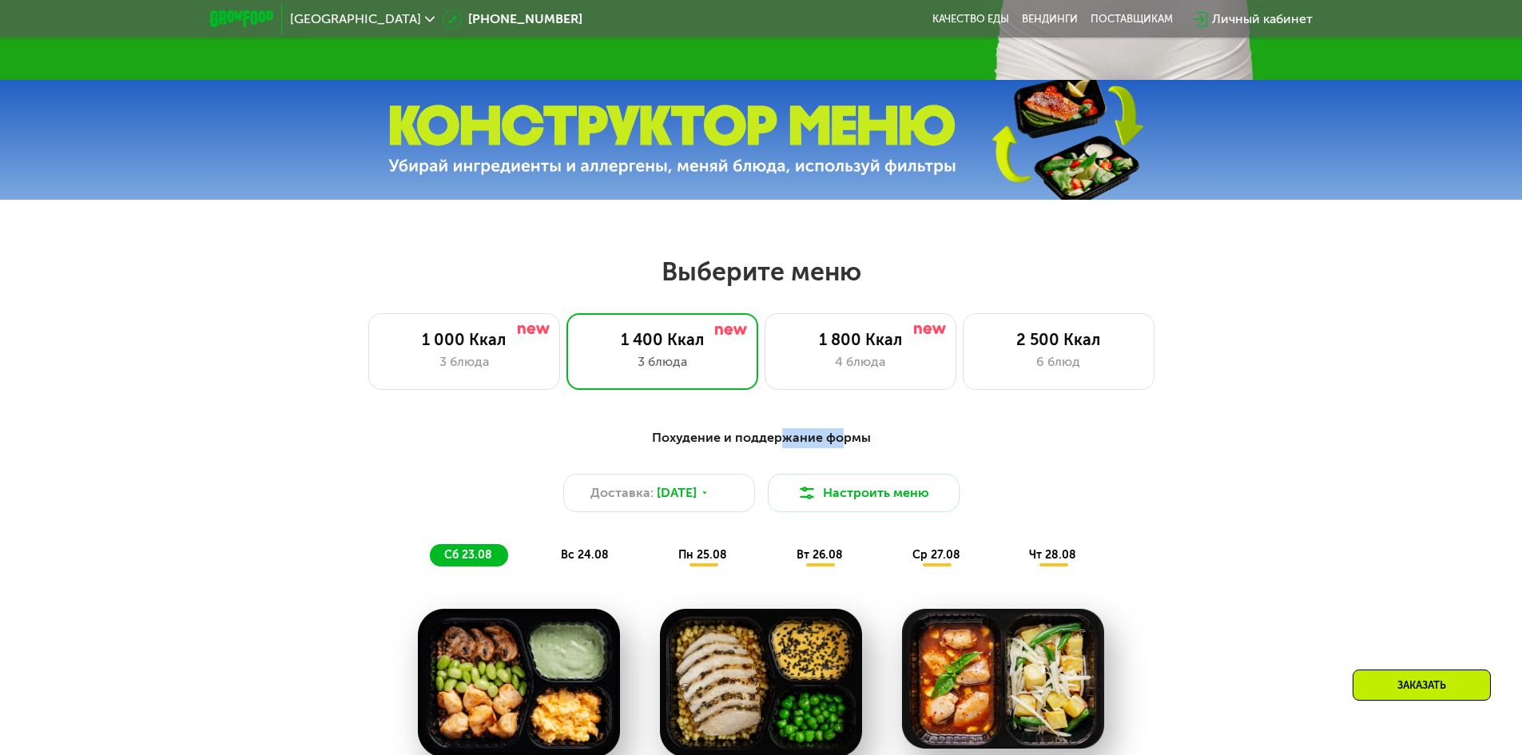
drag, startPoint x: 783, startPoint y: 442, endPoint x: 847, endPoint y: 442, distance: 63.9
click at [845, 443] on div "Похудение и поддержание формы" at bounding box center [761, 438] width 946 height 20
click at [847, 442] on div "Похудение и поддержание формы" at bounding box center [761, 438] width 946 height 20
drag, startPoint x: 872, startPoint y: 439, endPoint x: 717, endPoint y: 439, distance: 155.0
click at [740, 440] on div "Похудение и поддержание формы" at bounding box center [761, 438] width 946 height 20
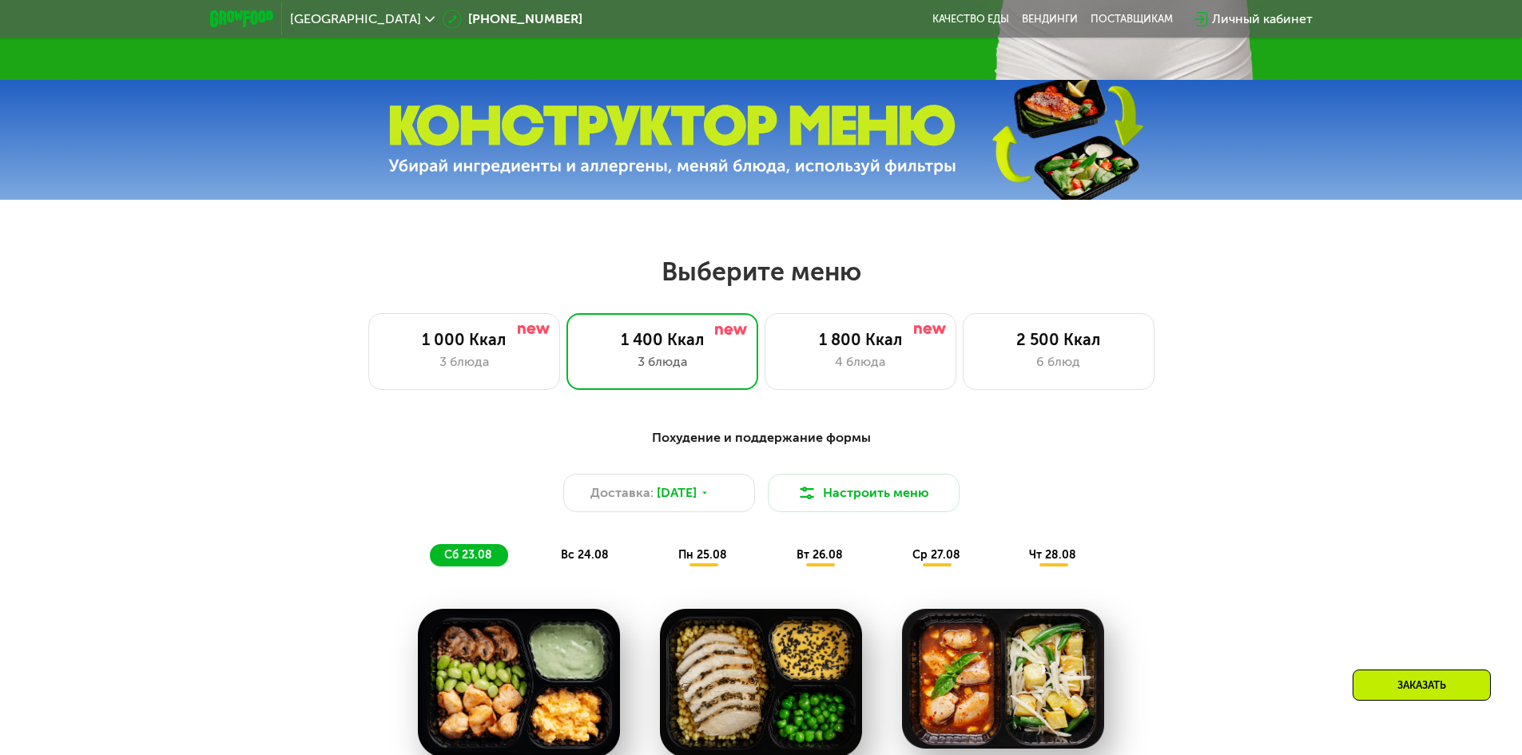
click at [706, 439] on div "Похудение и поддержание формы" at bounding box center [761, 438] width 946 height 20
click at [811, 356] on div "1 800 Ккал 4 блюда" at bounding box center [860, 351] width 192 height 77
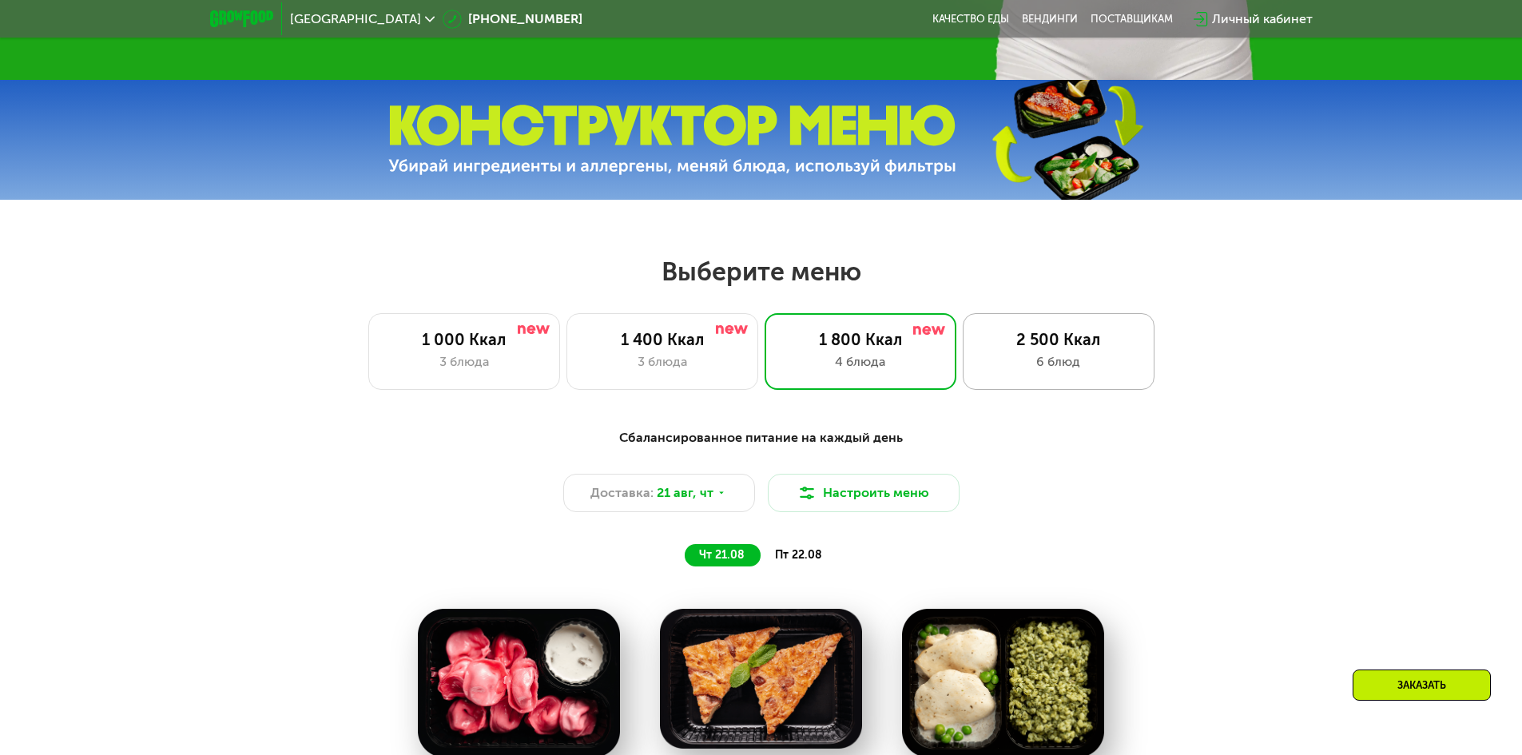
click at [1025, 360] on div "6 блюд" at bounding box center [1058, 361] width 158 height 19
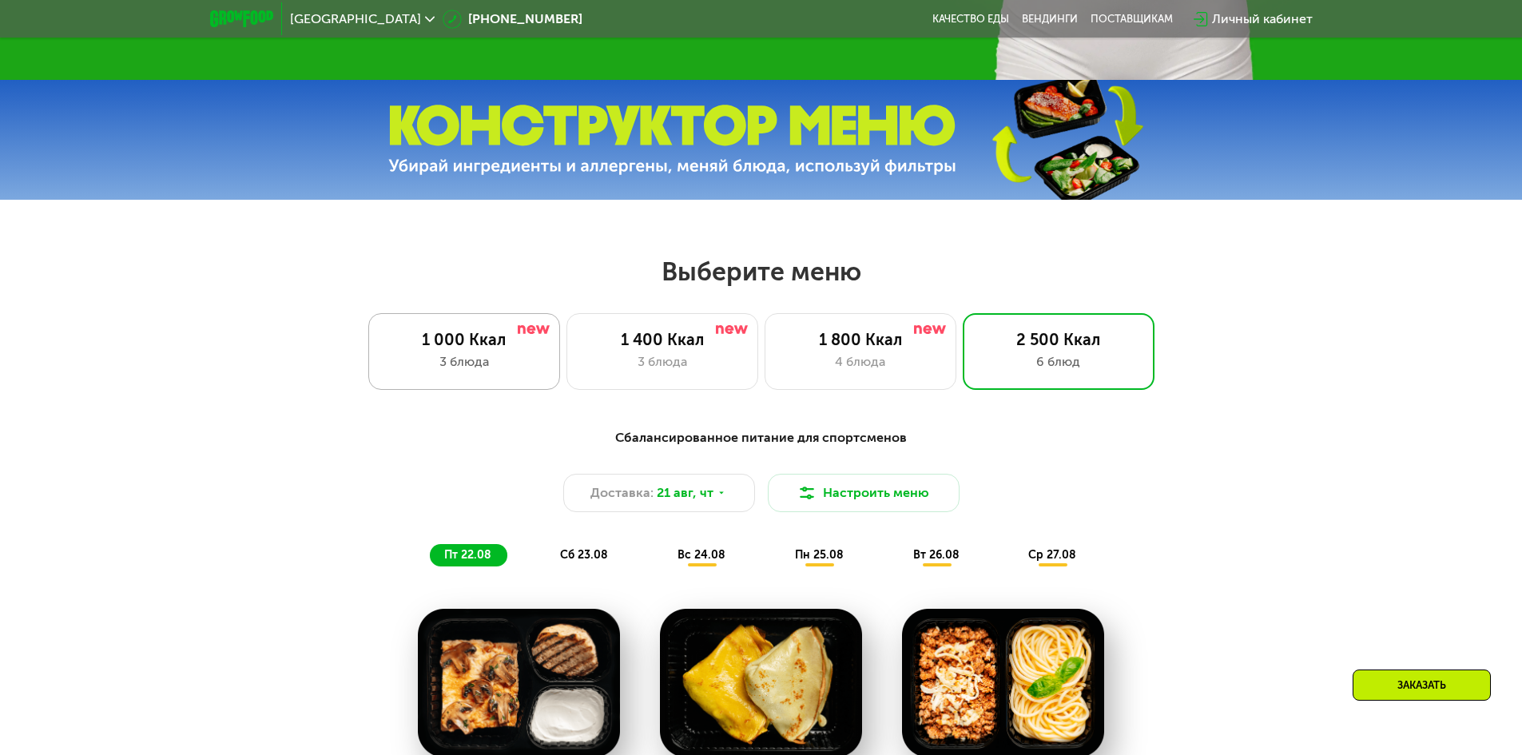
click at [439, 371] on div "3 блюда" at bounding box center [464, 361] width 158 height 19
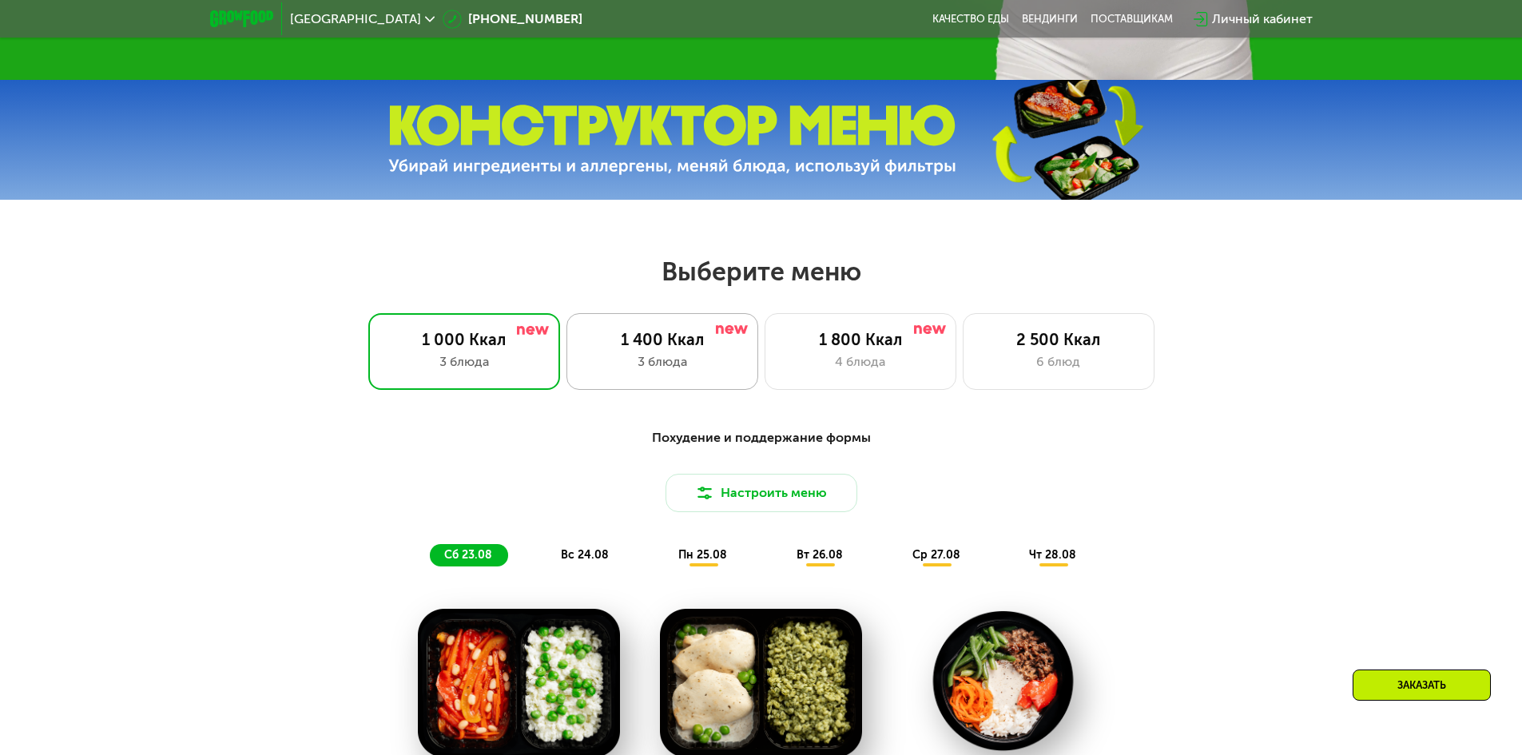
click at [651, 371] on div "3 блюда" at bounding box center [662, 361] width 158 height 19
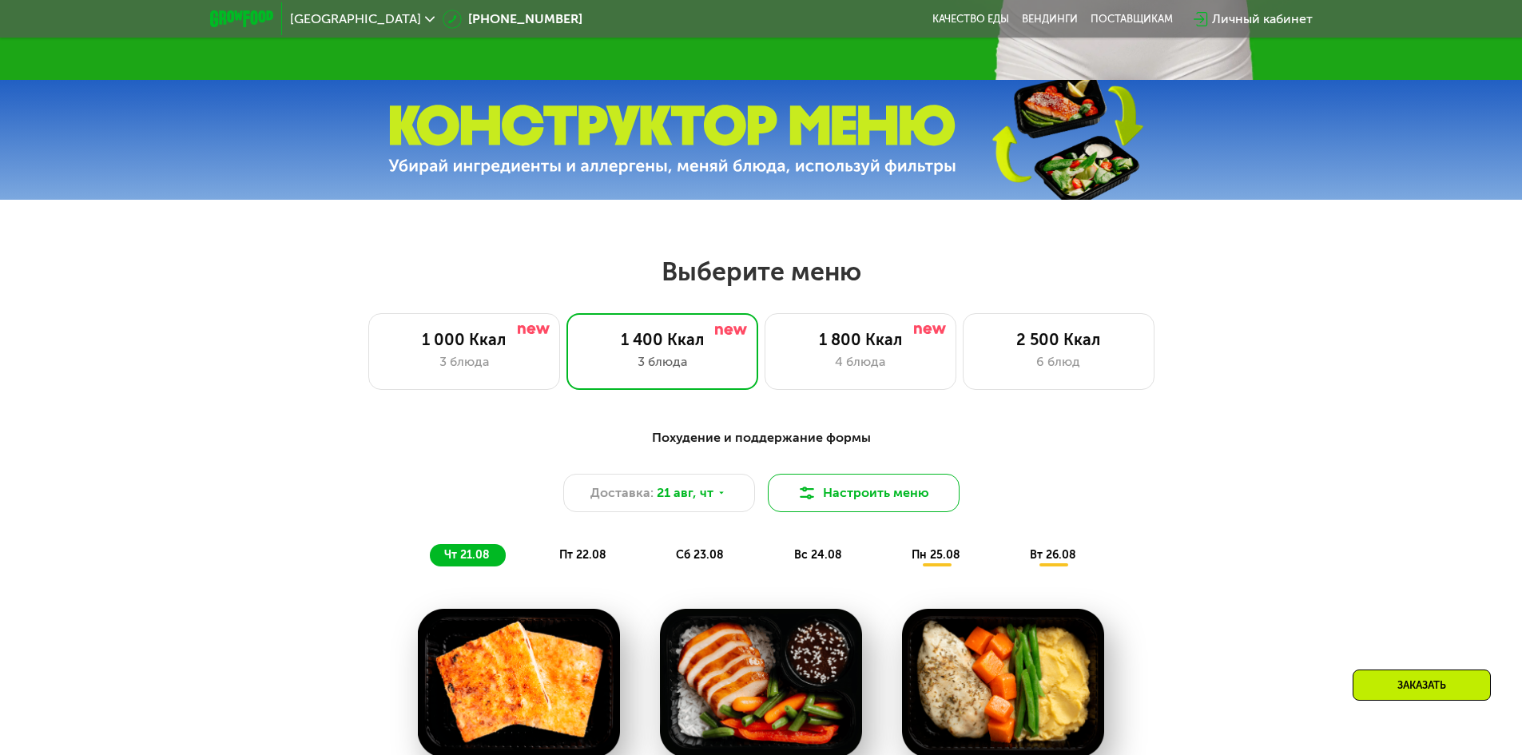
click at [790, 499] on button "Настроить меню" at bounding box center [864, 493] width 192 height 38
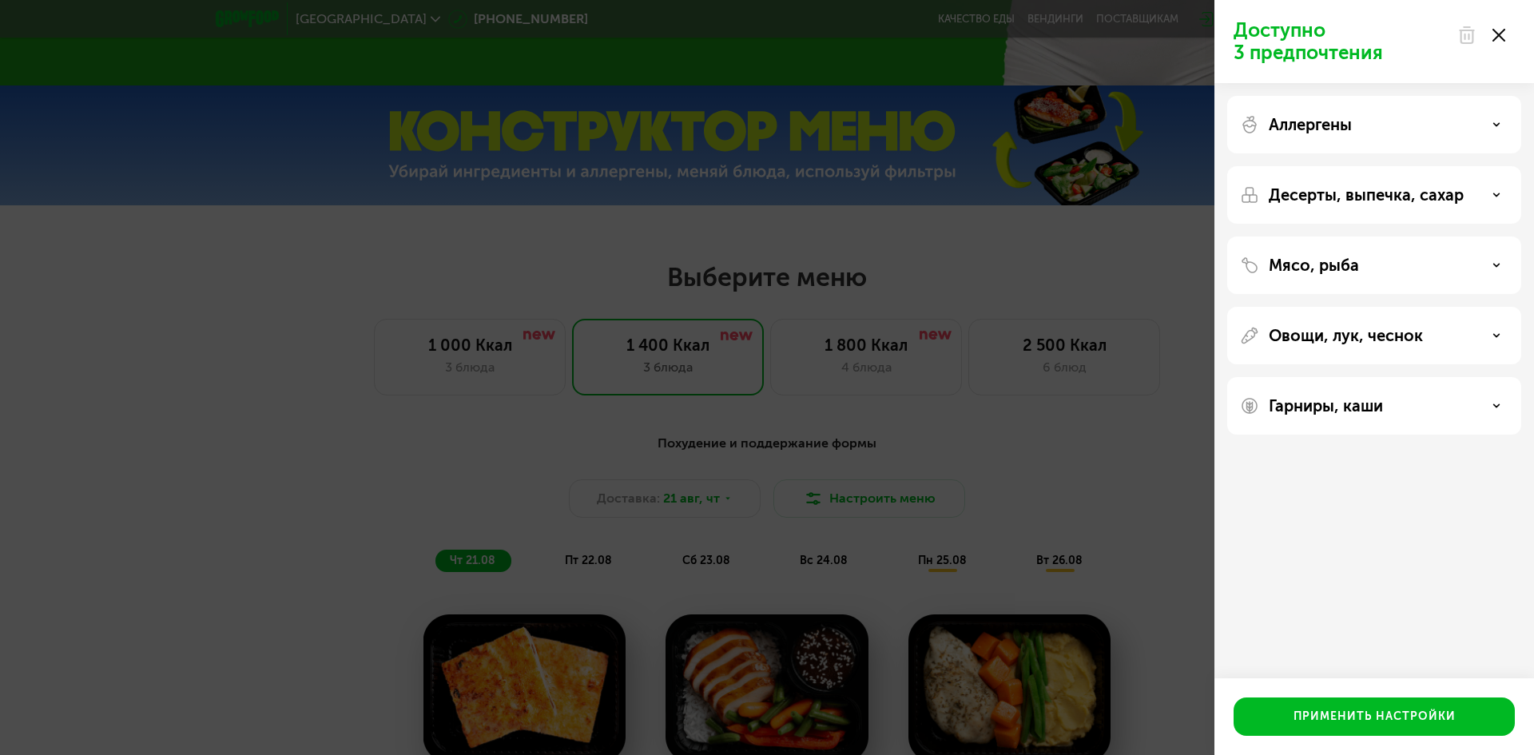
click at [1161, 463] on div "Доступно 3 предпочтения Аллергены Десерты, выпечка, сахар Мясо, рыба Овощи, лук…" at bounding box center [767, 377] width 1534 height 755
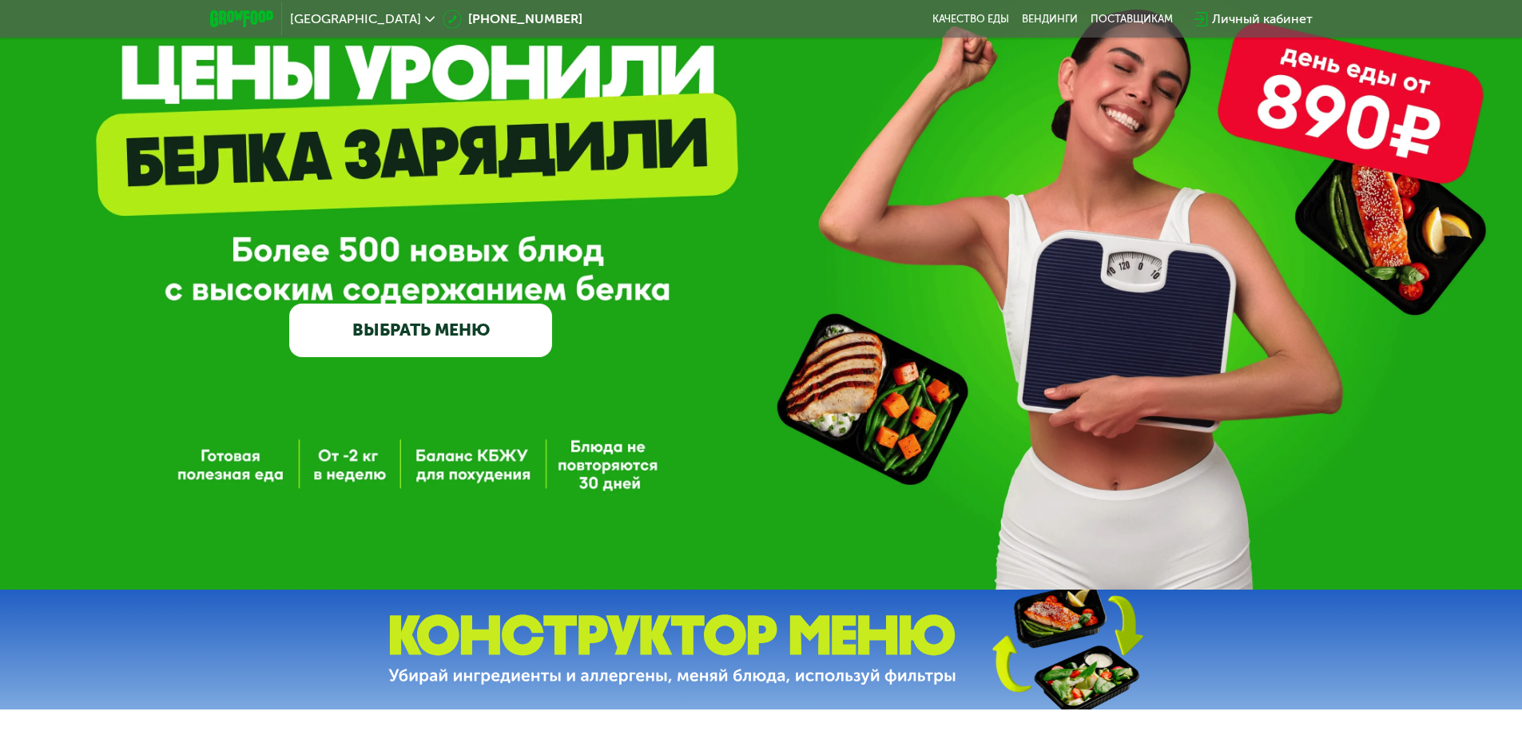
scroll to position [160, 0]
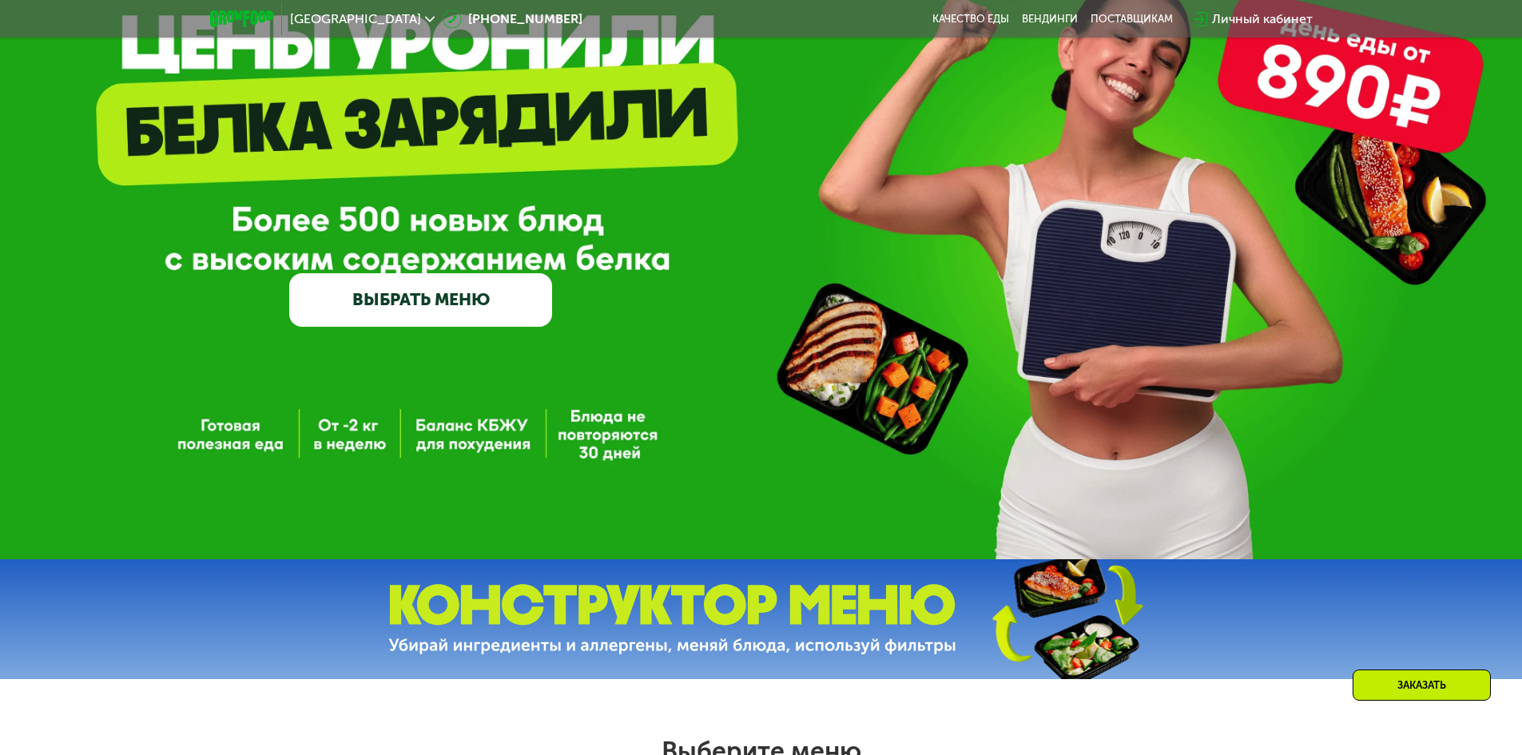
click at [952, 585] on img at bounding box center [1065, 619] width 237 height 126
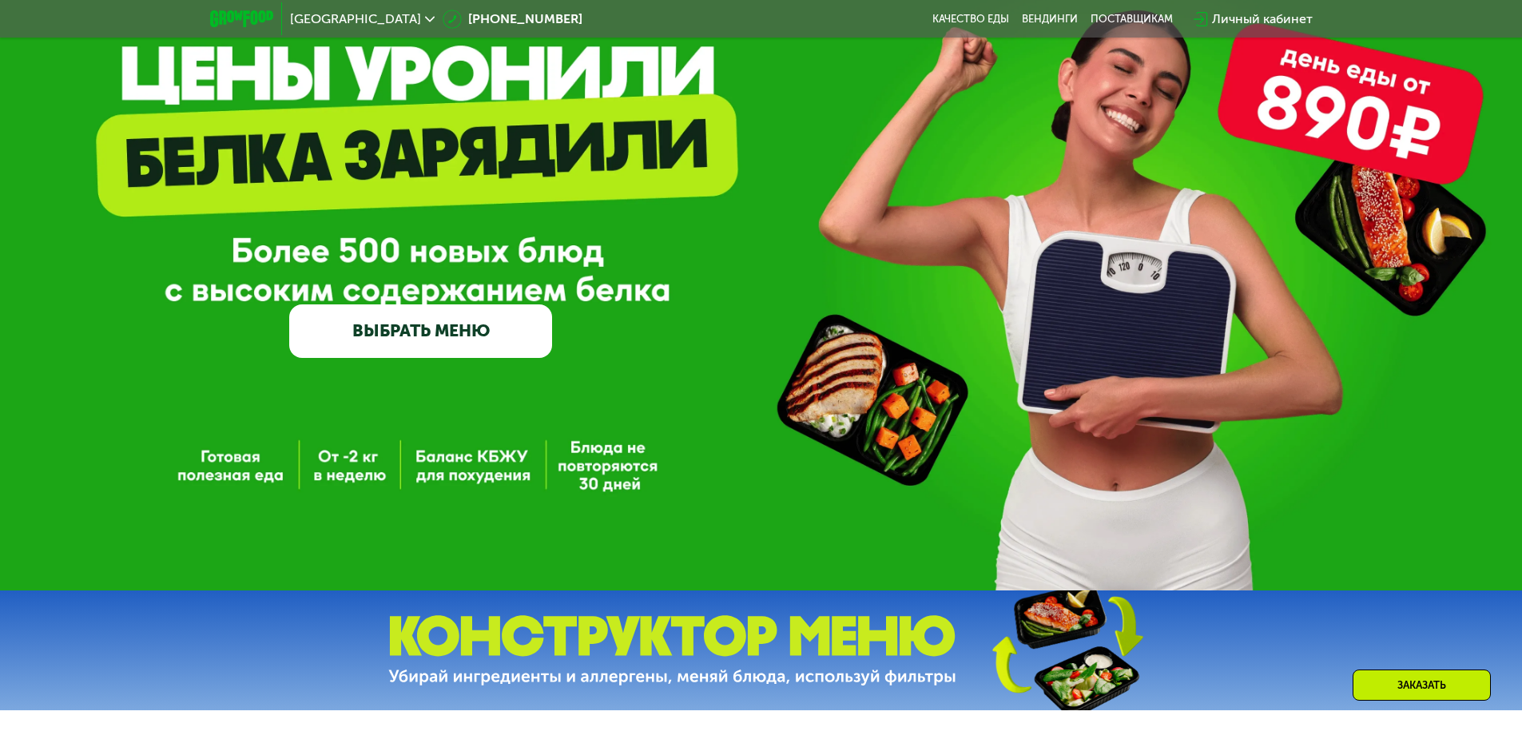
scroll to position [80, 0]
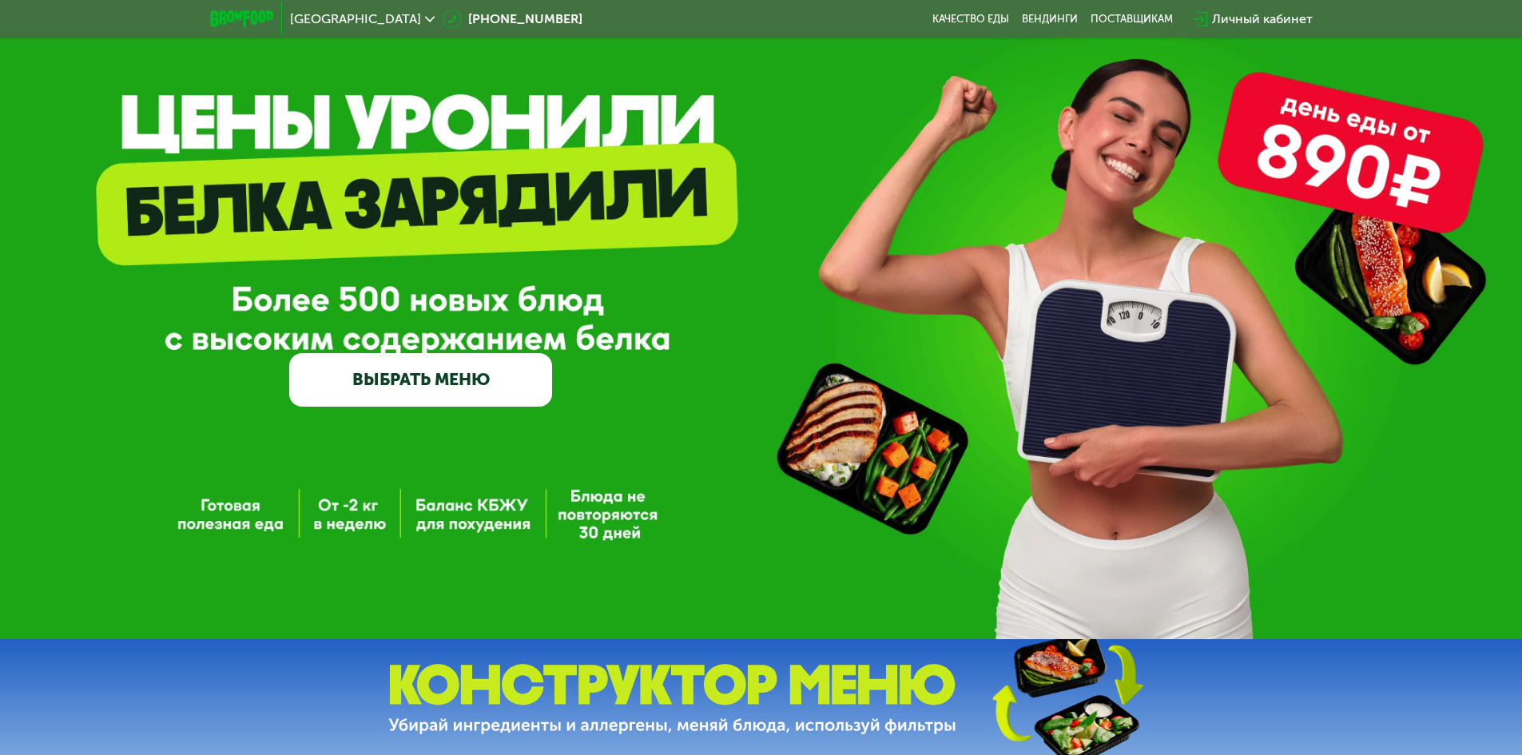
click at [418, 384] on link "ВЫБРАТЬ МЕНЮ" at bounding box center [420, 379] width 263 height 53
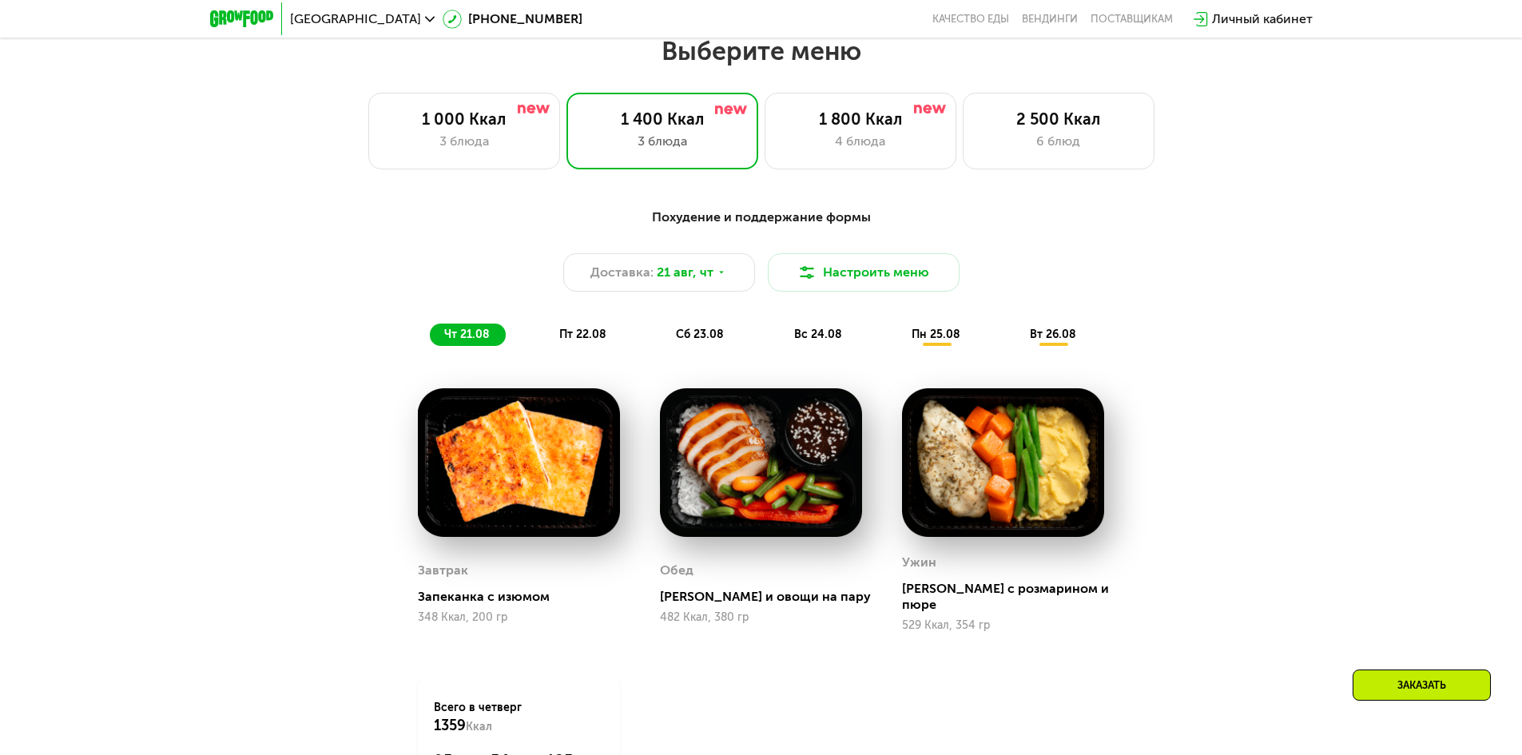
scroll to position [863, 0]
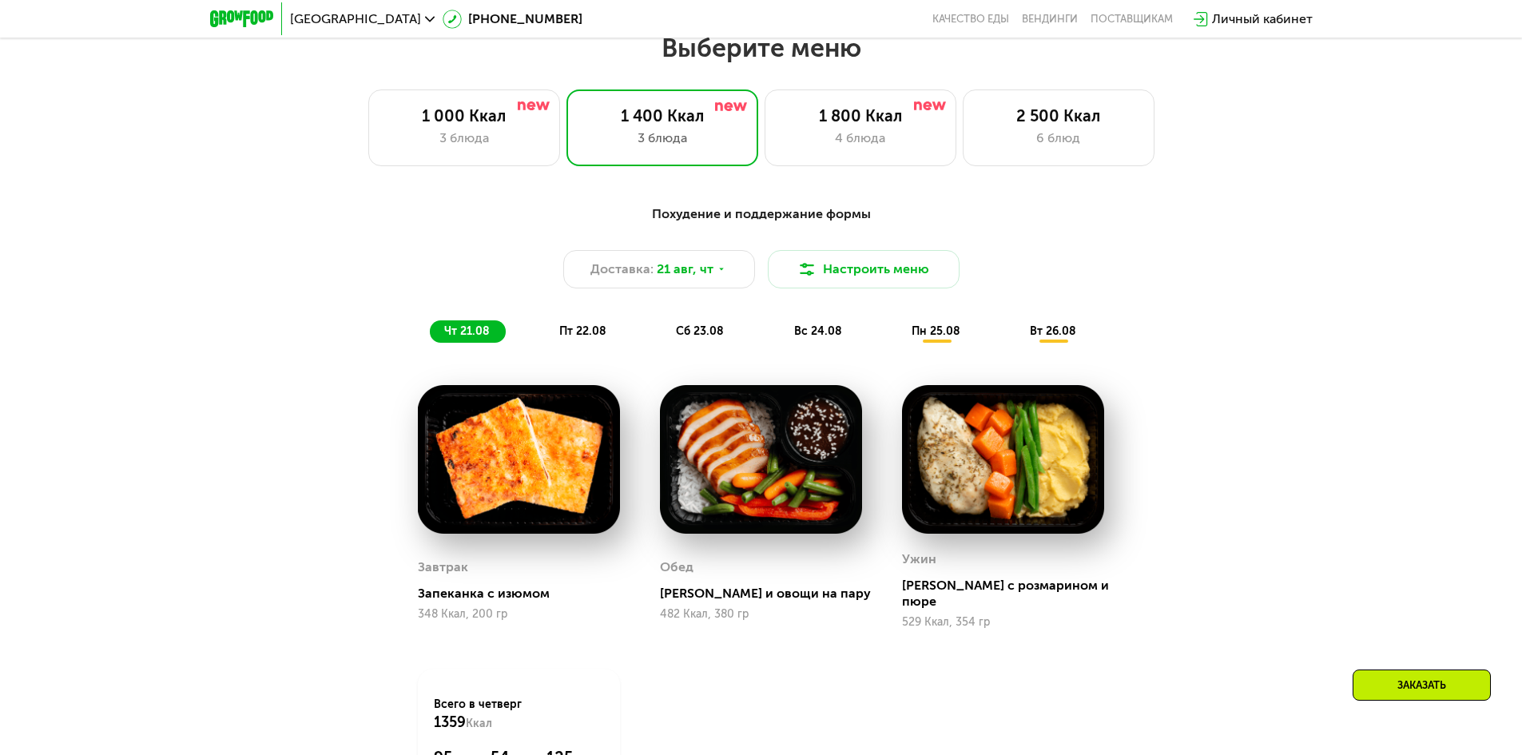
click at [574, 338] on span "пт 22.08" at bounding box center [582, 331] width 47 height 14
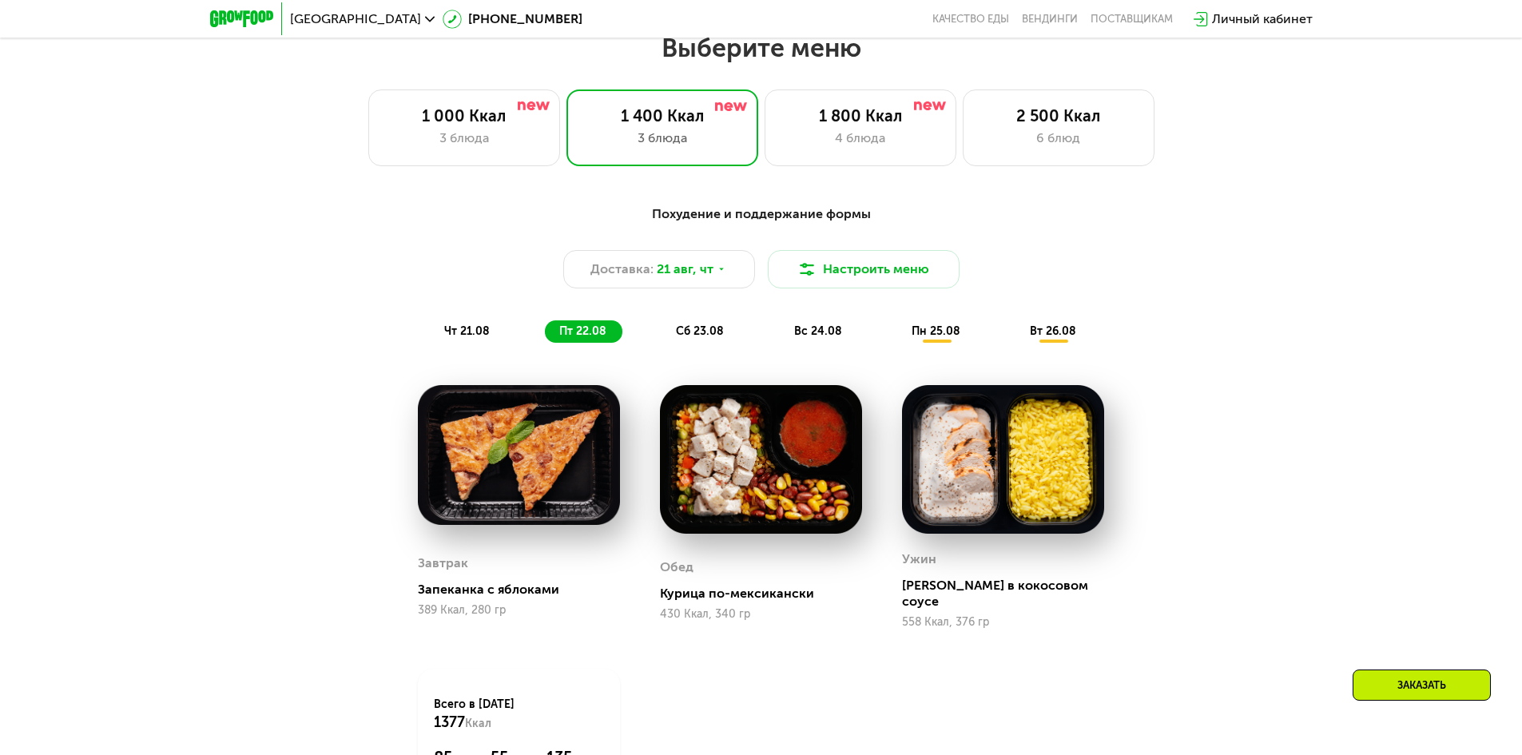
click at [705, 335] on span "сб 23.08" at bounding box center [700, 331] width 48 height 14
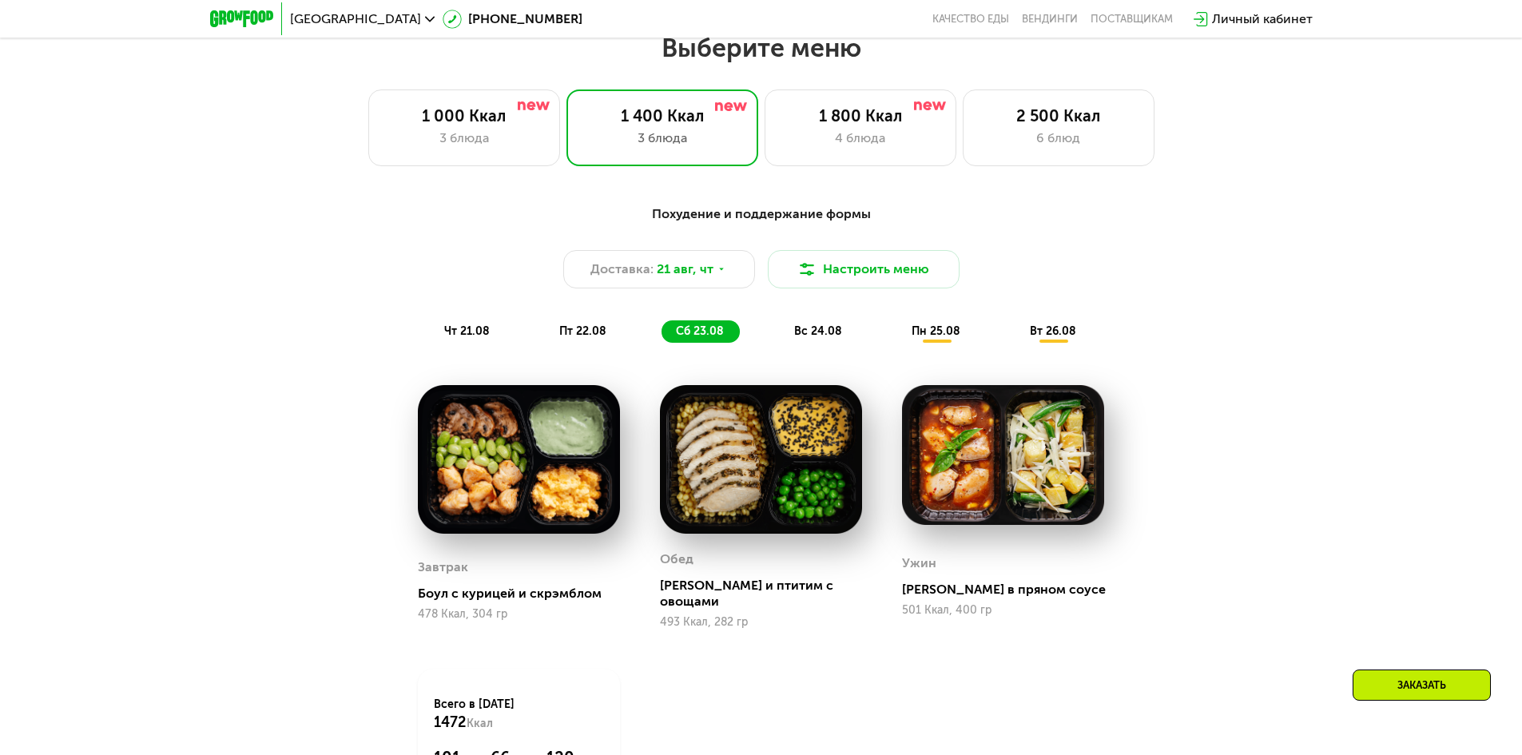
click at [790, 339] on div "вс 24.08" at bounding box center [819, 331] width 78 height 22
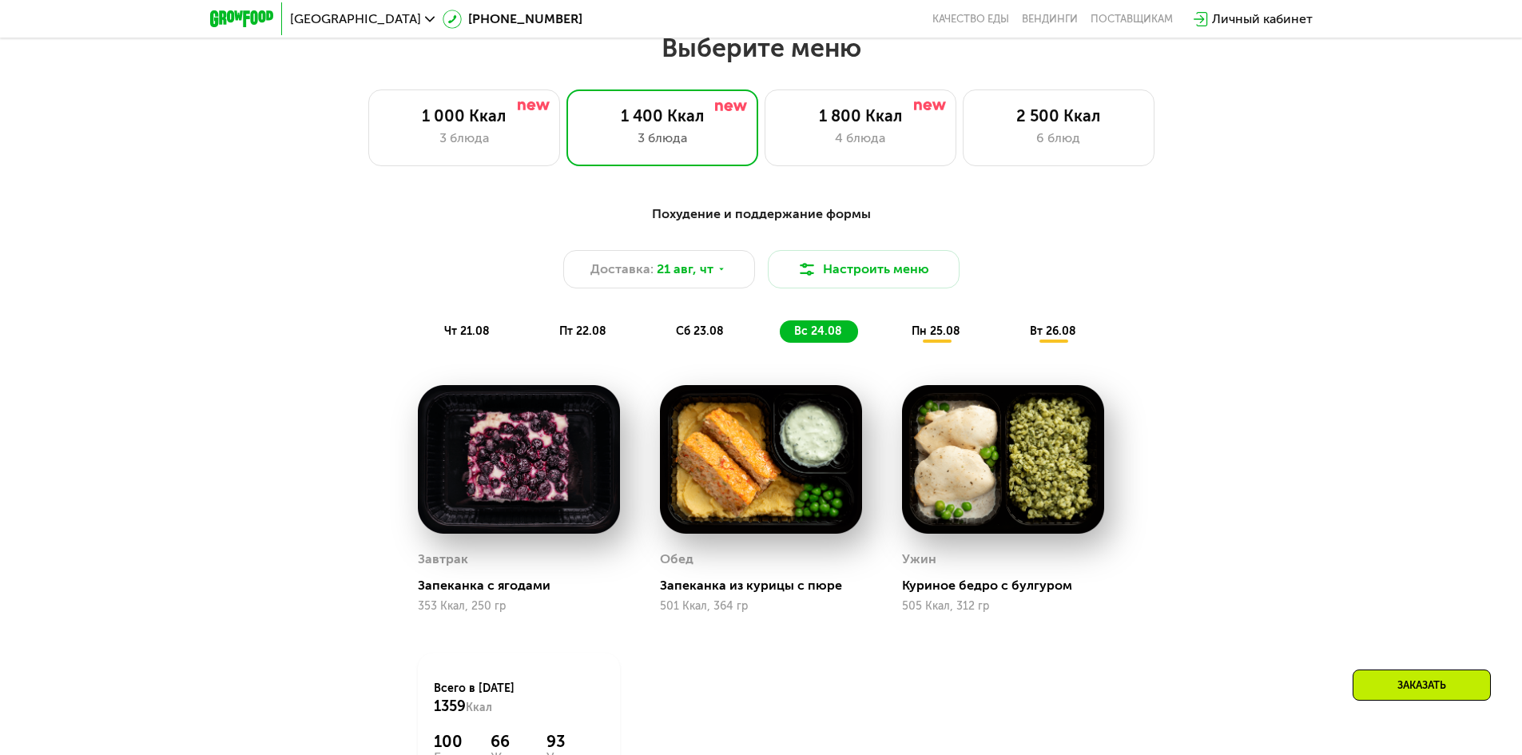
click at [931, 336] on span "пн 25.08" at bounding box center [935, 331] width 49 height 14
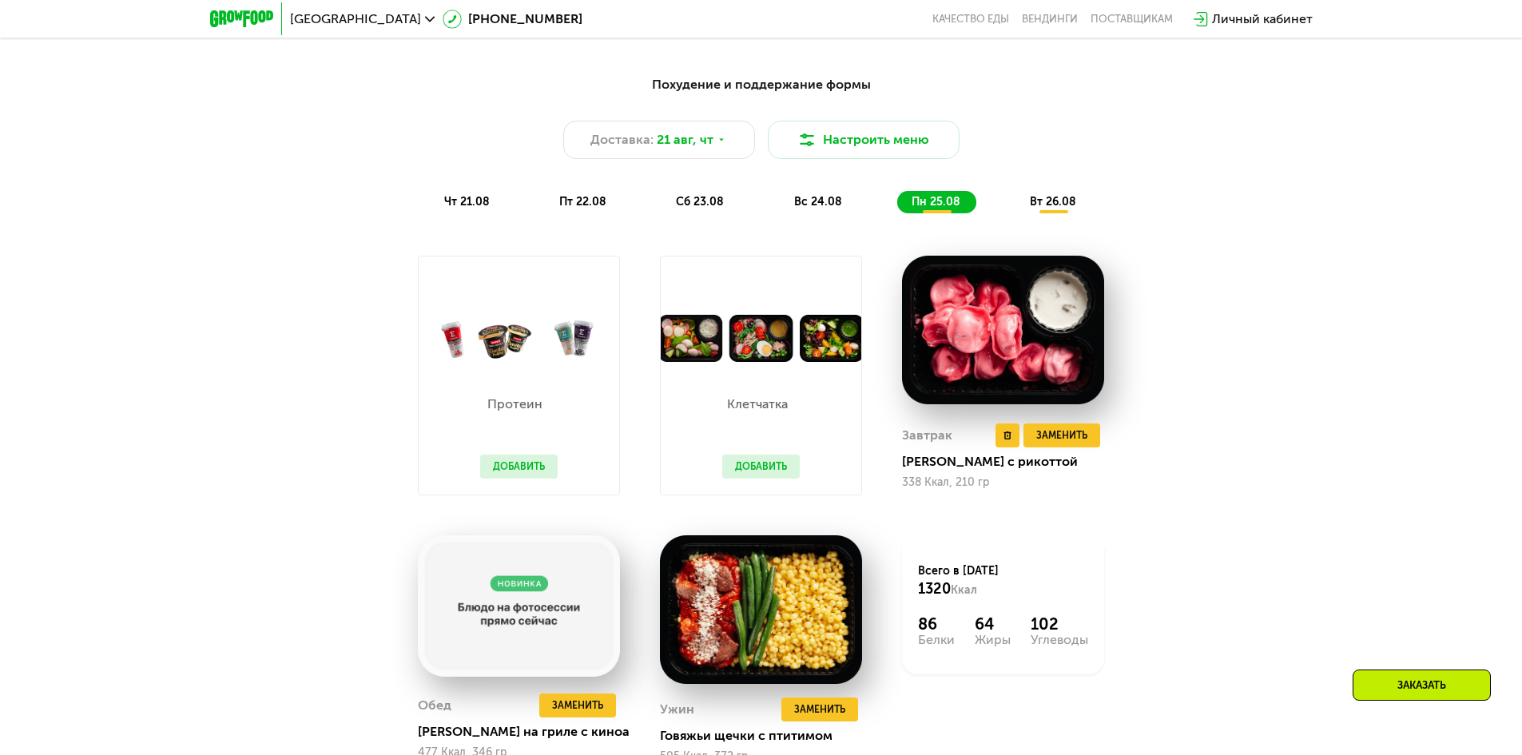
scroll to position [1022, 0]
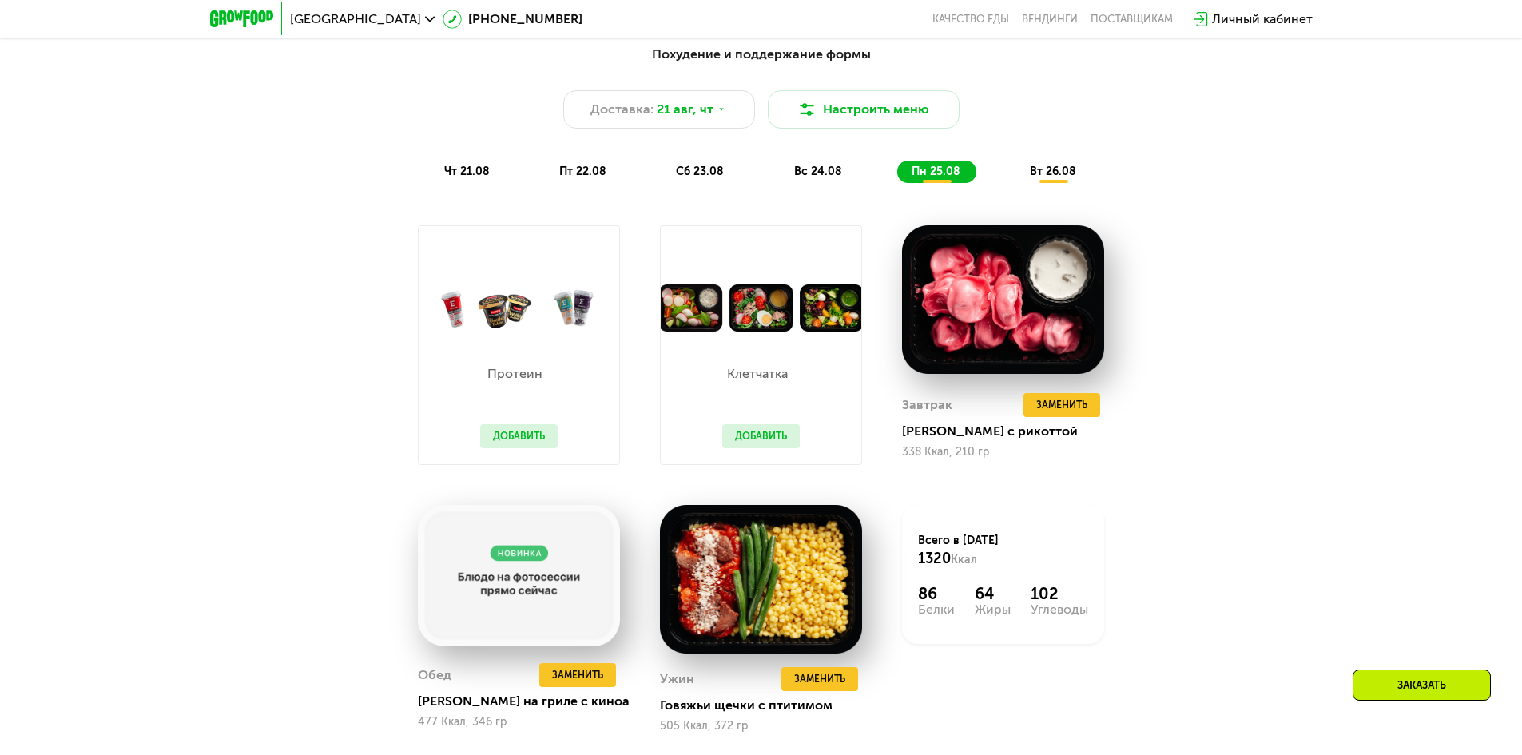
click at [781, 442] on button "Добавить" at bounding box center [760, 436] width 77 height 24
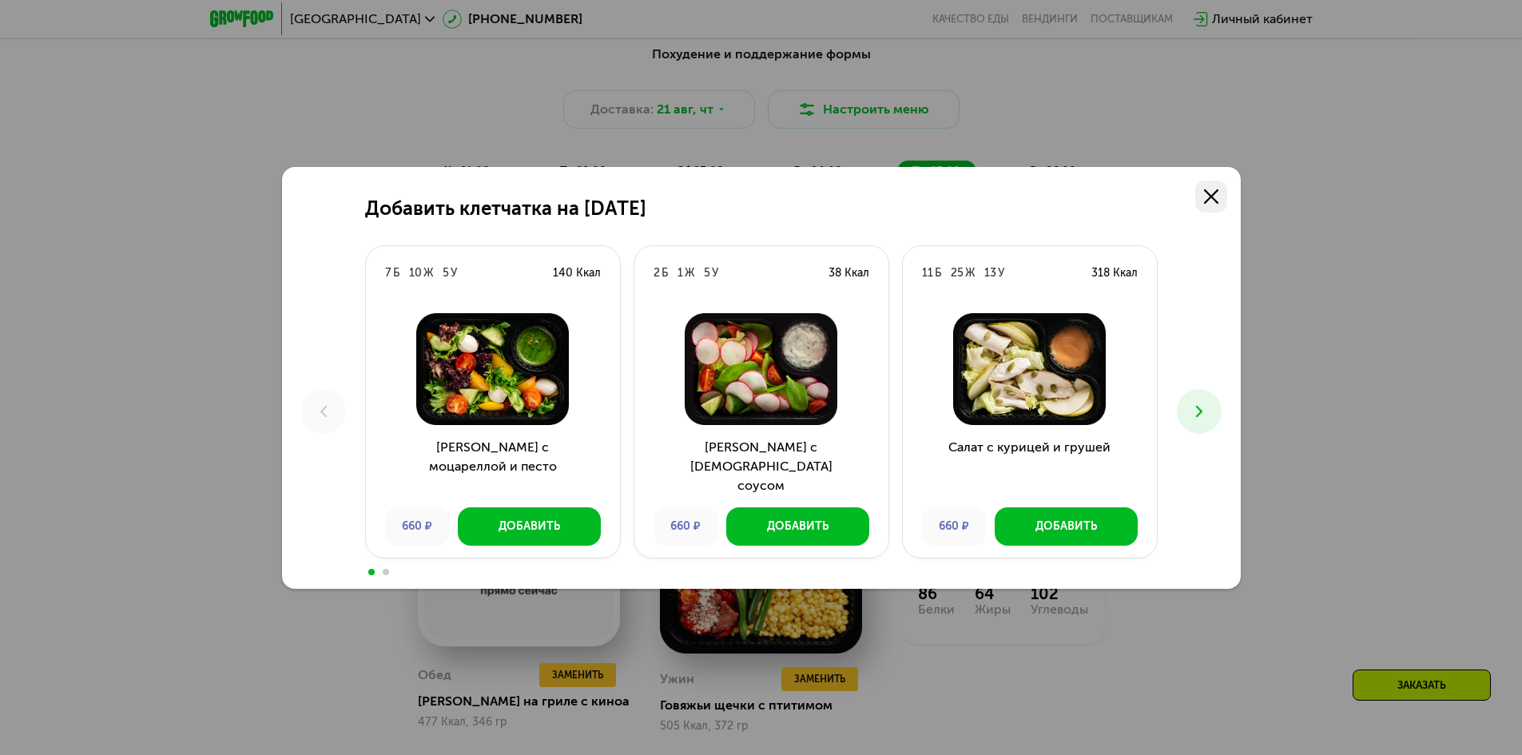
click at [1205, 201] on icon at bounding box center [1211, 196] width 14 height 14
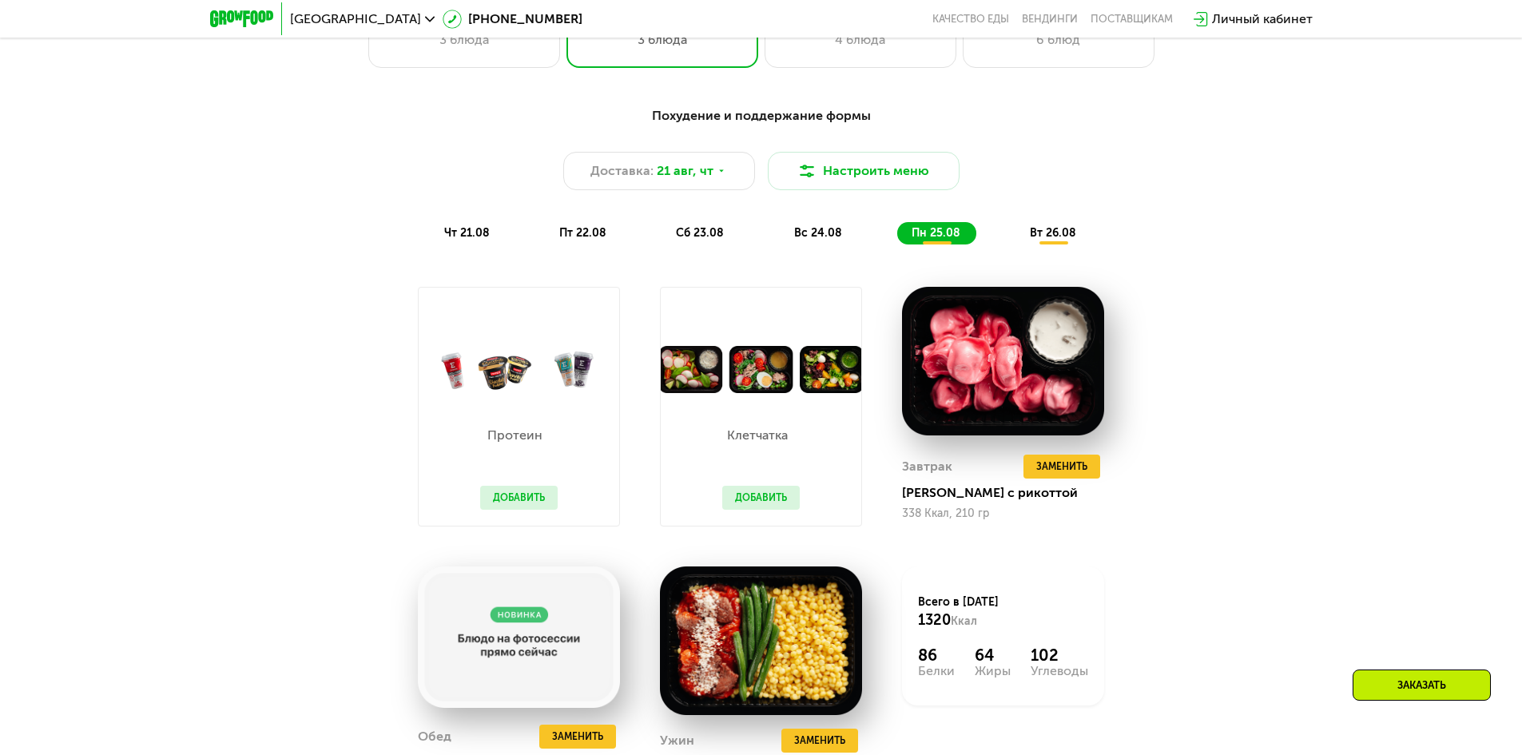
scroll to position [783, 0]
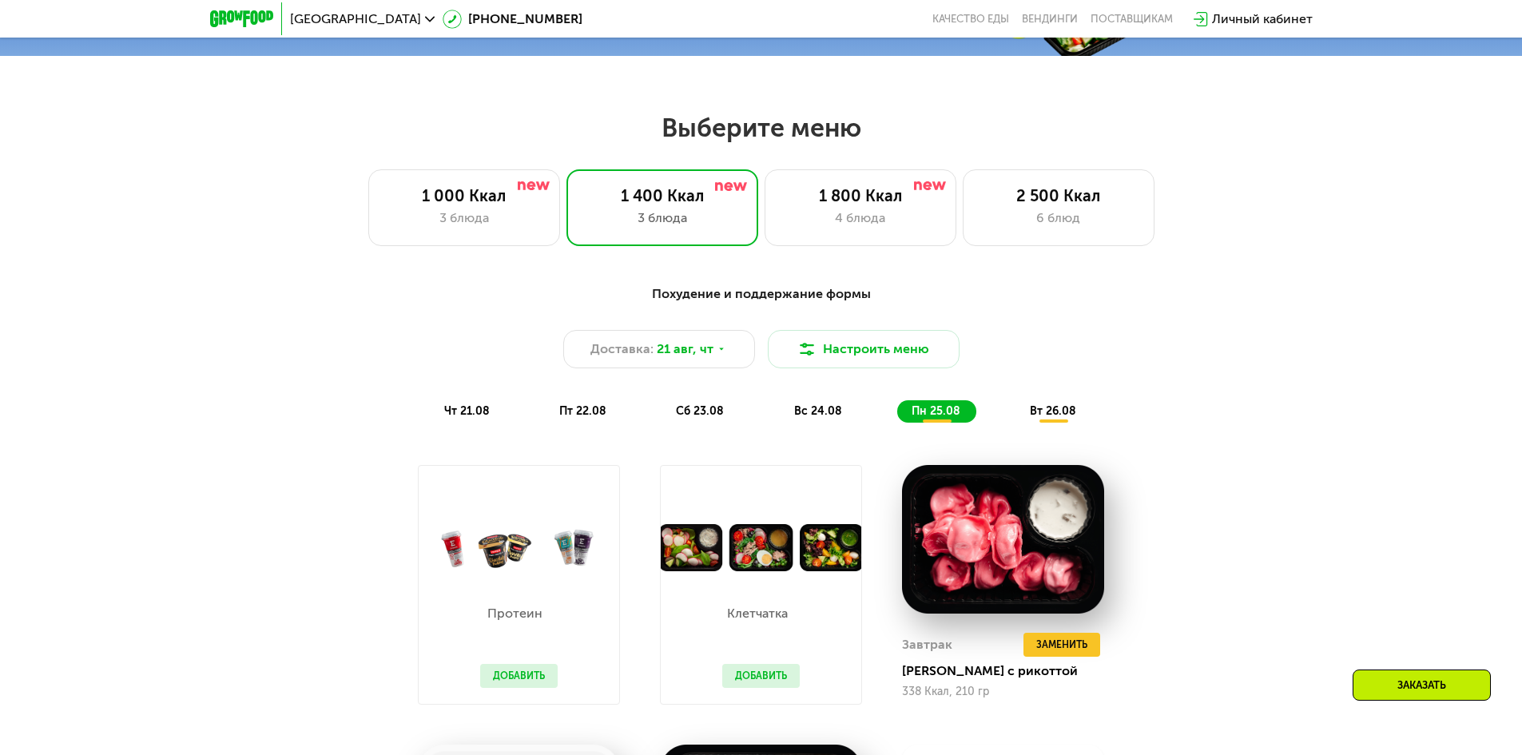
click at [1040, 407] on div "вт 26.08" at bounding box center [1053, 411] width 77 height 22
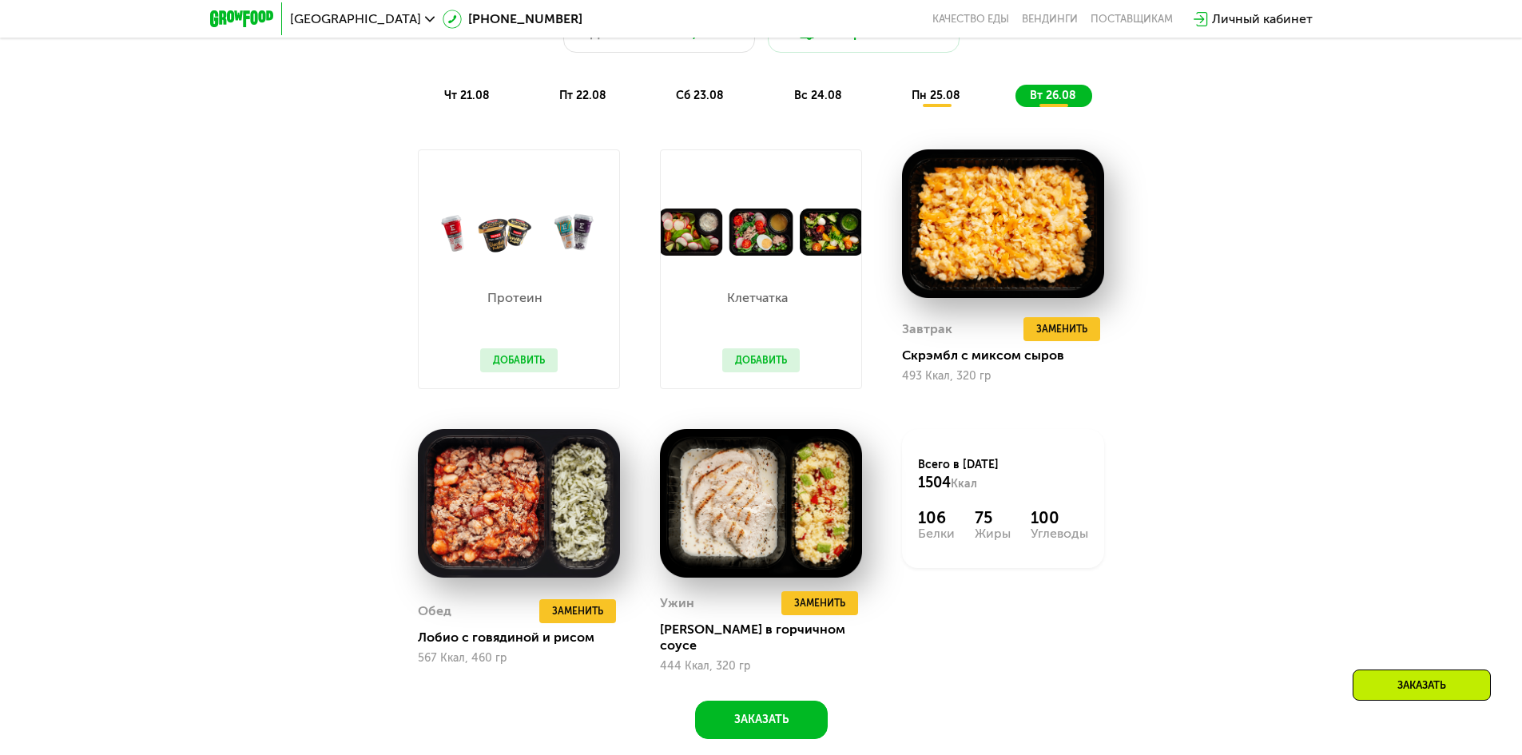
scroll to position [1102, 0]
